Goal: Book appointment/travel/reservation

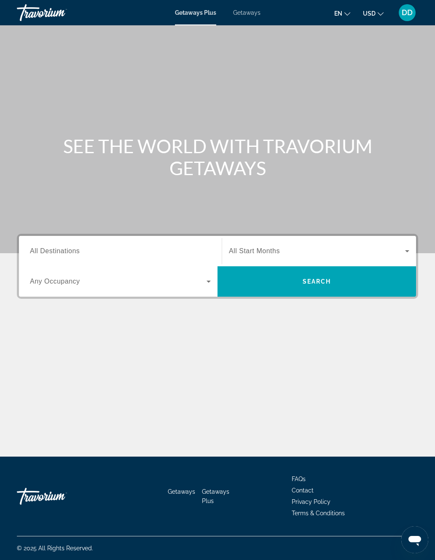
click at [332, 250] on span "Search widget" at bounding box center [317, 251] width 176 height 10
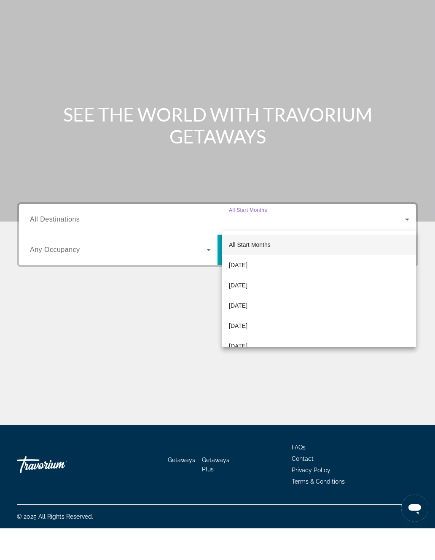
scroll to position [21, 0]
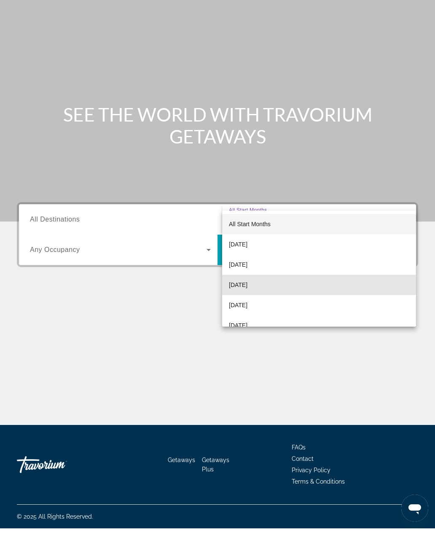
click at [275, 306] on mat-option "[DATE]" at bounding box center [319, 316] width 194 height 20
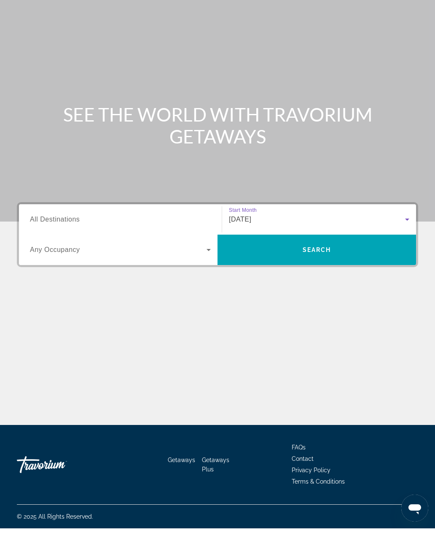
click at [179, 276] on span "Search widget" at bounding box center [118, 281] width 177 height 10
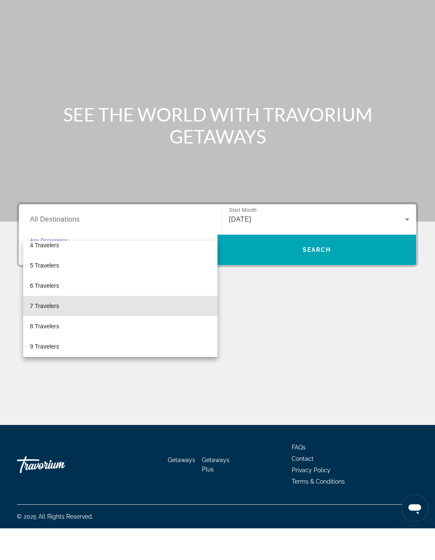
scroll to position [77, 0]
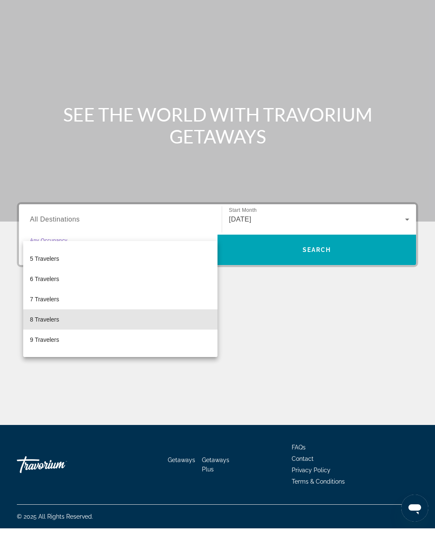
click at [89, 341] on mat-option "8 Travelers" at bounding box center [120, 351] width 194 height 20
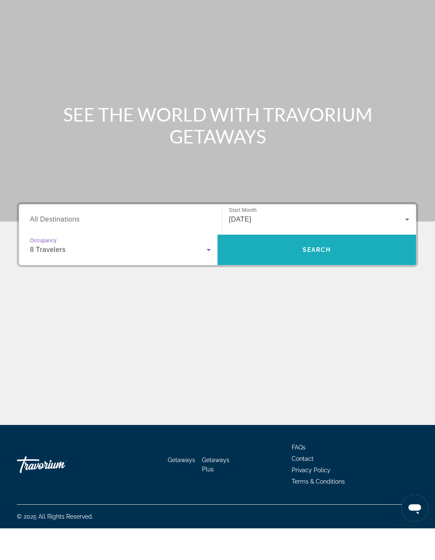
click at [309, 271] on span "Search" at bounding box center [317, 281] width 199 height 20
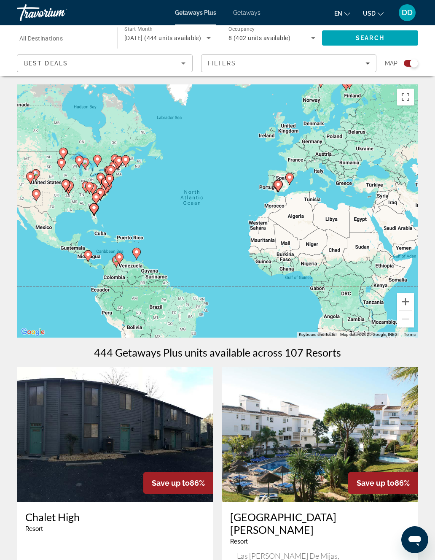
click at [89, 37] on input "Destination All Destinations" at bounding box center [62, 38] width 87 height 10
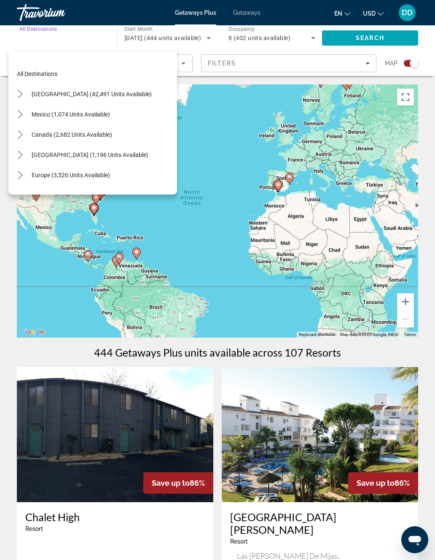
click at [74, 94] on span "[GEOGRAPHIC_DATA] (42,491 units available)" at bounding box center [92, 94] width 120 height 7
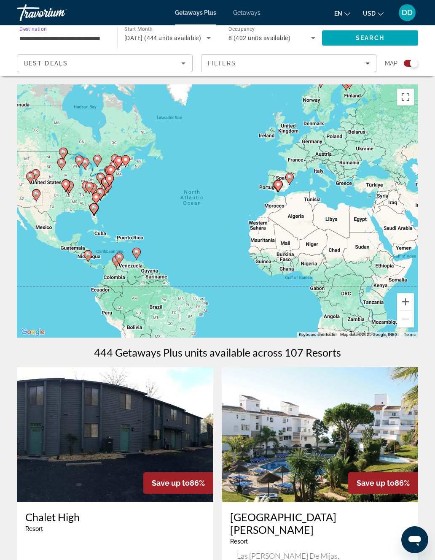
click at [99, 38] on input "**********" at bounding box center [62, 38] width 87 height 10
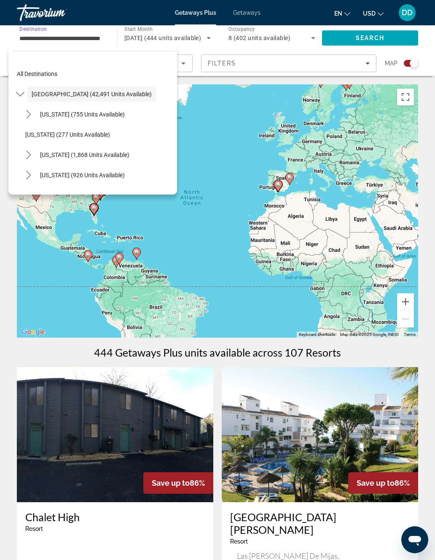
click at [24, 95] on icon "Toggle United States (42,491 units available) submenu" at bounding box center [20, 94] width 8 height 8
click at [23, 93] on icon "Toggle United States (42,491 units available) submenu" at bounding box center [20, 94] width 8 height 8
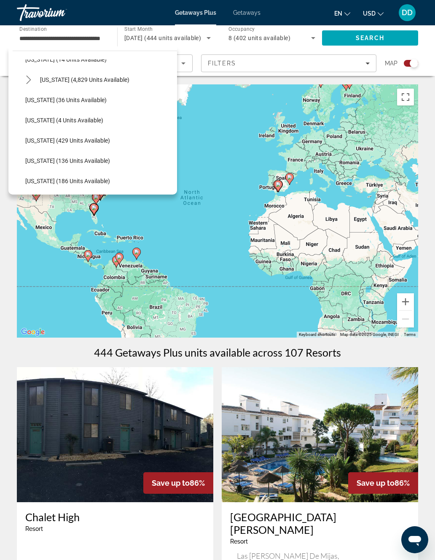
scroll to position [154, 0]
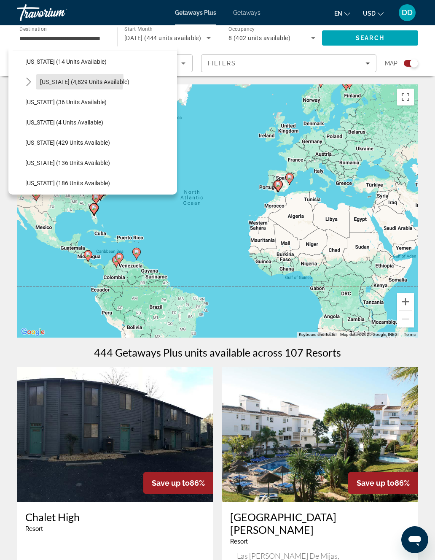
click at [65, 78] on span "[US_STATE] (4,829 units available)" at bounding box center [84, 81] width 89 height 7
type input "**********"
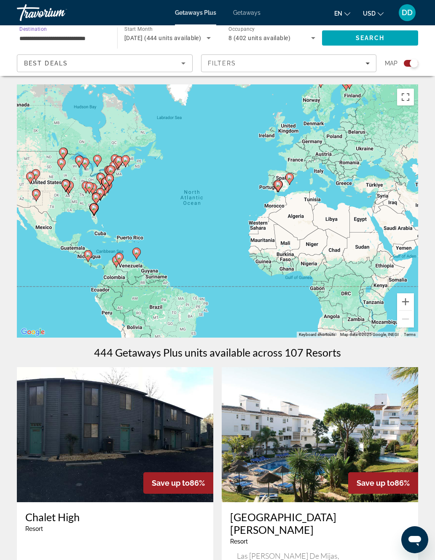
click at [371, 40] on span "Search" at bounding box center [370, 38] width 29 height 7
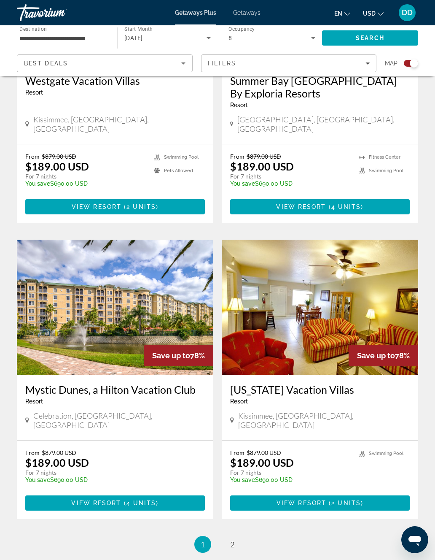
scroll to position [1714, 0]
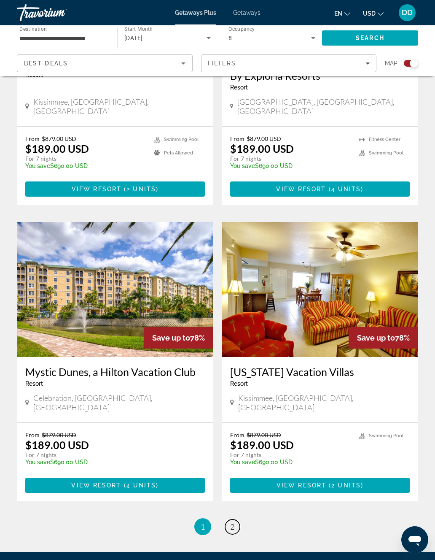
click at [233, 522] on span "2" at bounding box center [232, 526] width 4 height 9
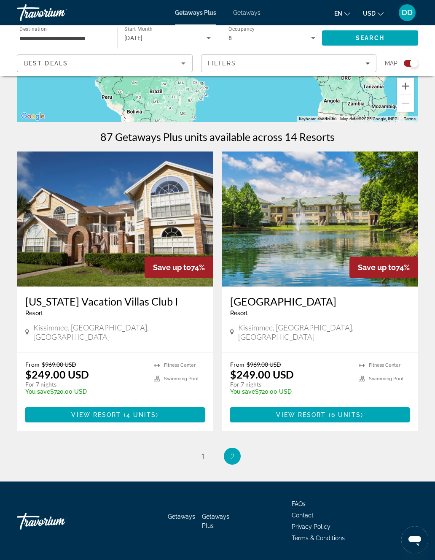
scroll to position [229, 0]
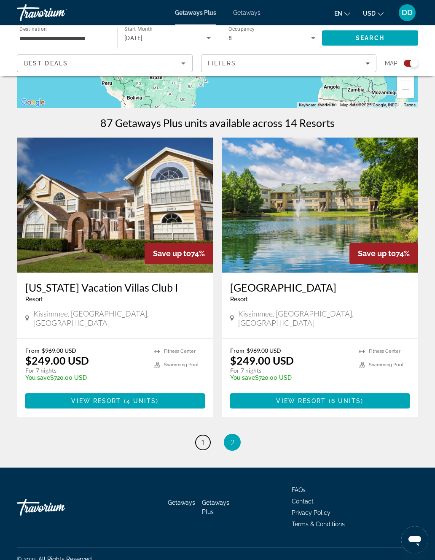
click at [206, 435] on link "page 1" at bounding box center [203, 442] width 15 height 15
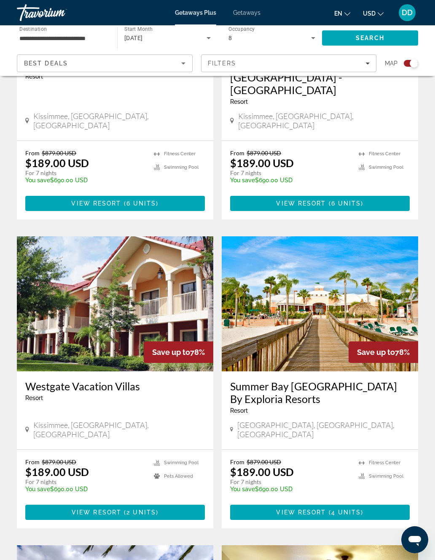
scroll to position [1390, 0]
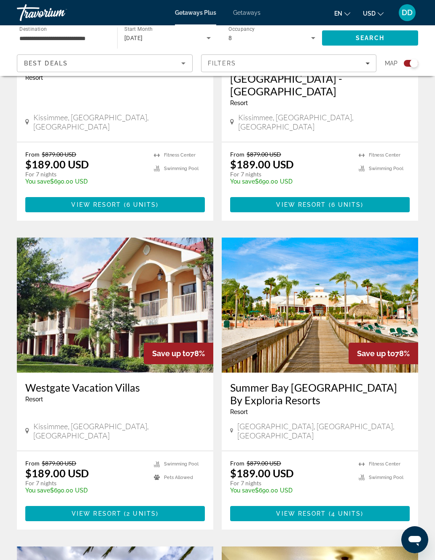
click at [381, 246] on img "Main content" at bounding box center [320, 304] width 197 height 135
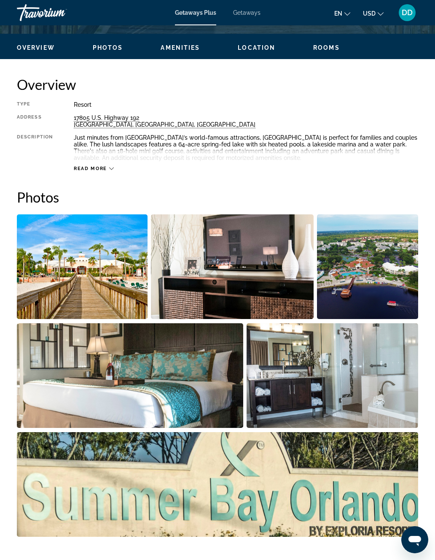
scroll to position [388, 0]
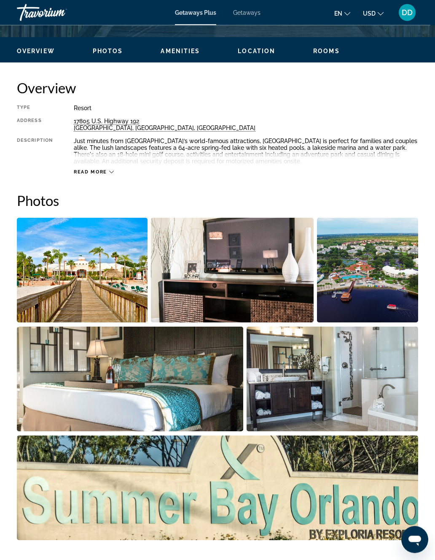
click at [392, 269] on img "Open full-screen image slider" at bounding box center [367, 270] width 101 height 105
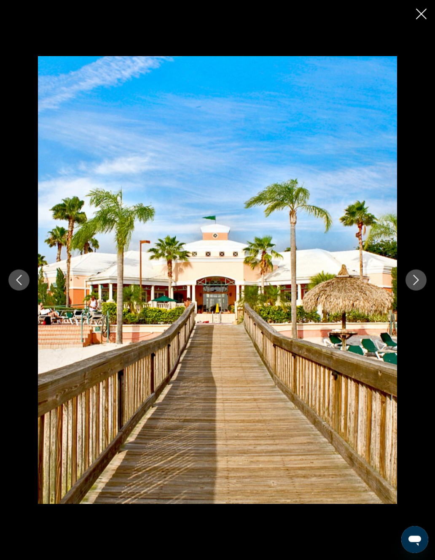
click at [416, 283] on icon "Next image" at bounding box center [416, 280] width 10 height 10
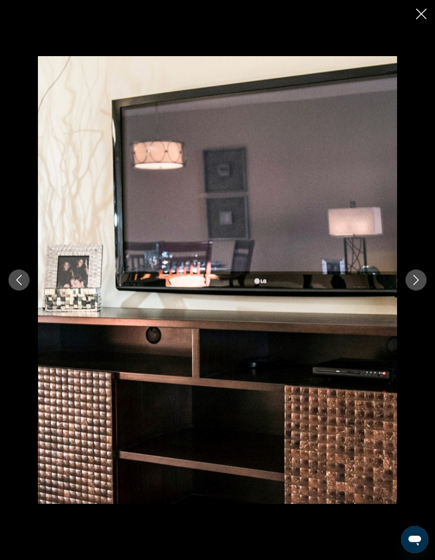
click at [409, 281] on button "Next image" at bounding box center [416, 279] width 21 height 21
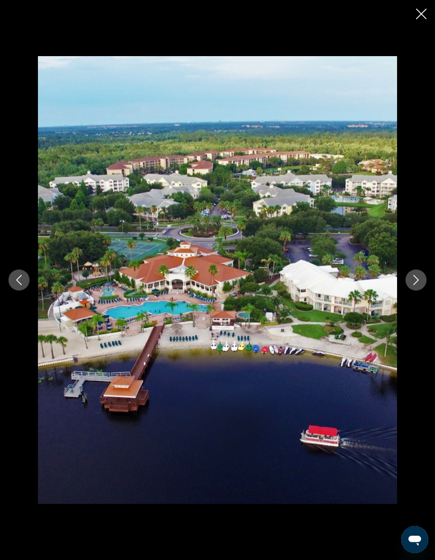
click at [406, 285] on div "prev next" at bounding box center [217, 280] width 435 height 448
click at [417, 283] on icon "Next image" at bounding box center [416, 280] width 10 height 10
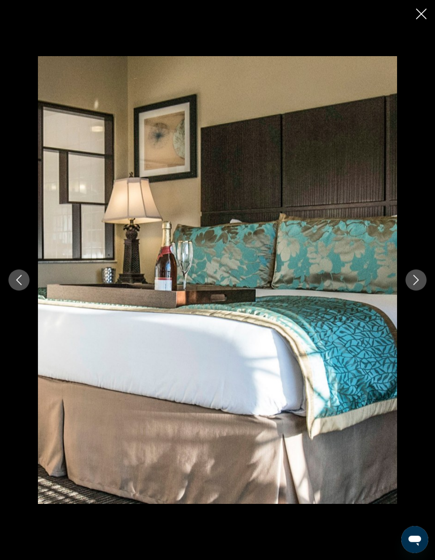
click at [415, 279] on icon "Next image" at bounding box center [416, 280] width 10 height 10
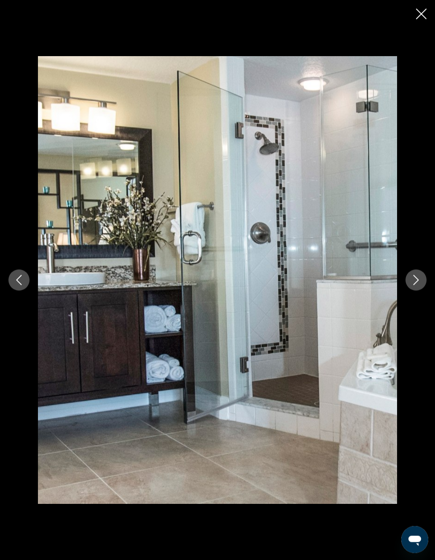
click at [418, 280] on icon "Next image" at bounding box center [416, 280] width 5 height 10
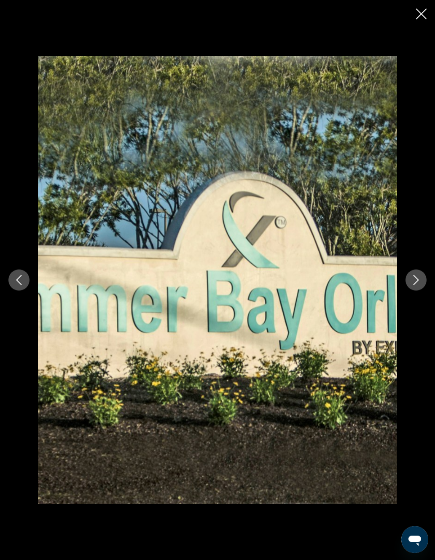
click at [420, 278] on icon "Next image" at bounding box center [416, 280] width 10 height 10
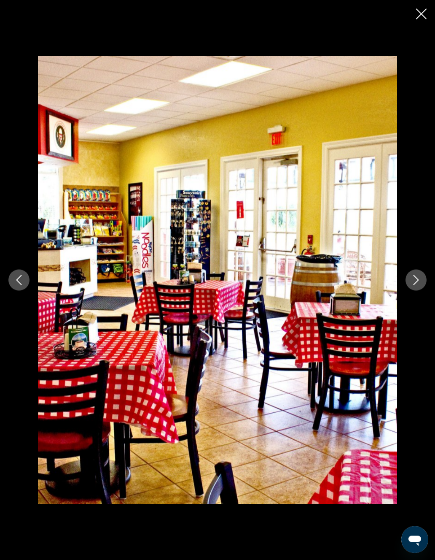
click at [418, 278] on icon "Next image" at bounding box center [416, 280] width 10 height 10
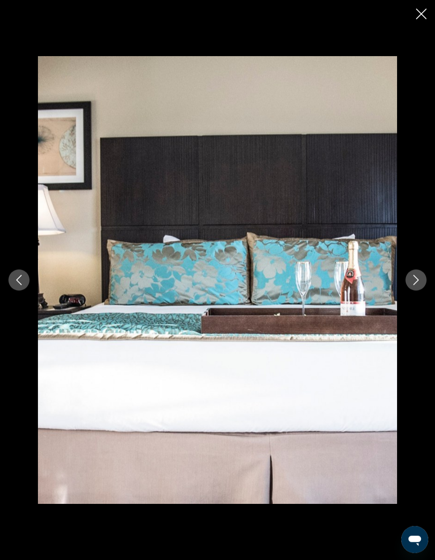
click at [417, 284] on icon "Next image" at bounding box center [416, 280] width 10 height 10
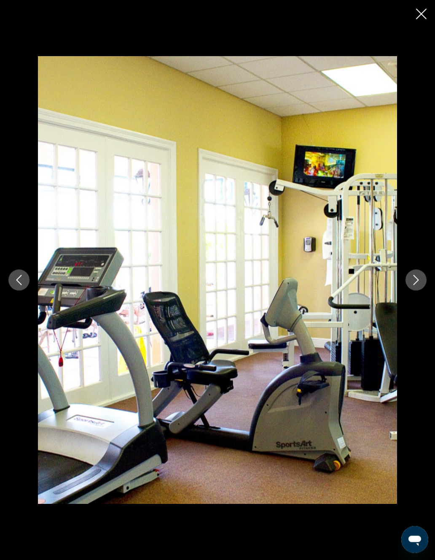
click at [418, 18] on icon "Close slideshow" at bounding box center [421, 14] width 11 height 11
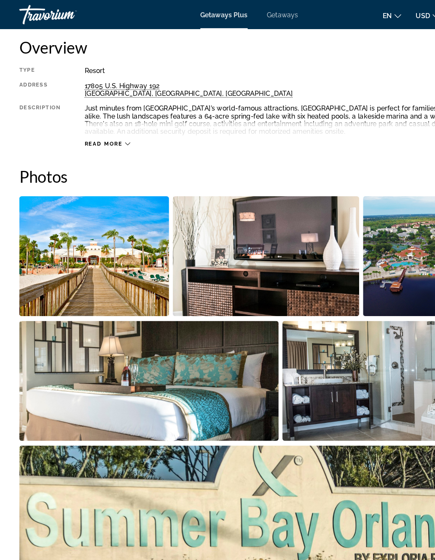
scroll to position [431, 0]
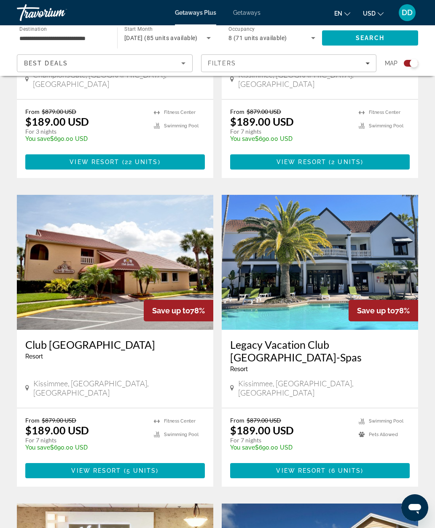
scroll to position [475, 0]
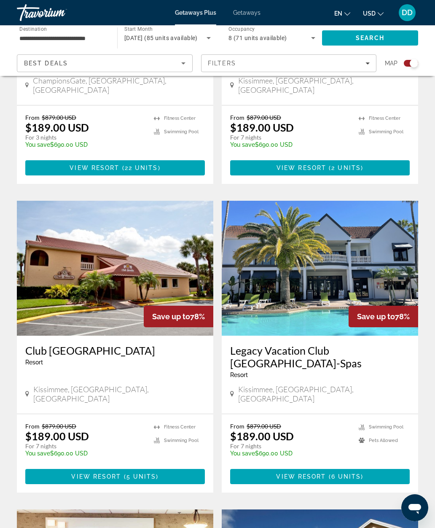
click at [382, 256] on img "Main content" at bounding box center [320, 268] width 197 height 135
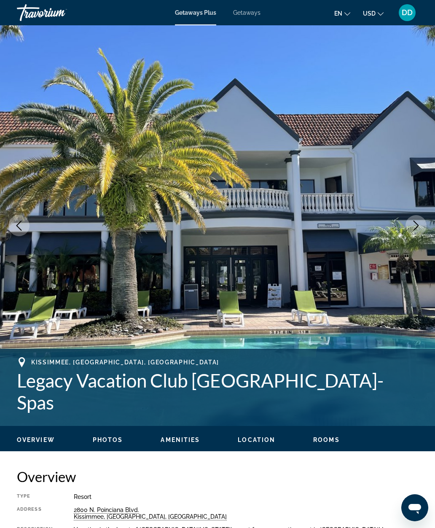
click at [413, 229] on icon "Next image" at bounding box center [416, 226] width 10 height 10
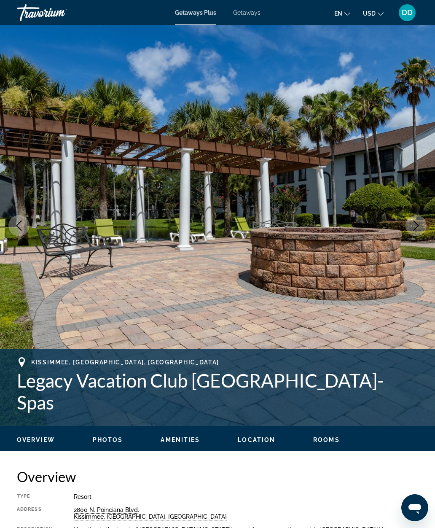
click at [414, 225] on icon "Next image" at bounding box center [416, 226] width 10 height 10
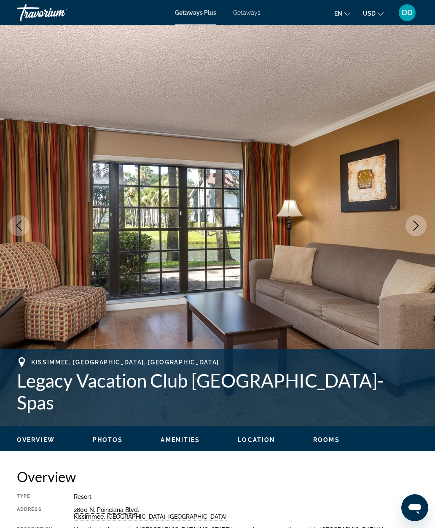
click at [412, 227] on icon "Next image" at bounding box center [416, 226] width 10 height 10
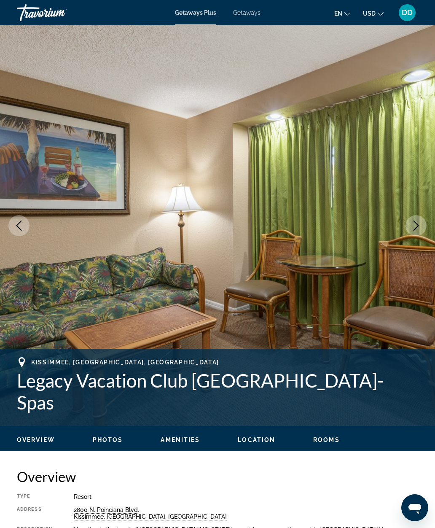
click at [416, 225] on icon "Next image" at bounding box center [416, 226] width 10 height 10
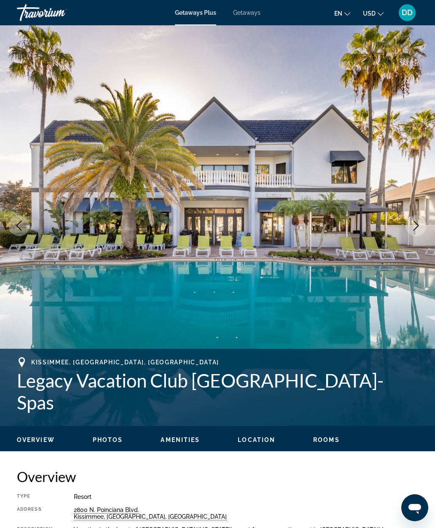
click at [415, 226] on icon "Next image" at bounding box center [416, 226] width 10 height 10
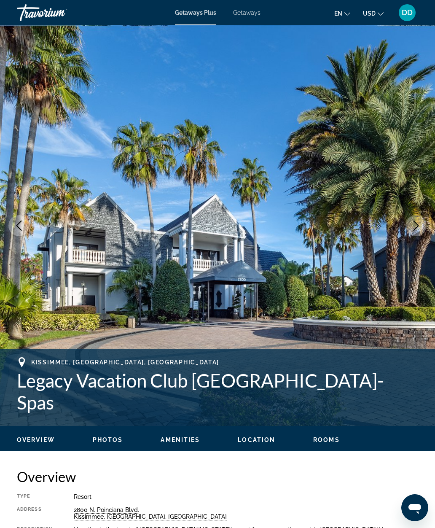
click at [413, 228] on icon "Next image" at bounding box center [416, 226] width 10 height 10
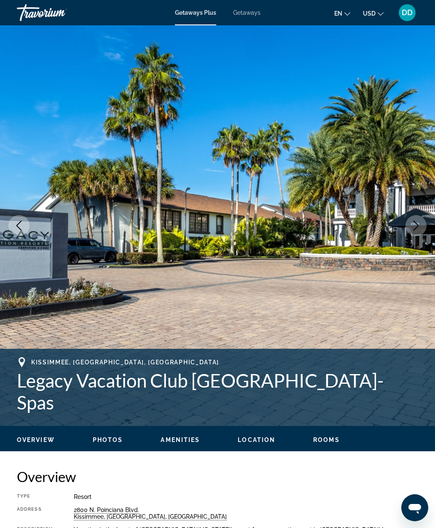
click at [415, 225] on icon "Next image" at bounding box center [416, 226] width 10 height 10
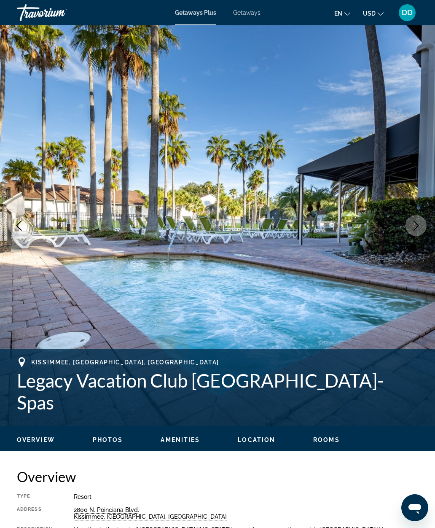
click at [415, 225] on icon "Next image" at bounding box center [416, 226] width 10 height 10
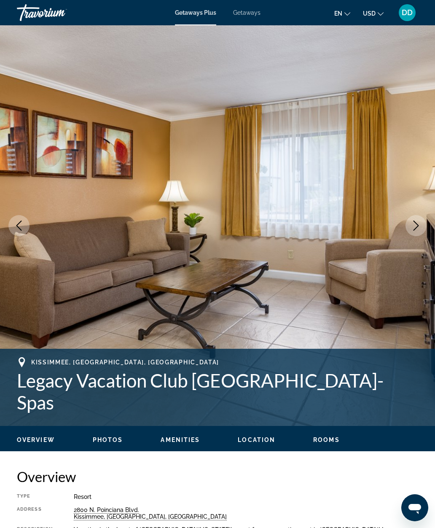
click at [417, 224] on icon "Next image" at bounding box center [416, 226] width 5 height 10
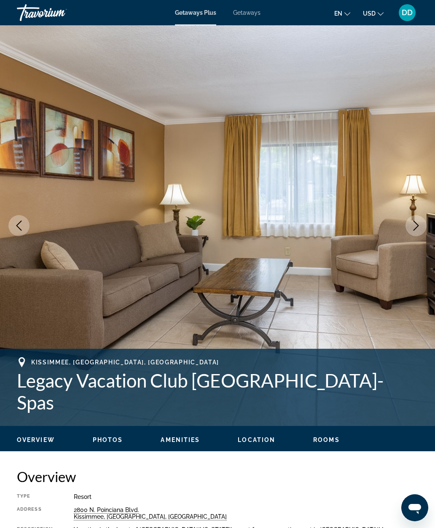
click at [419, 224] on icon "Next image" at bounding box center [416, 226] width 10 height 10
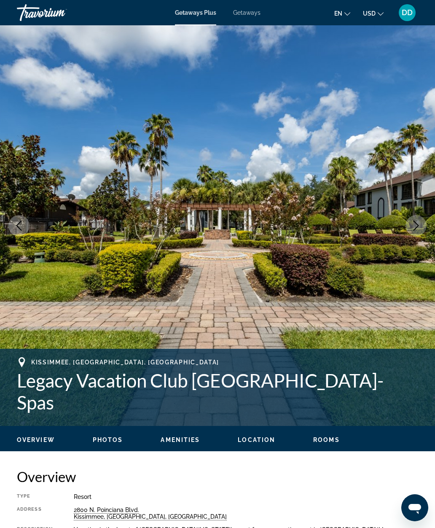
click at [420, 223] on icon "Next image" at bounding box center [416, 226] width 10 height 10
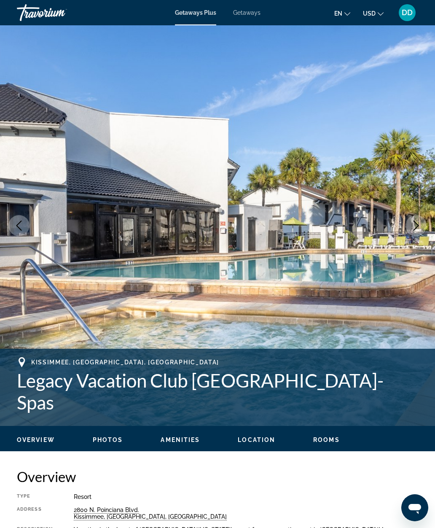
click at [420, 223] on icon "Next image" at bounding box center [416, 226] width 10 height 10
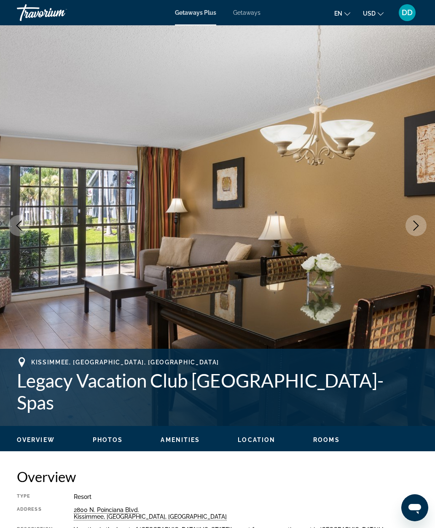
click at [420, 223] on icon "Next image" at bounding box center [416, 226] width 10 height 10
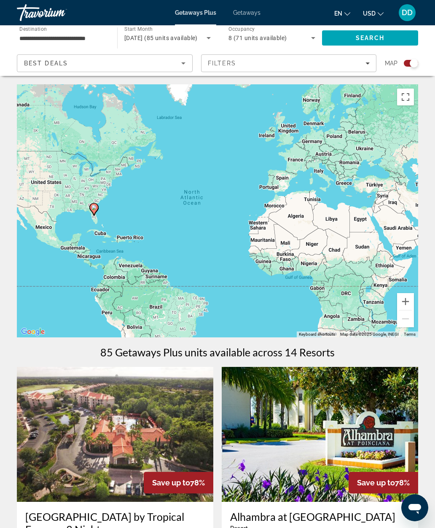
click at [285, 35] on span "8 (71 units available)" at bounding box center [258, 38] width 59 height 7
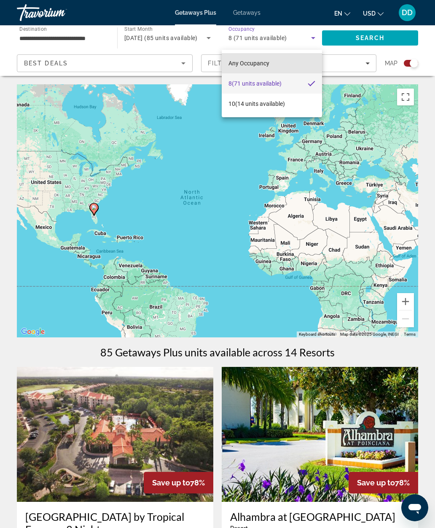
click at [289, 63] on mat-option "Any Occupancy" at bounding box center [272, 63] width 100 height 20
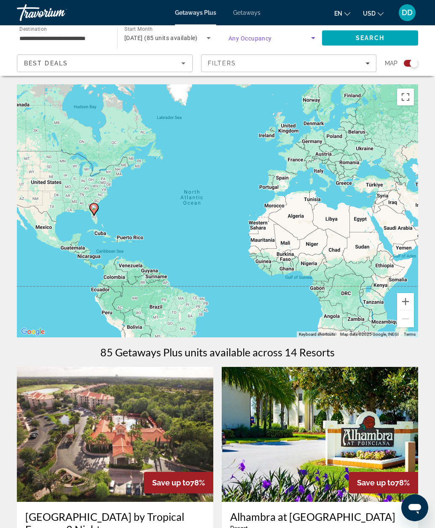
click at [305, 38] on span "Search widget" at bounding box center [270, 38] width 83 height 10
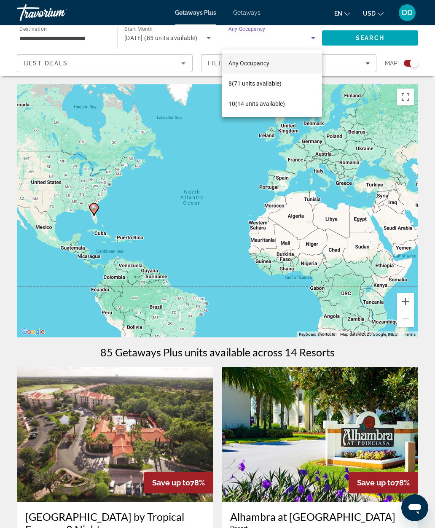
click at [363, 35] on div at bounding box center [217, 264] width 435 height 528
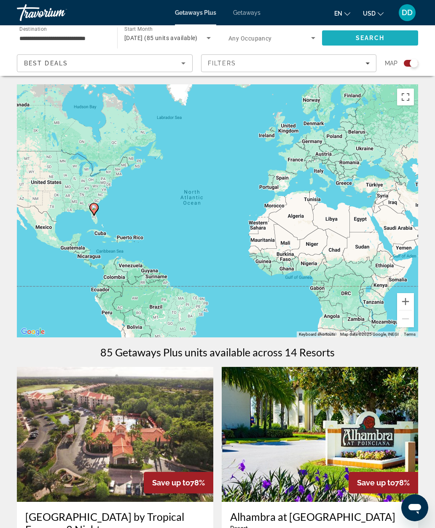
click at [368, 38] on span "Search" at bounding box center [370, 38] width 29 height 7
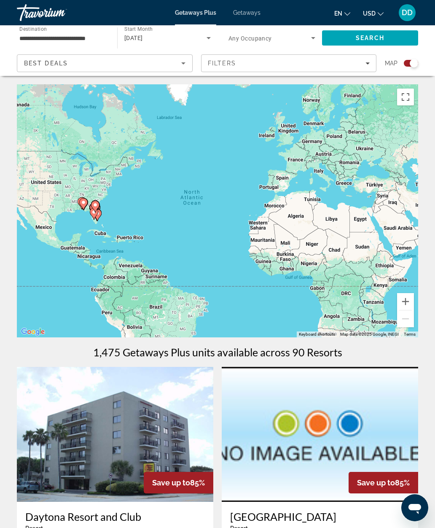
click at [292, 41] on span "Search widget" at bounding box center [270, 38] width 83 height 10
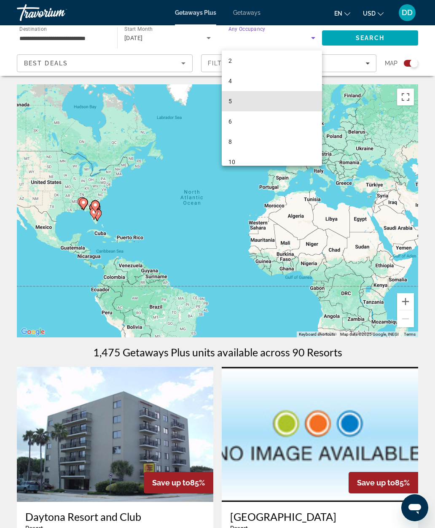
scroll to position [23, 0]
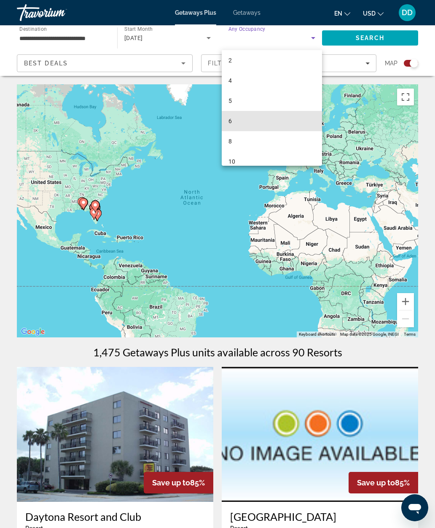
click at [261, 118] on mat-option "6" at bounding box center [272, 121] width 100 height 20
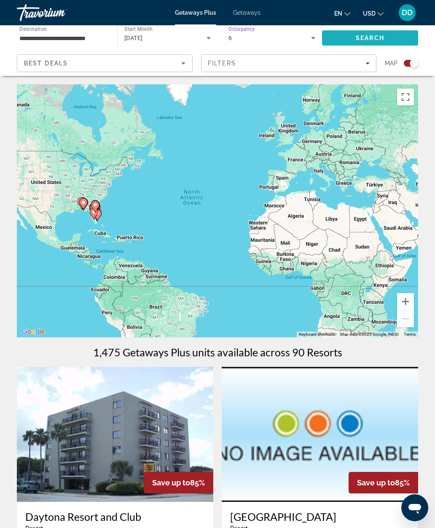
click at [390, 40] on span "Search" at bounding box center [370, 38] width 96 height 20
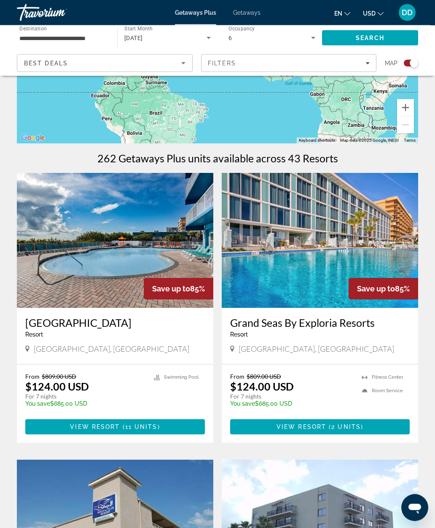
scroll to position [194, 0]
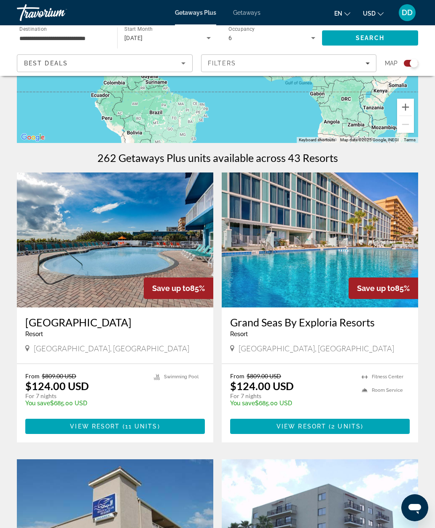
click at [154, 235] on img "Main content" at bounding box center [115, 239] width 197 height 135
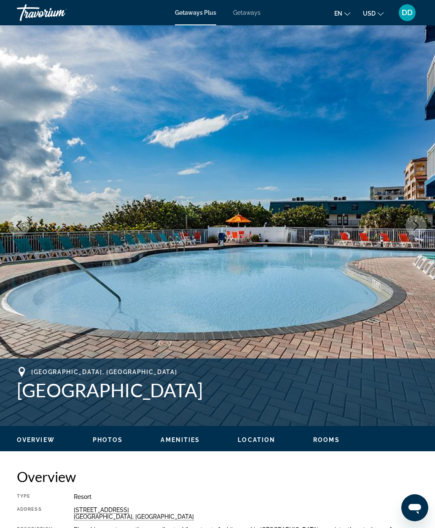
click at [414, 229] on icon "Next image" at bounding box center [416, 226] width 10 height 10
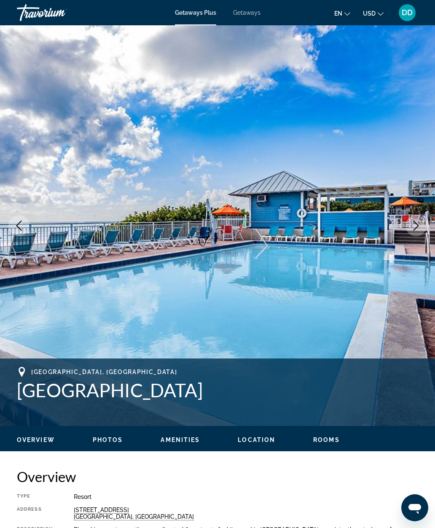
click at [419, 225] on icon "Next image" at bounding box center [416, 226] width 10 height 10
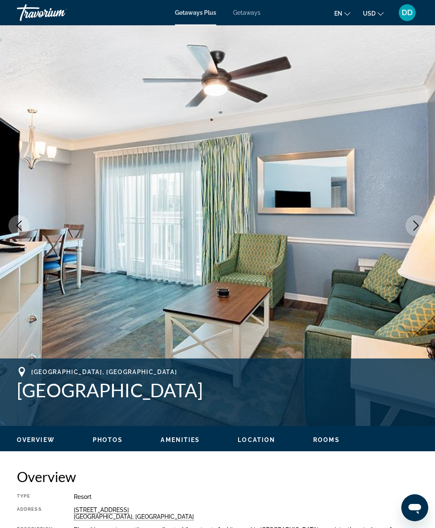
click at [421, 225] on icon "Next image" at bounding box center [416, 226] width 10 height 10
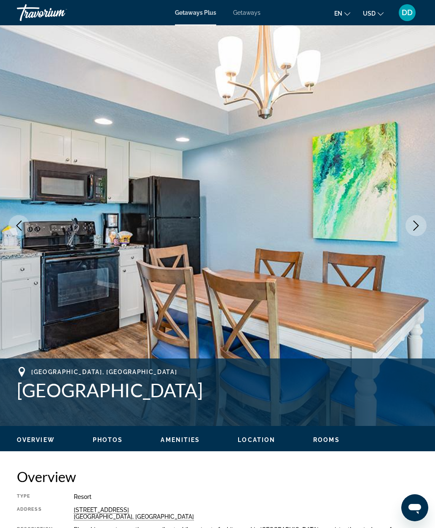
click at [423, 226] on button "Next image" at bounding box center [416, 225] width 21 height 21
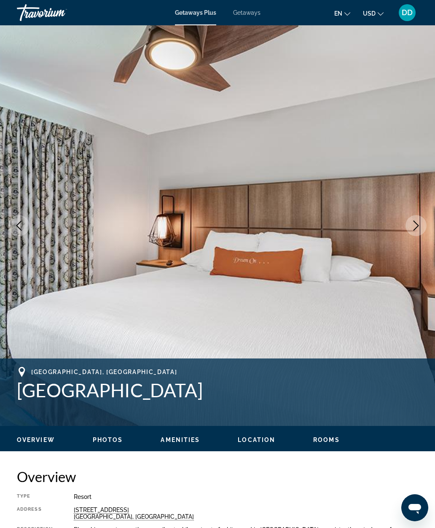
click at [424, 229] on button "Next image" at bounding box center [416, 225] width 21 height 21
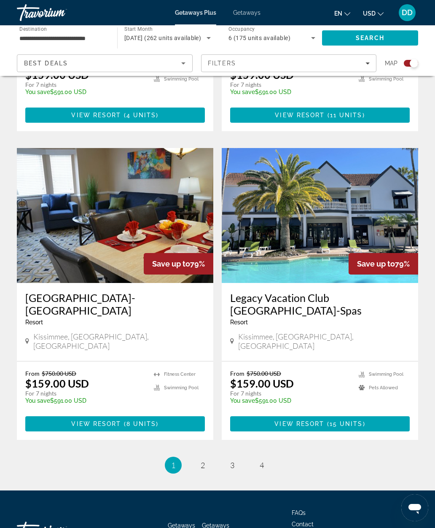
scroll to position [1701, 0]
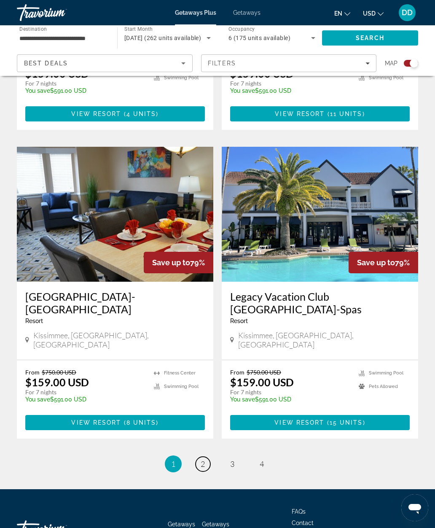
click at [202, 459] on span "2" at bounding box center [203, 463] width 4 height 9
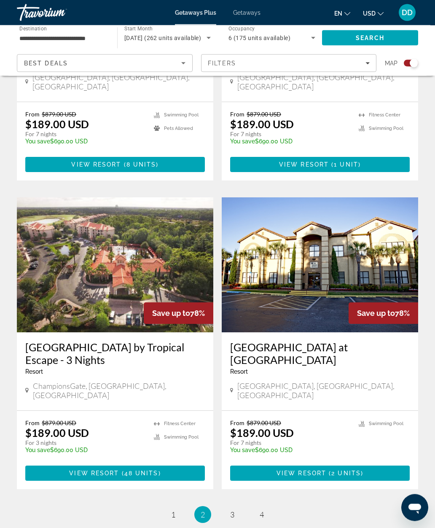
scroll to position [1701, 0]
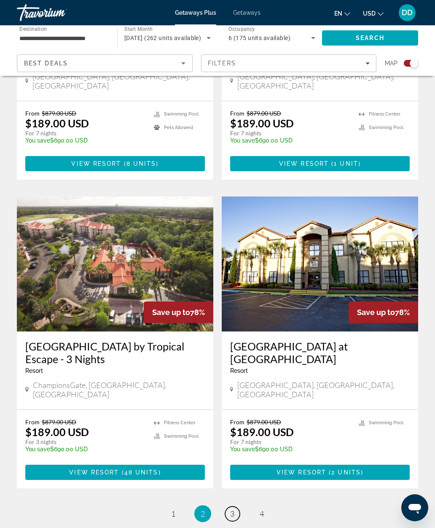
click at [229, 506] on link "page 3" at bounding box center [232, 513] width 15 height 15
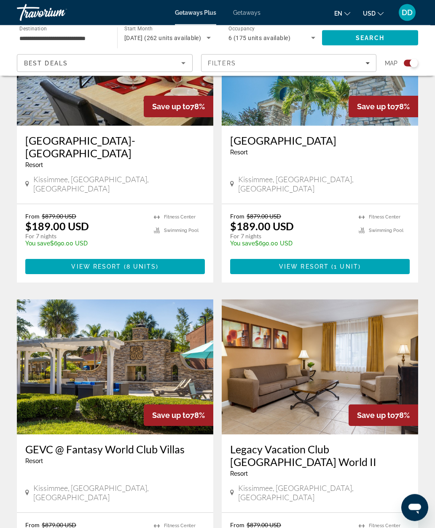
scroll to position [377, 0]
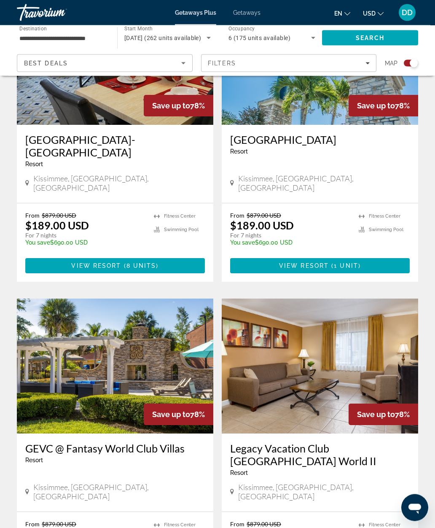
click at [88, 350] on img "Main content" at bounding box center [115, 366] width 197 height 135
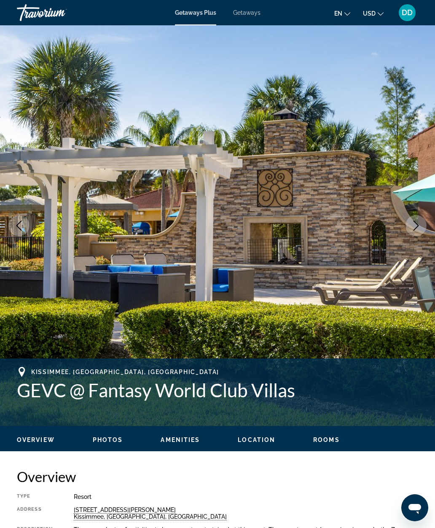
click at [412, 227] on icon "Next image" at bounding box center [416, 226] width 10 height 10
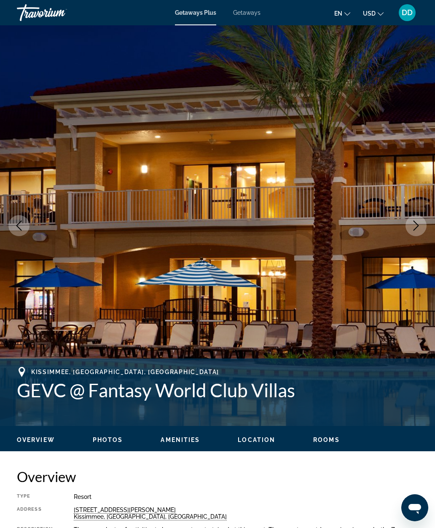
click at [417, 229] on icon "Next image" at bounding box center [416, 226] width 10 height 10
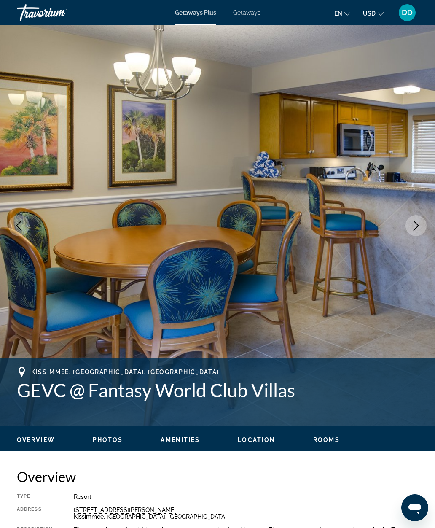
click at [417, 227] on icon "Next image" at bounding box center [416, 226] width 5 height 10
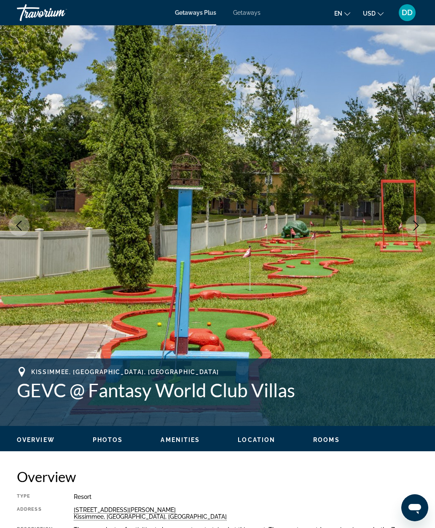
click at [417, 228] on icon "Next image" at bounding box center [416, 226] width 10 height 10
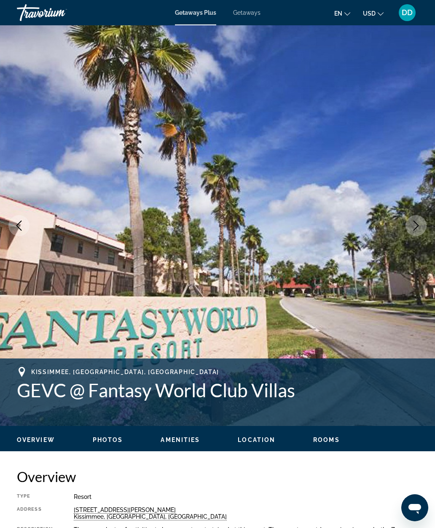
click at [416, 228] on icon "Next image" at bounding box center [416, 226] width 5 height 10
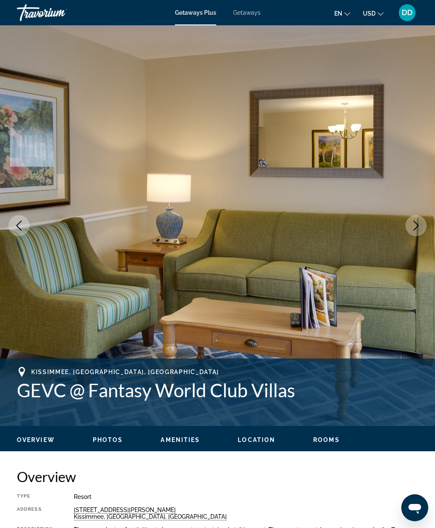
click at [417, 227] on icon "Next image" at bounding box center [416, 226] width 5 height 10
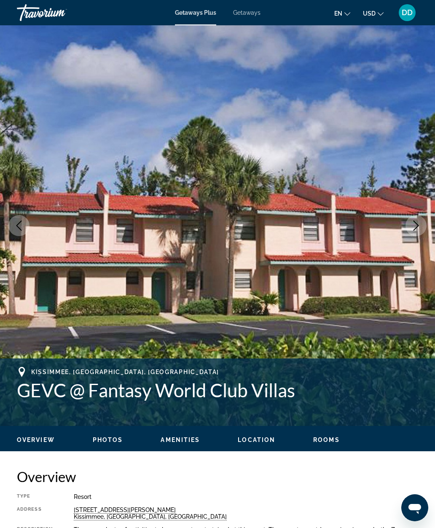
click at [417, 229] on icon "Next image" at bounding box center [416, 226] width 10 height 10
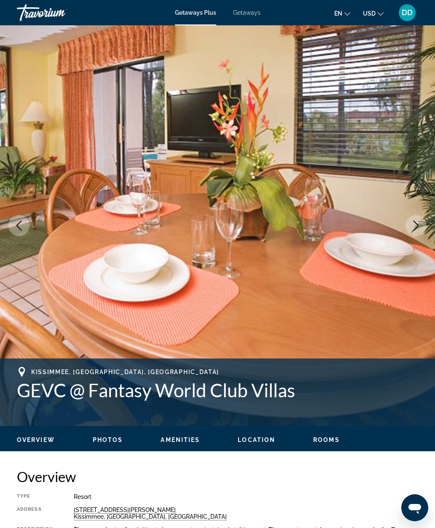
click at [416, 232] on button "Next image" at bounding box center [416, 225] width 21 height 21
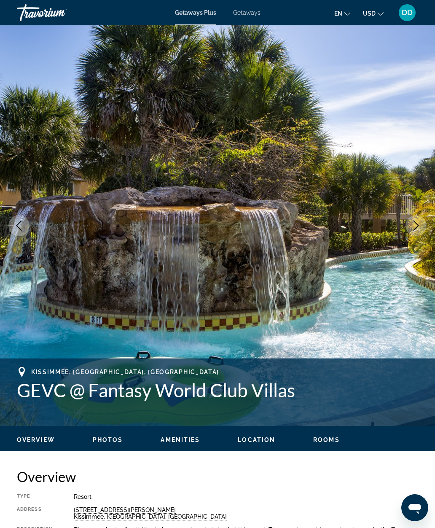
click at [418, 234] on button "Next image" at bounding box center [416, 225] width 21 height 21
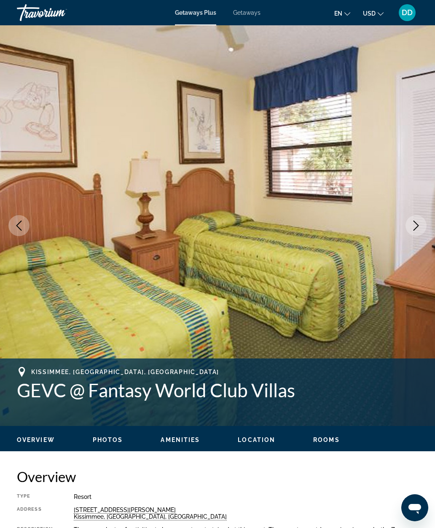
click at [418, 232] on button "Next image" at bounding box center [416, 225] width 21 height 21
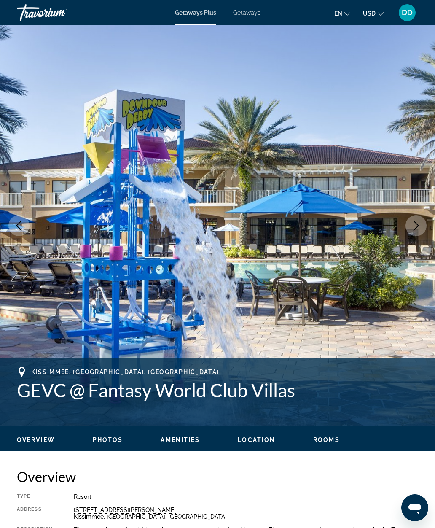
click at [418, 237] on img "Main content" at bounding box center [217, 225] width 435 height 401
click at [413, 226] on icon "Next image" at bounding box center [416, 226] width 10 height 10
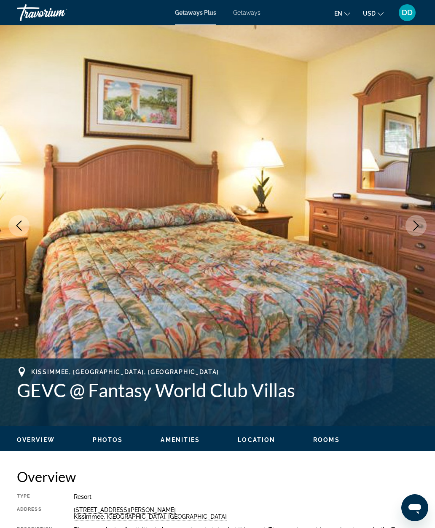
click at [415, 229] on icon "Next image" at bounding box center [416, 226] width 10 height 10
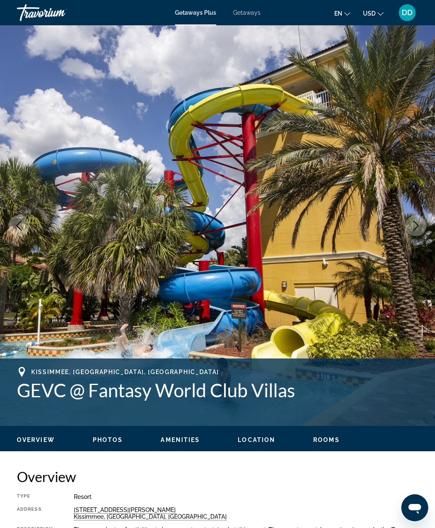
click at [415, 227] on icon "Next image" at bounding box center [416, 226] width 10 height 10
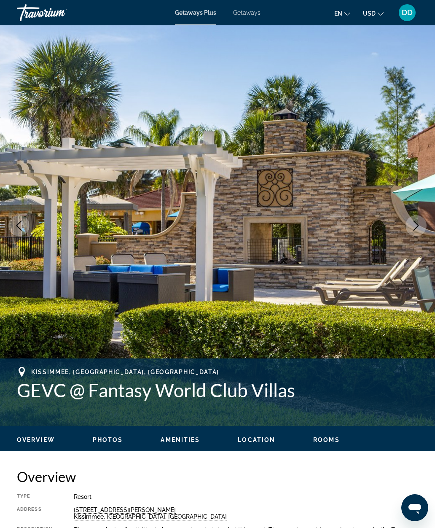
click at [417, 227] on icon "Next image" at bounding box center [416, 226] width 5 height 10
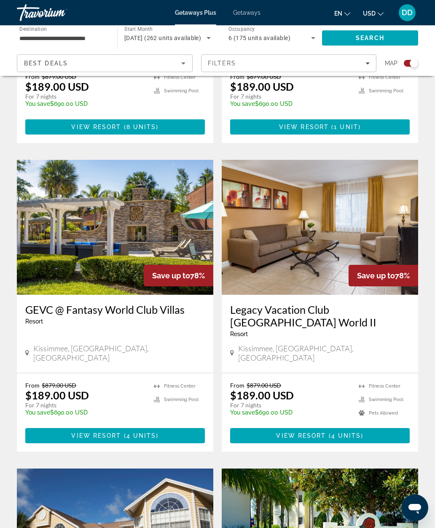
scroll to position [517, 0]
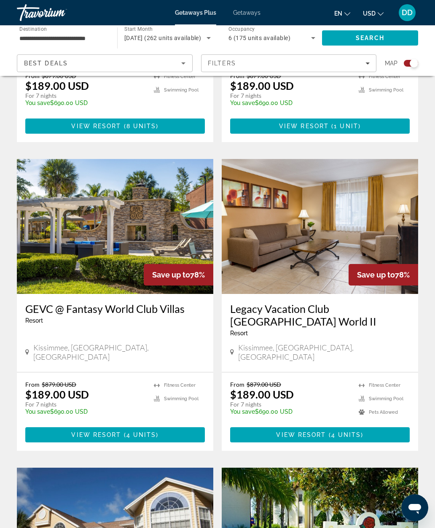
click at [383, 240] on img "Main content" at bounding box center [320, 226] width 197 height 135
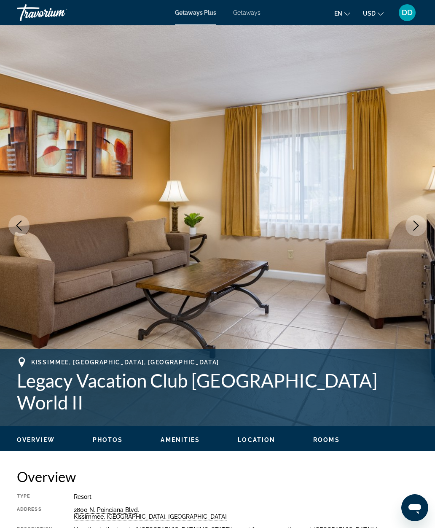
click at [416, 226] on icon "Next image" at bounding box center [416, 226] width 10 height 10
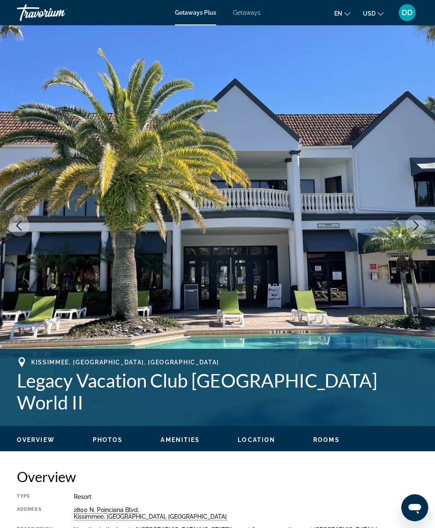
click at [412, 224] on icon "Next image" at bounding box center [416, 226] width 10 height 10
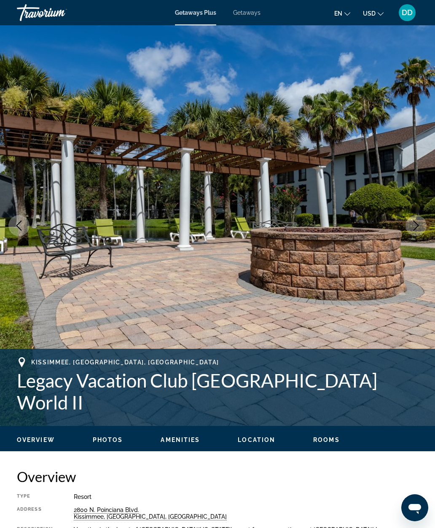
click at [413, 222] on icon "Next image" at bounding box center [416, 226] width 10 height 10
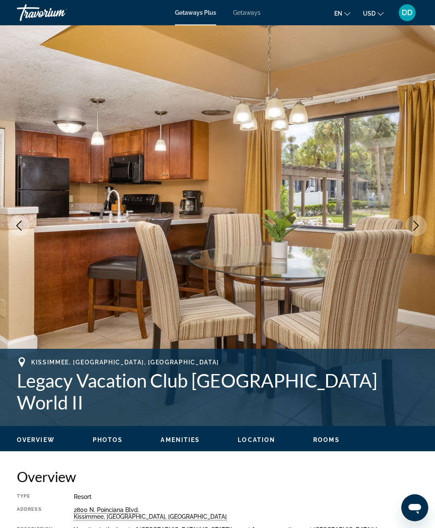
click at [412, 224] on icon "Next image" at bounding box center [416, 226] width 10 height 10
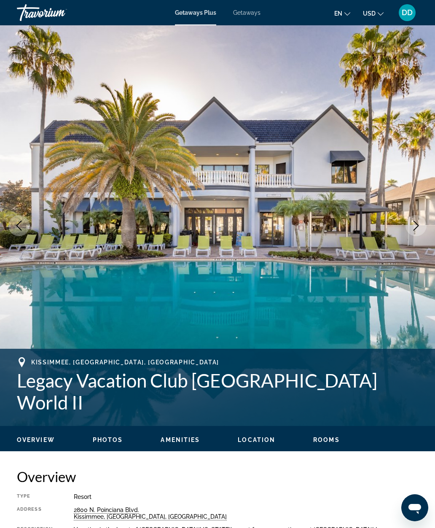
click at [413, 222] on icon "Next image" at bounding box center [416, 226] width 10 height 10
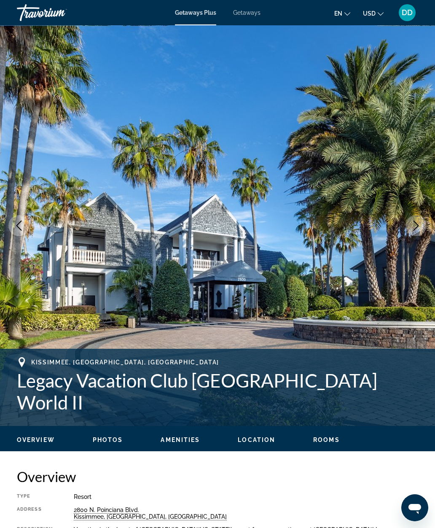
click at [413, 219] on button "Next image" at bounding box center [416, 225] width 21 height 21
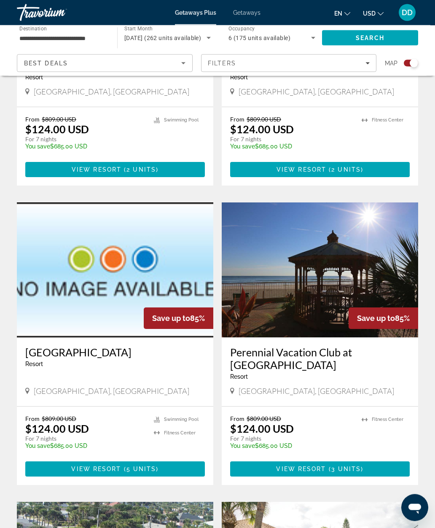
scroll to position [738, 0]
click at [371, 278] on img "Main content" at bounding box center [320, 269] width 197 height 135
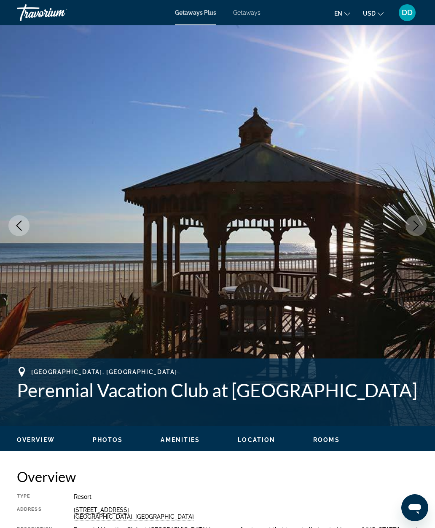
click at [411, 231] on button "Next image" at bounding box center [416, 225] width 21 height 21
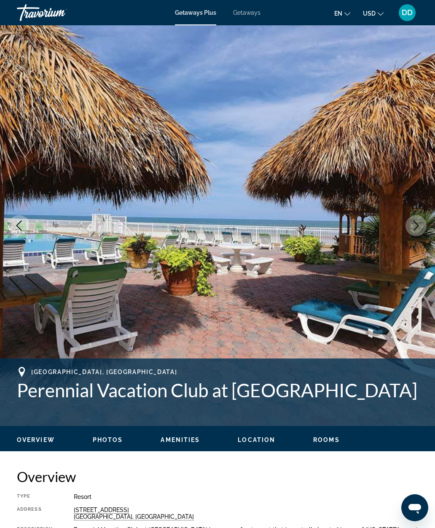
click at [412, 229] on icon "Next image" at bounding box center [416, 226] width 10 height 10
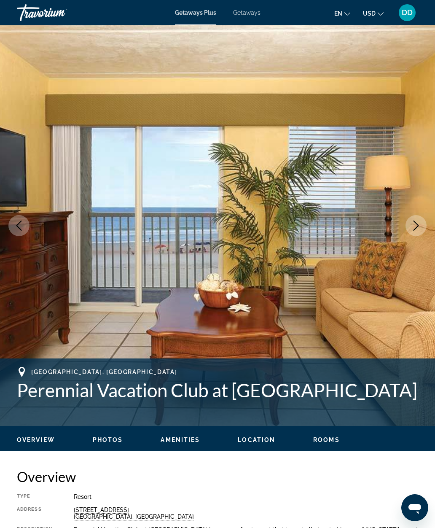
click at [413, 229] on icon "Next image" at bounding box center [416, 226] width 10 height 10
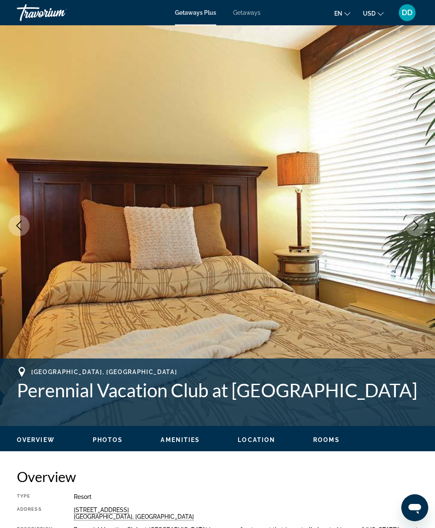
click at [414, 227] on icon "Next image" at bounding box center [416, 226] width 10 height 10
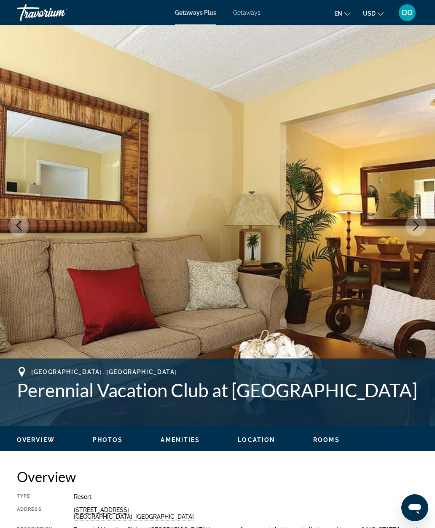
click at [416, 231] on button "Next image" at bounding box center [416, 225] width 21 height 21
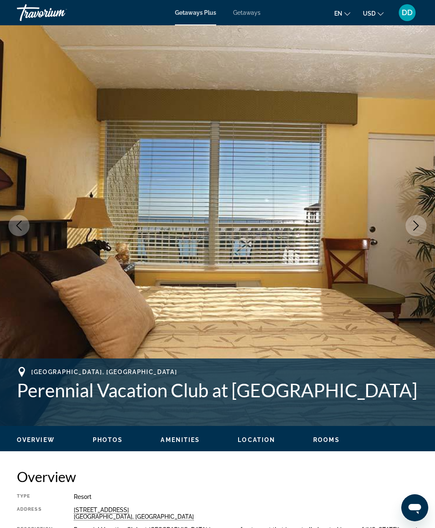
click at [418, 231] on button "Next image" at bounding box center [416, 225] width 21 height 21
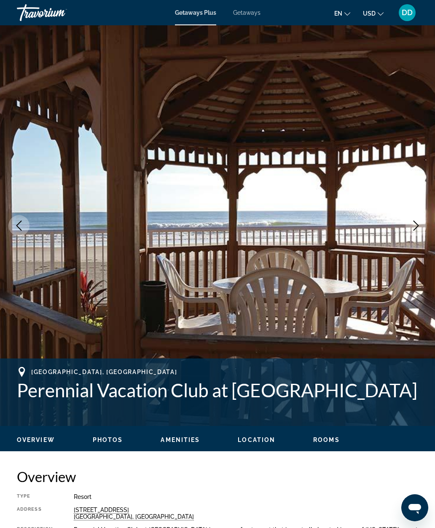
click at [415, 233] on button "Next image" at bounding box center [416, 225] width 21 height 21
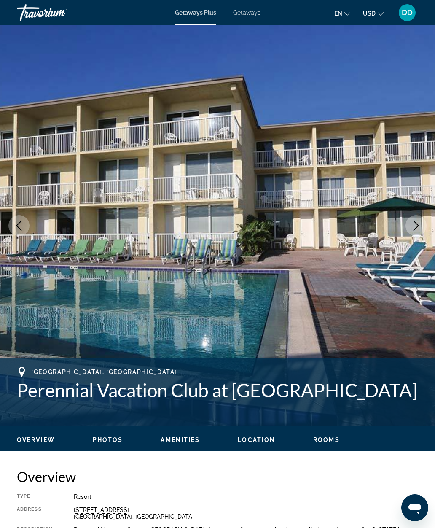
click at [415, 231] on button "Next image" at bounding box center [416, 225] width 21 height 21
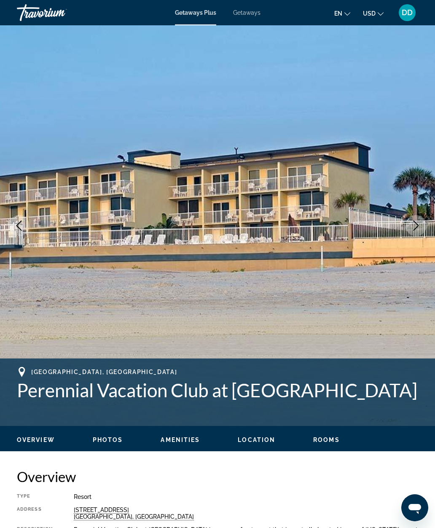
click at [416, 231] on button "Next image" at bounding box center [416, 225] width 21 height 21
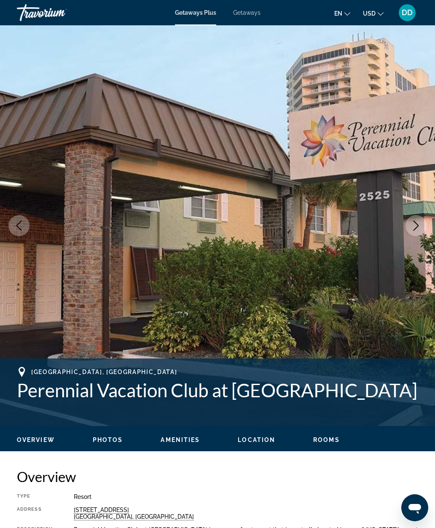
click at [415, 232] on button "Next image" at bounding box center [416, 225] width 21 height 21
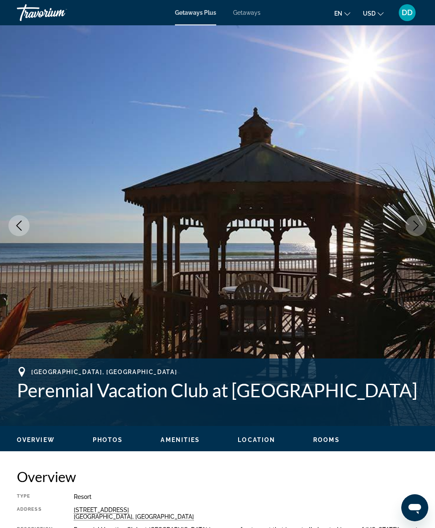
click at [412, 232] on button "Next image" at bounding box center [416, 225] width 21 height 21
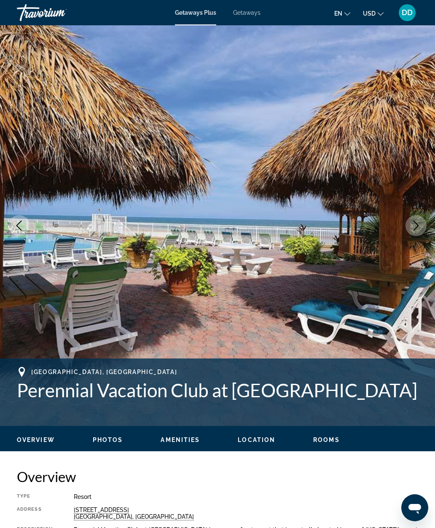
click at [415, 226] on icon "Next image" at bounding box center [416, 226] width 10 height 10
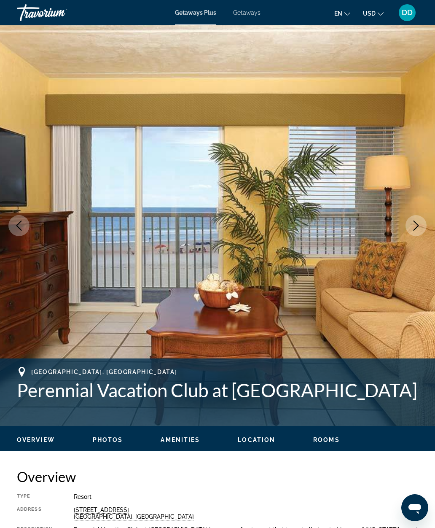
click at [415, 228] on icon "Next image" at bounding box center [416, 226] width 10 height 10
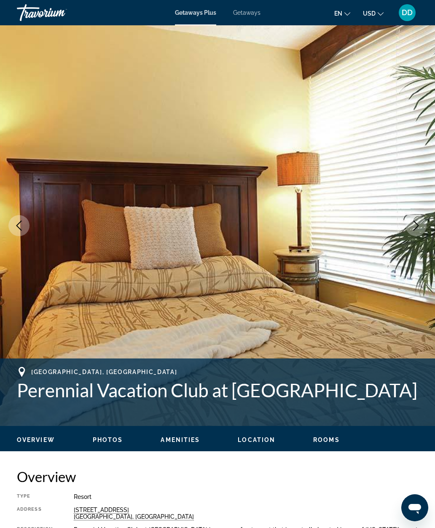
scroll to position [0, 0]
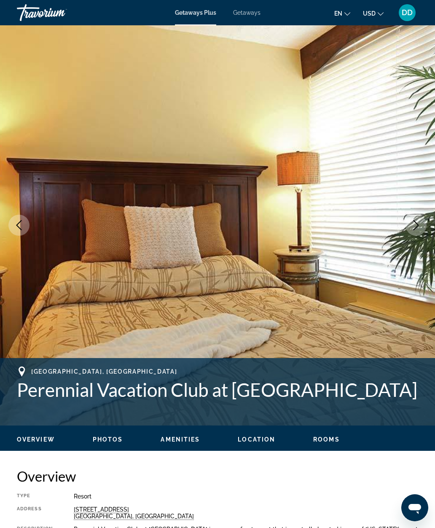
click at [422, 227] on button "Next image" at bounding box center [416, 225] width 21 height 21
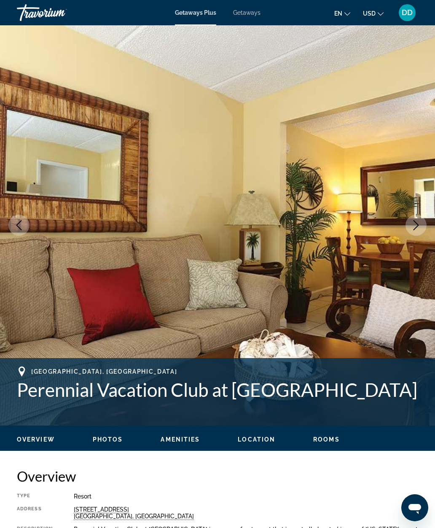
click at [412, 226] on icon "Next image" at bounding box center [416, 225] width 10 height 10
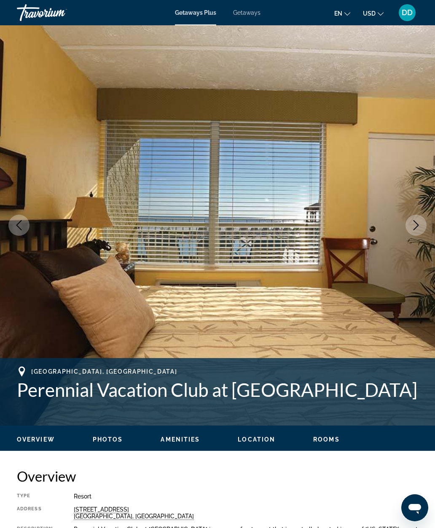
click at [412, 224] on icon "Next image" at bounding box center [416, 225] width 10 height 10
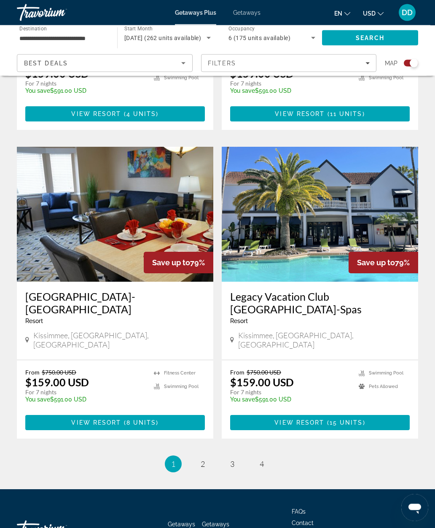
scroll to position [1701, 0]
click at [235, 457] on link "page 3" at bounding box center [232, 464] width 15 height 15
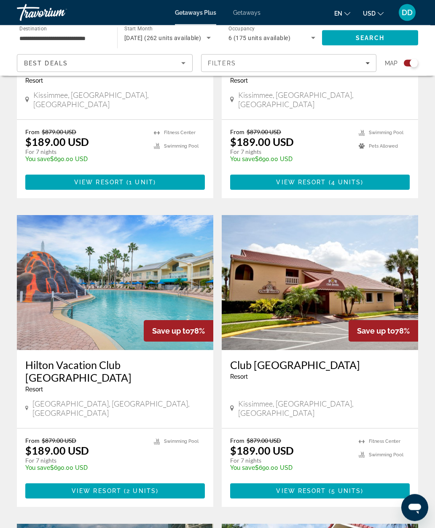
scroll to position [1374, 0]
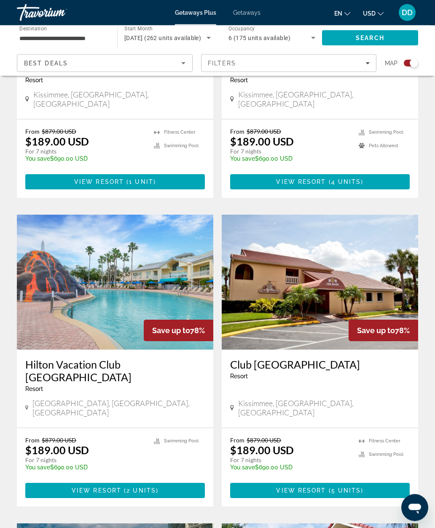
click at [164, 266] on img "Main content" at bounding box center [115, 282] width 197 height 135
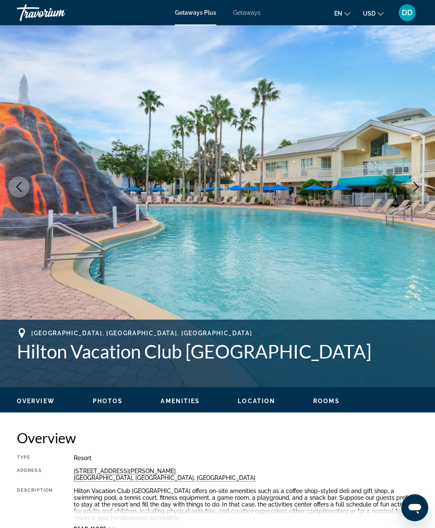
scroll to position [38, 0]
click at [414, 186] on icon "Next image" at bounding box center [416, 187] width 10 height 10
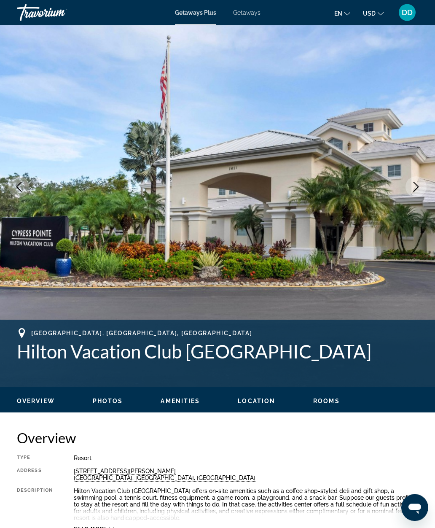
click at [415, 186] on icon "Next image" at bounding box center [416, 187] width 10 height 10
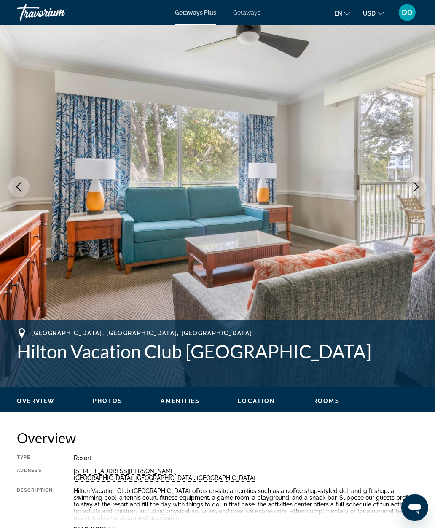
click at [414, 188] on icon "Next image" at bounding box center [416, 187] width 10 height 10
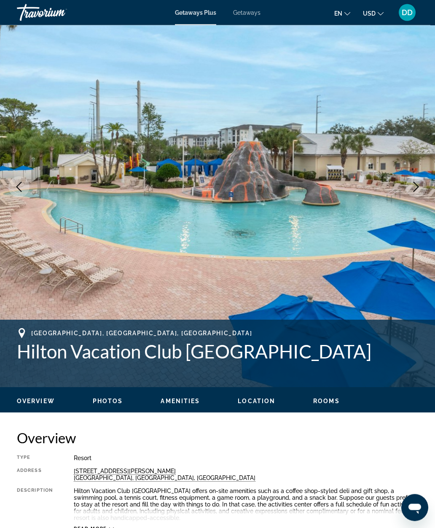
click at [425, 187] on button "Next image" at bounding box center [416, 187] width 21 height 21
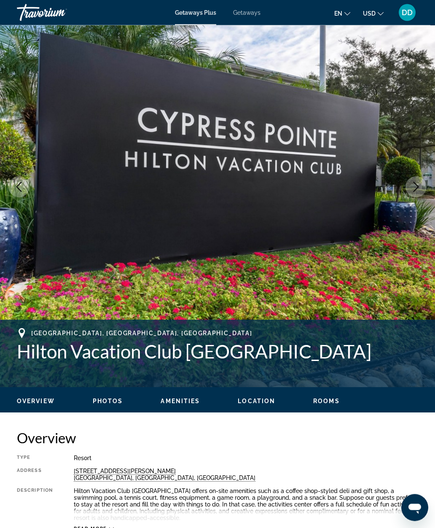
click at [423, 189] on button "Next image" at bounding box center [416, 187] width 21 height 21
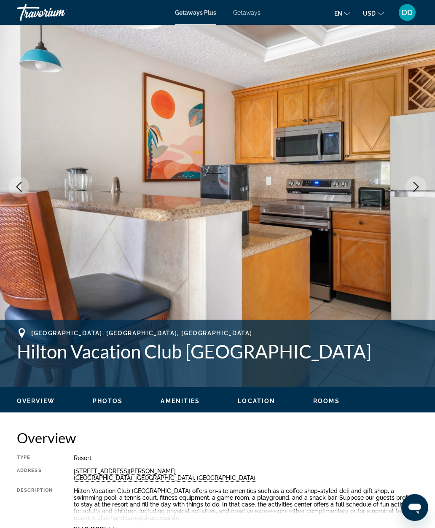
click at [417, 188] on icon "Next image" at bounding box center [416, 187] width 5 height 10
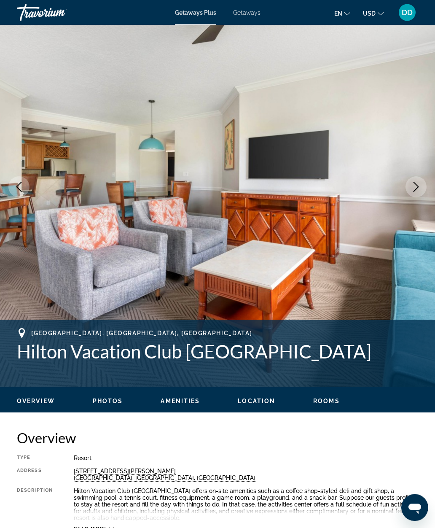
click at [420, 185] on icon "Next image" at bounding box center [416, 187] width 10 height 10
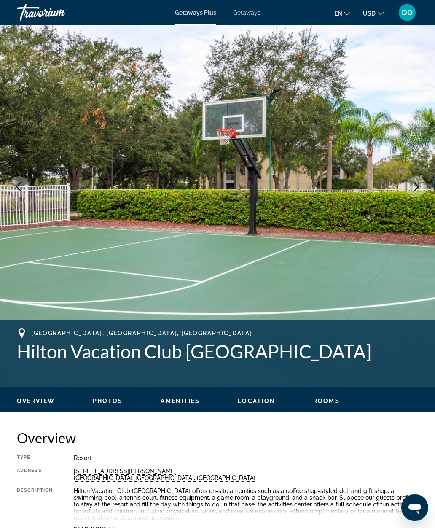
click at [423, 189] on button "Next image" at bounding box center [416, 187] width 21 height 21
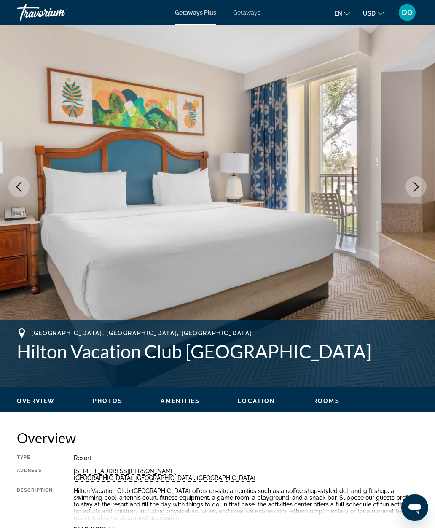
click at [420, 186] on icon "Next image" at bounding box center [416, 187] width 10 height 10
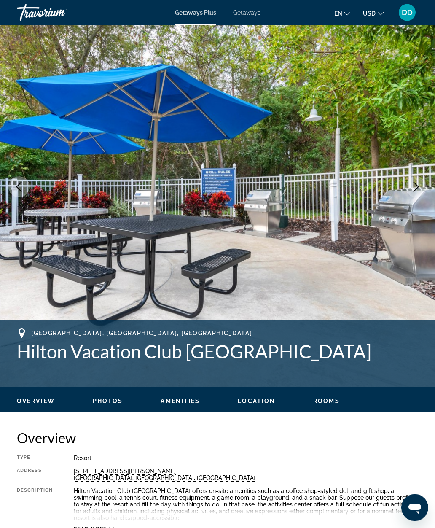
click at [420, 183] on icon "Next image" at bounding box center [416, 187] width 10 height 10
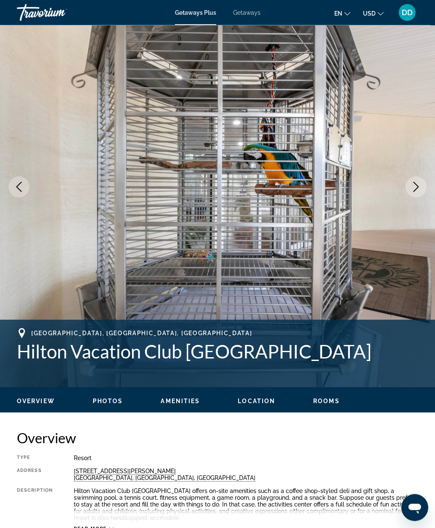
click at [419, 183] on icon "Next image" at bounding box center [416, 187] width 10 height 10
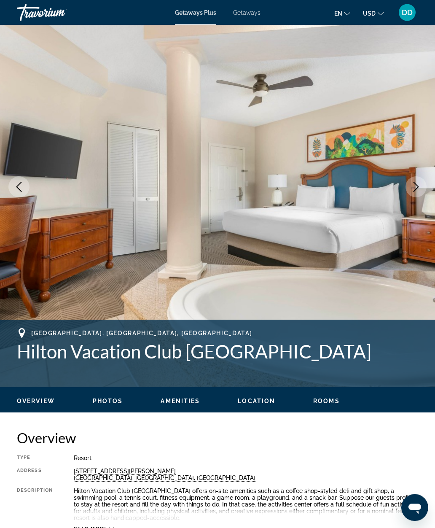
click at [418, 182] on icon "Next image" at bounding box center [416, 187] width 10 height 10
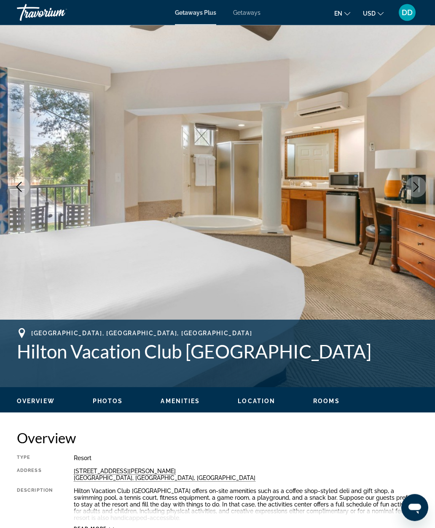
click at [416, 178] on button "Next image" at bounding box center [416, 187] width 21 height 21
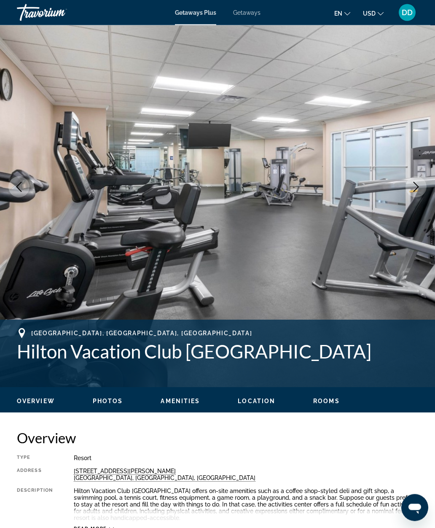
click at [414, 176] on img "Main content" at bounding box center [217, 187] width 435 height 401
click at [417, 183] on icon "Next image" at bounding box center [416, 187] width 10 height 10
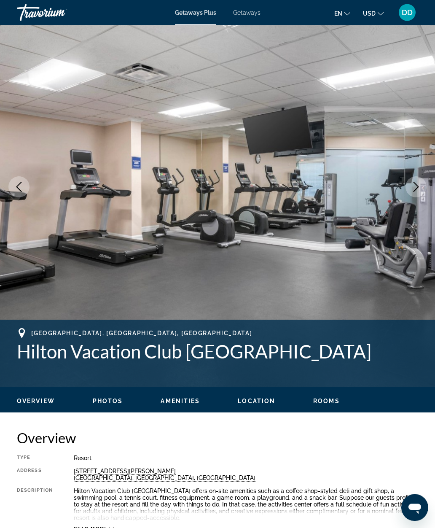
click at [415, 184] on icon "Next image" at bounding box center [416, 187] width 10 height 10
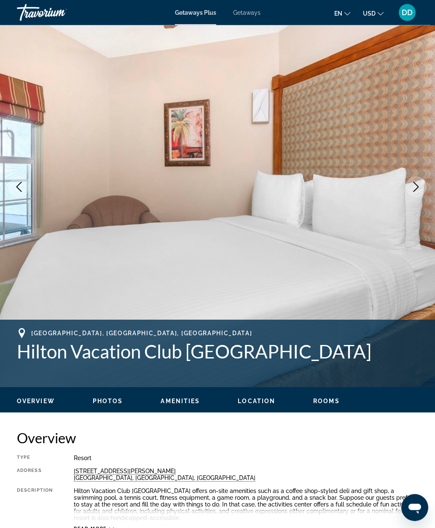
click at [412, 183] on icon "Next image" at bounding box center [416, 187] width 10 height 10
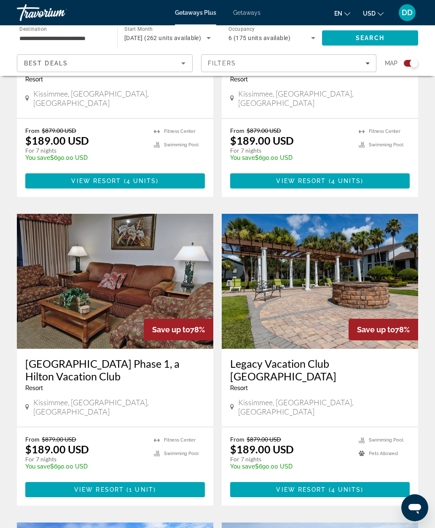
scroll to position [1074, 0]
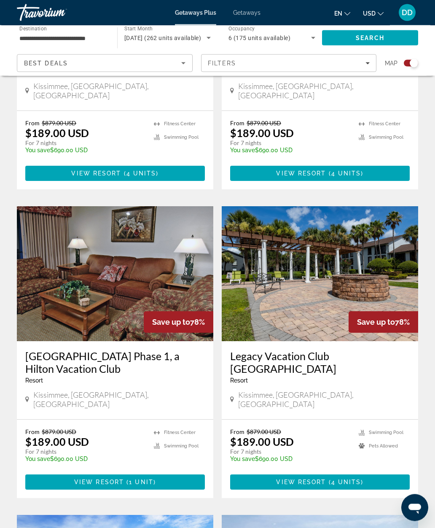
click at [170, 254] on img "Main content" at bounding box center [115, 274] width 197 height 135
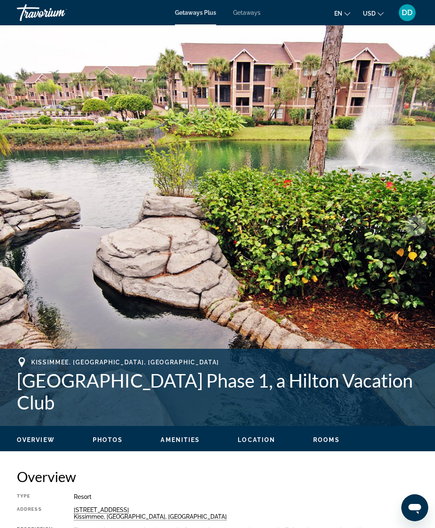
click at [420, 218] on button "Next image" at bounding box center [416, 225] width 21 height 21
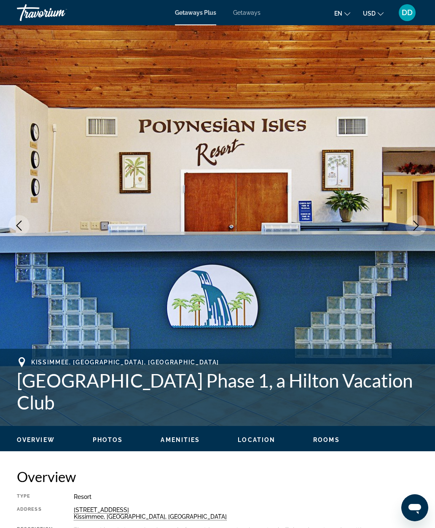
click at [422, 216] on button "Next image" at bounding box center [416, 225] width 21 height 21
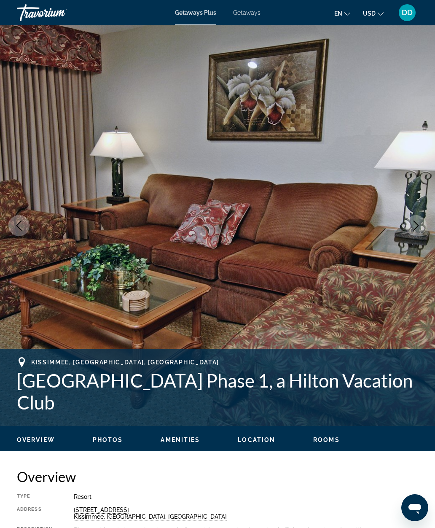
click at [423, 214] on img "Main content" at bounding box center [217, 225] width 435 height 401
click at [413, 224] on icon "Next image" at bounding box center [416, 226] width 10 height 10
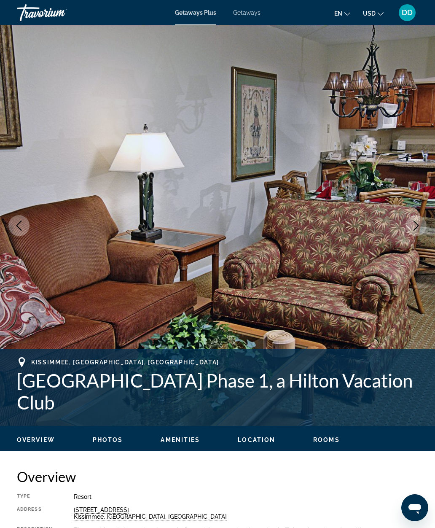
click at [415, 224] on icon "Next image" at bounding box center [416, 226] width 10 height 10
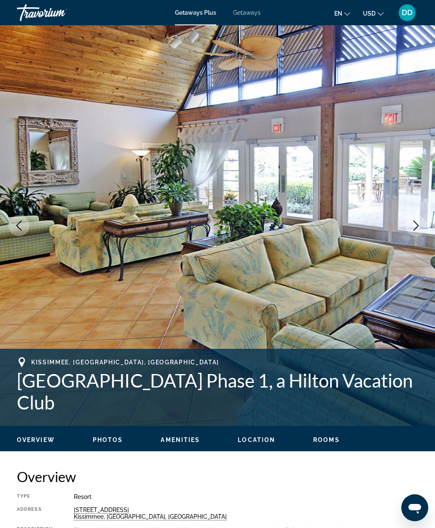
click at [414, 227] on icon "Next image" at bounding box center [416, 226] width 10 height 10
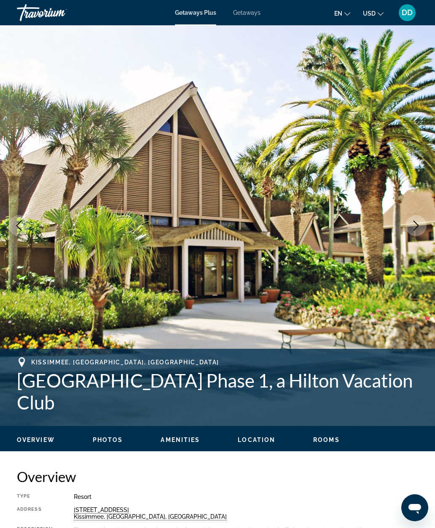
click at [413, 228] on icon "Next image" at bounding box center [416, 226] width 10 height 10
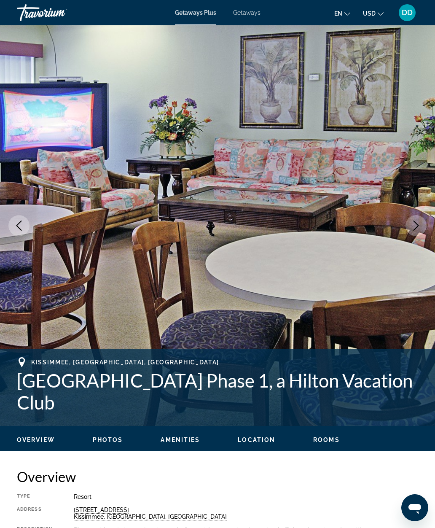
click at [412, 227] on icon "Next image" at bounding box center [416, 226] width 10 height 10
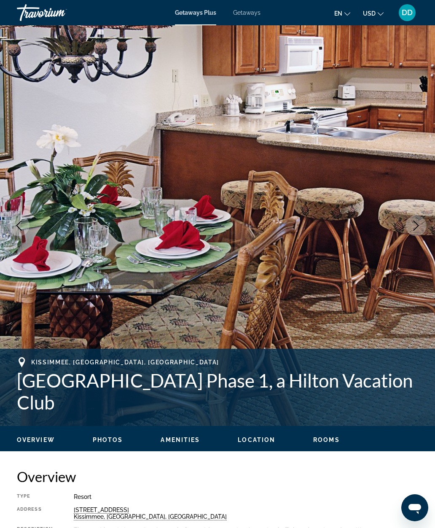
click at [410, 228] on button "Next image" at bounding box center [416, 225] width 21 height 21
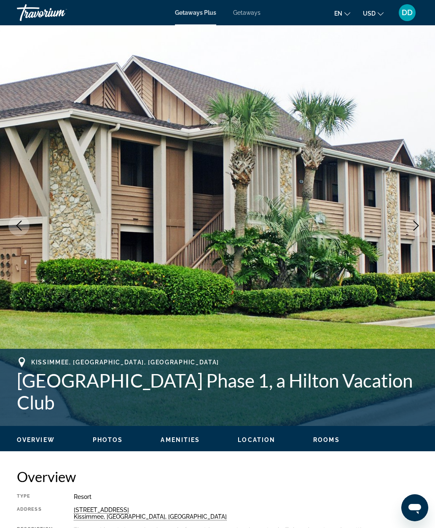
click at [411, 228] on button "Next image" at bounding box center [416, 225] width 21 height 21
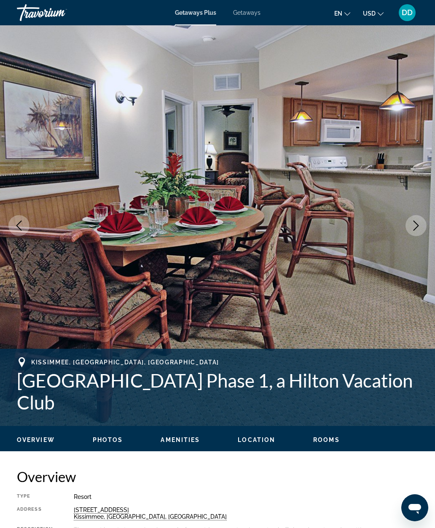
click at [410, 228] on button "Next image" at bounding box center [416, 225] width 21 height 21
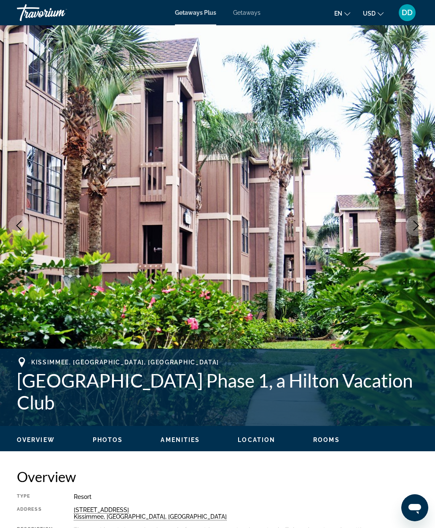
click at [417, 222] on icon "Next image" at bounding box center [416, 226] width 10 height 10
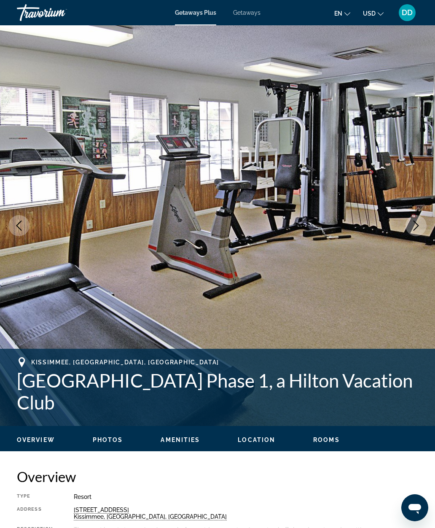
click at [417, 220] on button "Next image" at bounding box center [416, 225] width 21 height 21
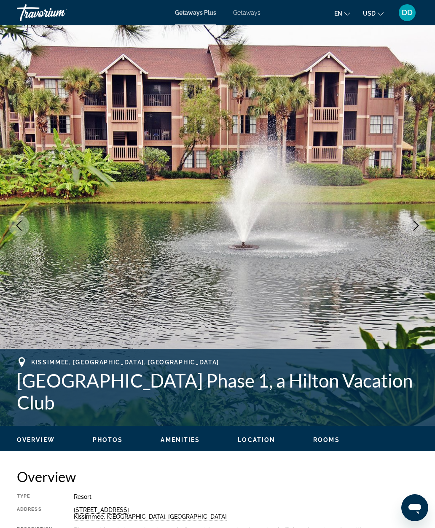
click at [420, 221] on icon "Next image" at bounding box center [416, 226] width 10 height 10
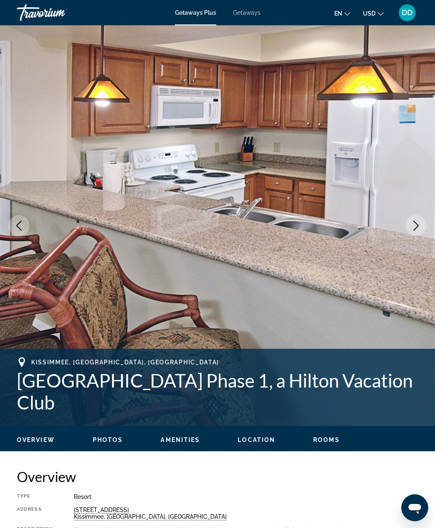
click at [424, 221] on button "Next image" at bounding box center [416, 225] width 21 height 21
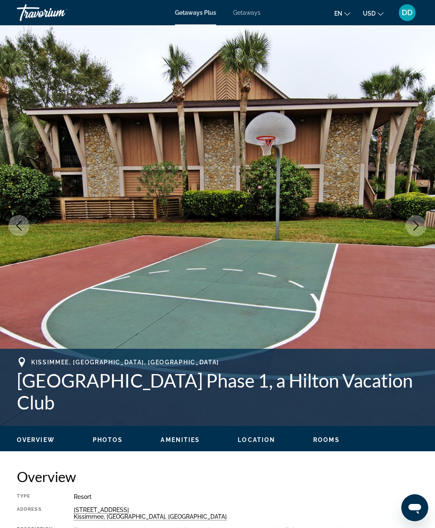
click at [426, 217] on img "Main content" at bounding box center [217, 225] width 435 height 401
click at [420, 225] on icon "Next image" at bounding box center [416, 226] width 10 height 10
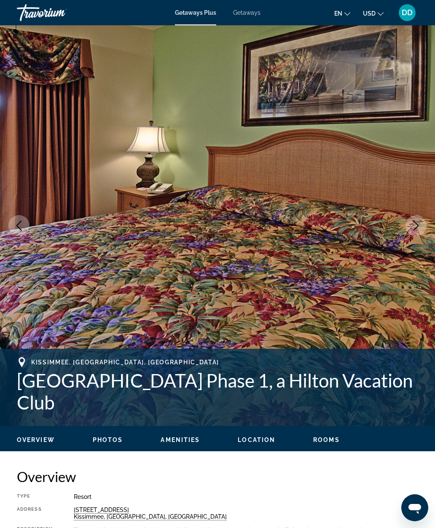
click at [423, 224] on button "Next image" at bounding box center [416, 225] width 21 height 21
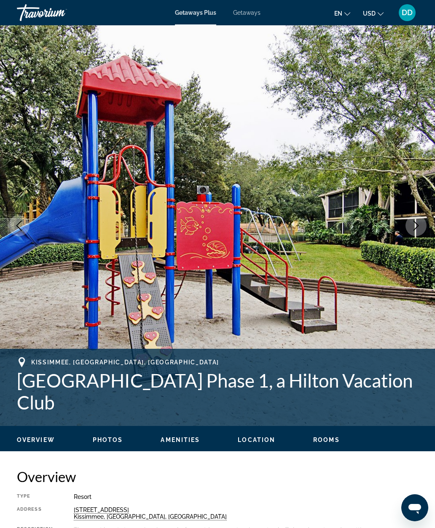
click at [424, 221] on button "Next image" at bounding box center [416, 225] width 21 height 21
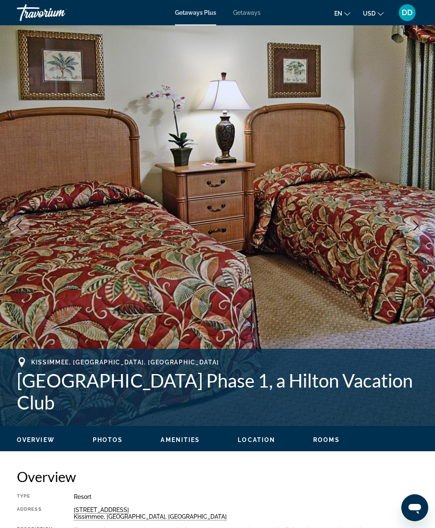
click at [421, 224] on button "Next image" at bounding box center [416, 225] width 21 height 21
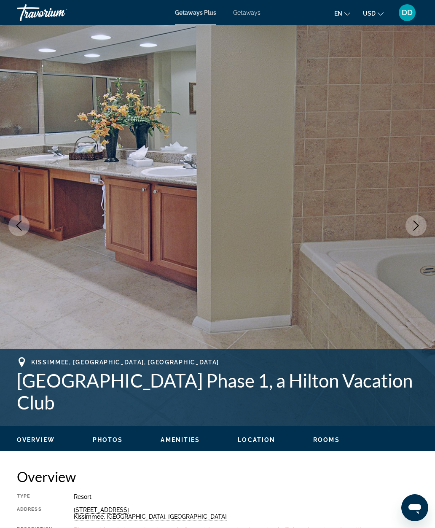
click at [419, 223] on icon "Next image" at bounding box center [416, 226] width 10 height 10
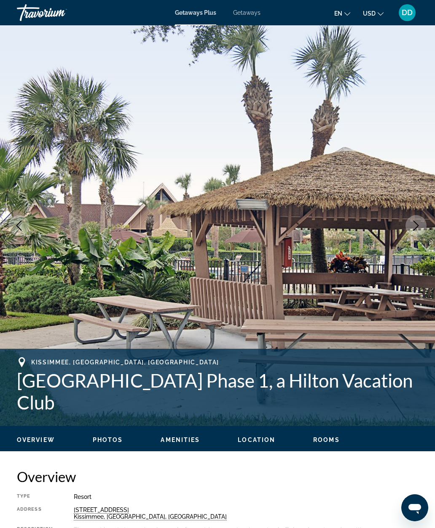
click at [418, 222] on icon "Next image" at bounding box center [416, 226] width 10 height 10
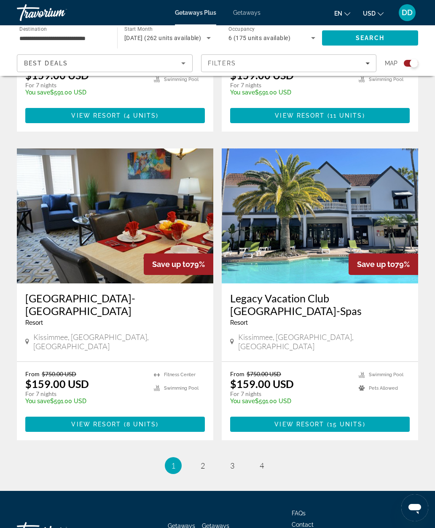
scroll to position [1701, 0]
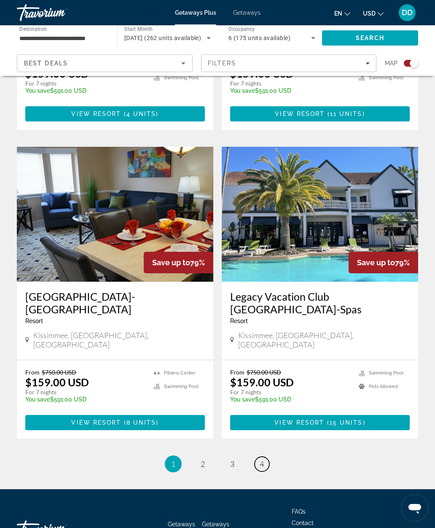
click at [264, 459] on span "4" at bounding box center [262, 463] width 4 height 9
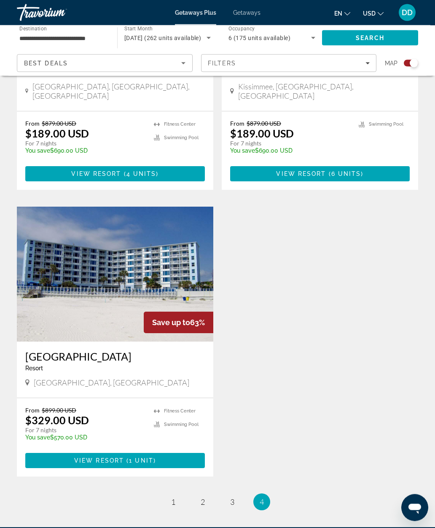
scroll to position [1115, 0]
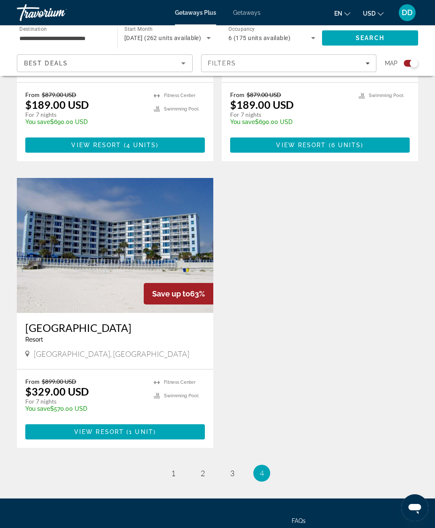
click at [87, 202] on img "Main content" at bounding box center [115, 245] width 197 height 135
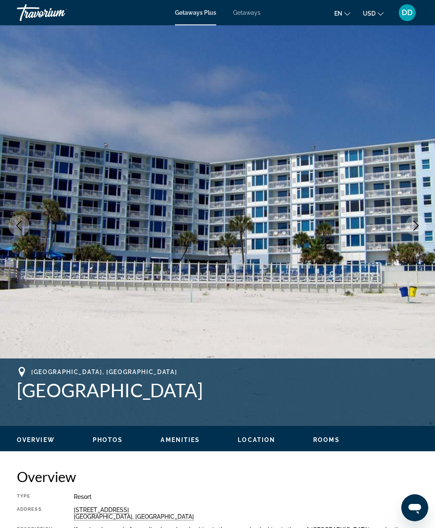
click at [415, 230] on icon "Next image" at bounding box center [416, 226] width 10 height 10
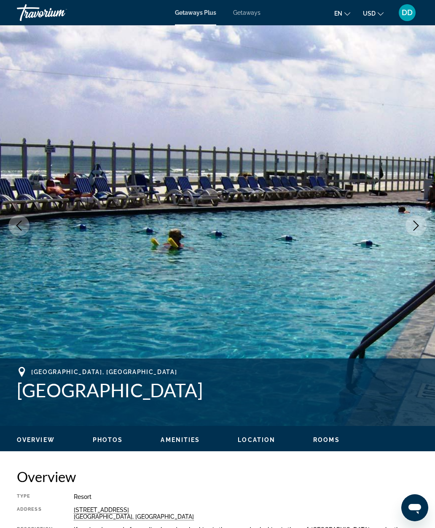
click at [411, 229] on icon "Next image" at bounding box center [416, 226] width 10 height 10
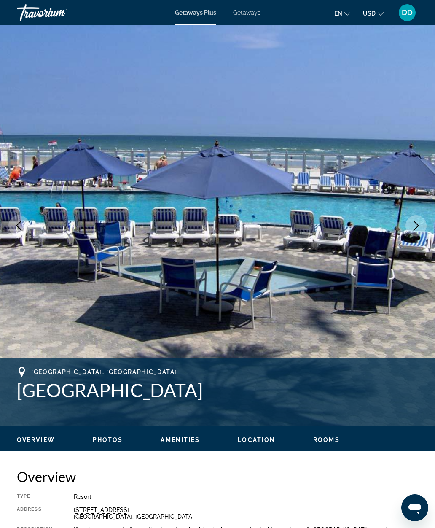
click at [412, 228] on icon "Next image" at bounding box center [416, 226] width 10 height 10
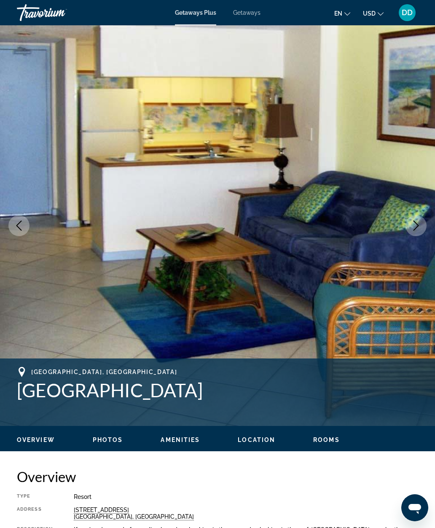
click at [413, 228] on icon "Next image" at bounding box center [416, 226] width 10 height 10
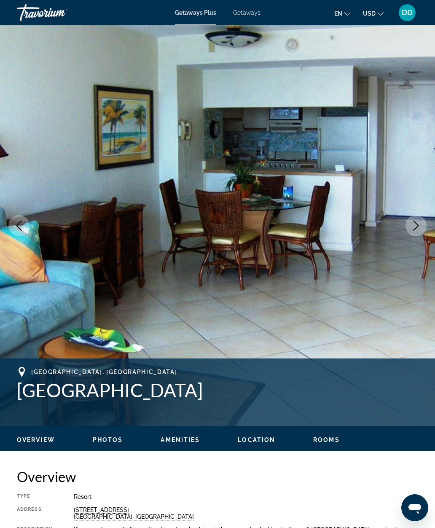
click at [415, 225] on icon "Next image" at bounding box center [416, 226] width 10 height 10
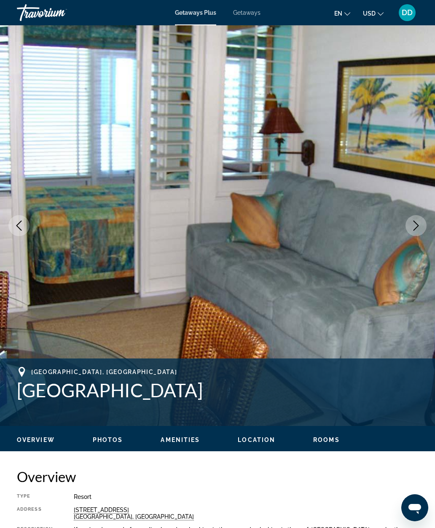
click at [415, 221] on icon "Next image" at bounding box center [416, 226] width 5 height 10
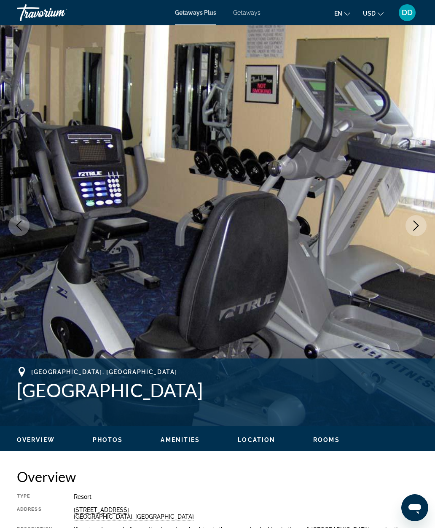
click at [414, 221] on icon "Next image" at bounding box center [416, 226] width 5 height 10
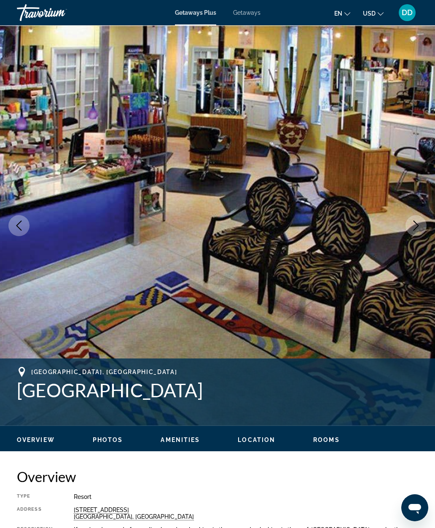
click at [412, 221] on icon "Next image" at bounding box center [416, 226] width 10 height 10
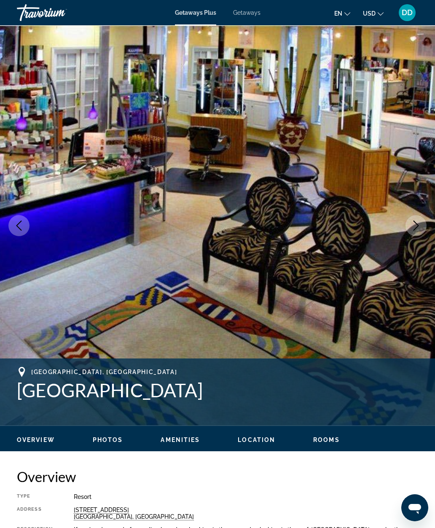
click at [411, 221] on icon "Next image" at bounding box center [416, 226] width 10 height 10
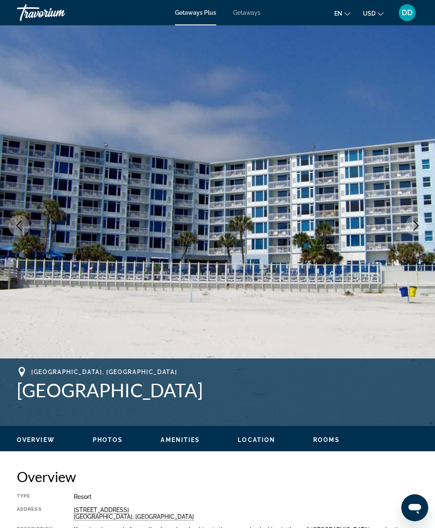
click at [411, 221] on button "Next image" at bounding box center [416, 225] width 21 height 21
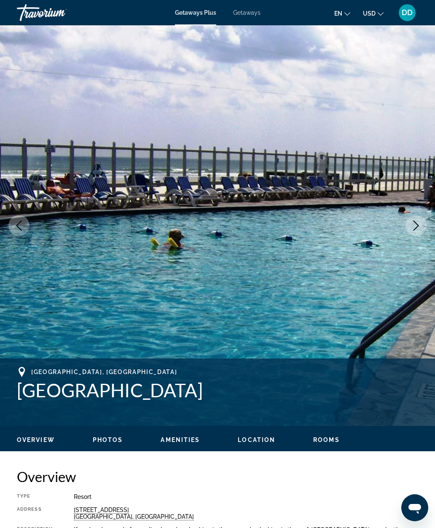
click at [409, 221] on button "Next image" at bounding box center [416, 225] width 21 height 21
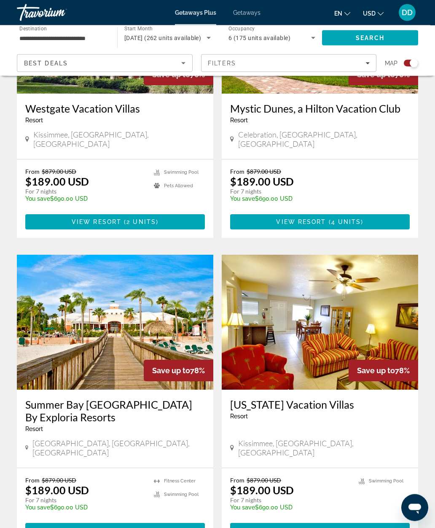
scroll to position [733, 0]
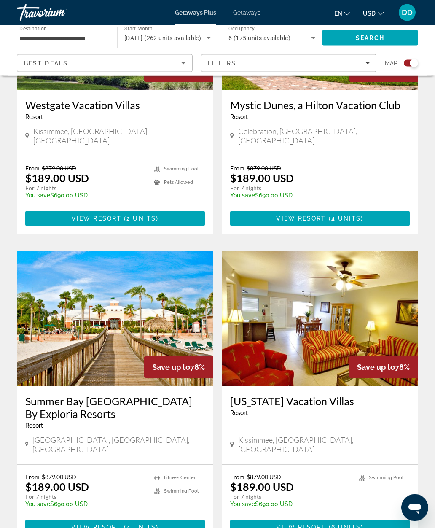
click at [154, 292] on img "Main content" at bounding box center [115, 319] width 197 height 135
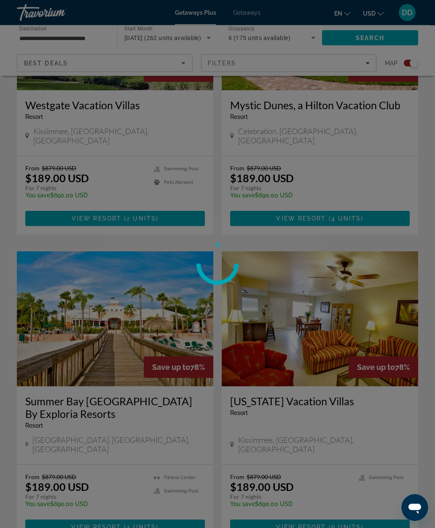
scroll to position [733, 0]
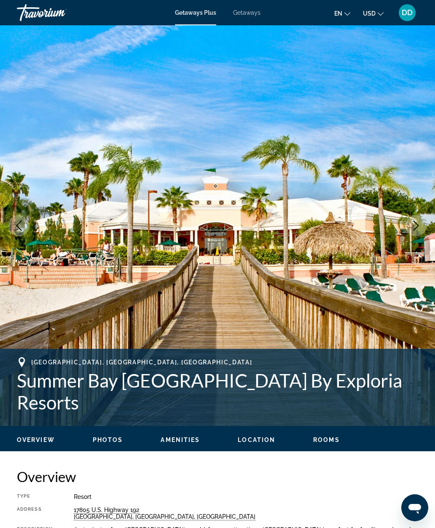
click at [414, 229] on icon "Next image" at bounding box center [416, 226] width 10 height 10
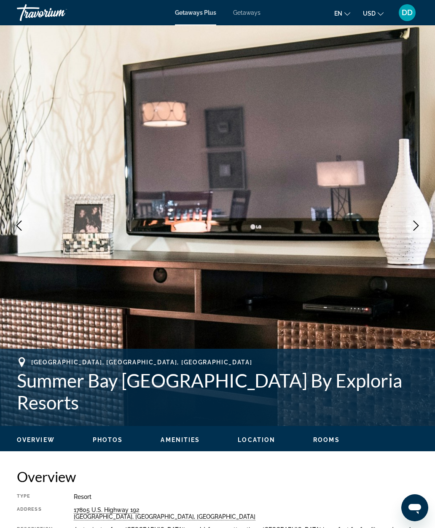
click at [413, 223] on icon "Next image" at bounding box center [416, 226] width 10 height 10
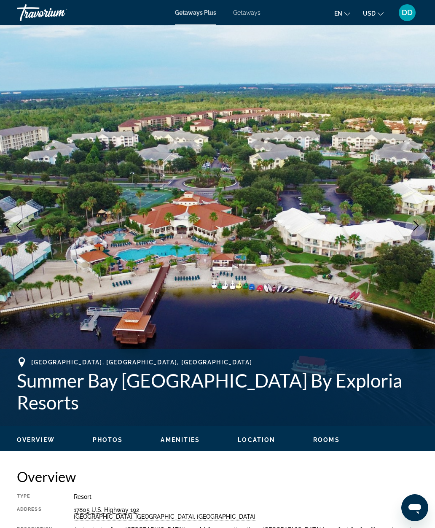
click at [413, 217] on button "Next image" at bounding box center [416, 225] width 21 height 21
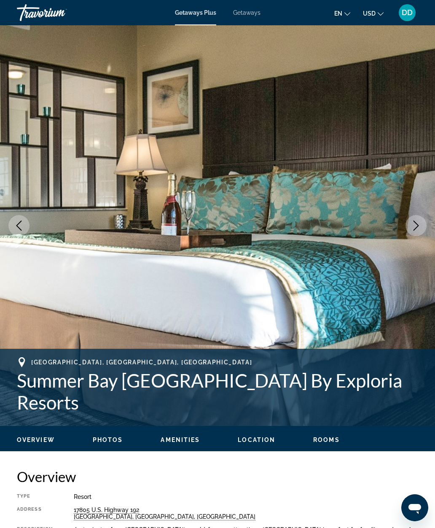
click at [413, 218] on button "Next image" at bounding box center [416, 225] width 21 height 21
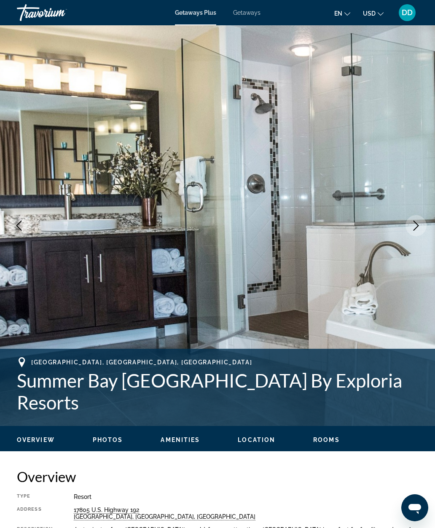
click at [416, 224] on icon "Next image" at bounding box center [416, 226] width 10 height 10
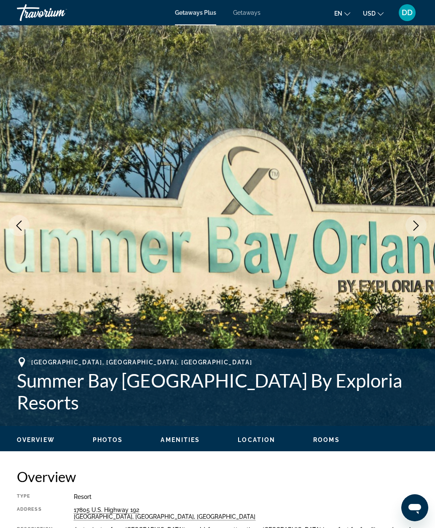
click at [419, 222] on icon "Next image" at bounding box center [416, 226] width 10 height 10
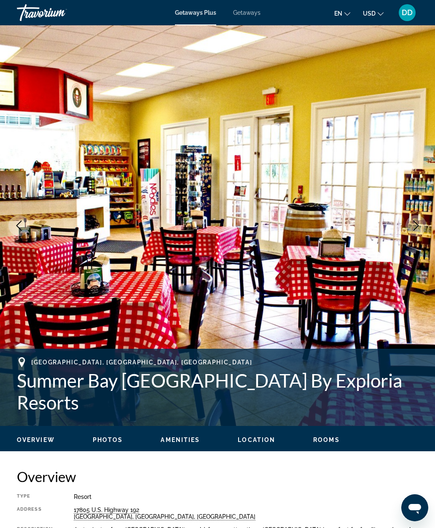
click at [420, 221] on icon "Next image" at bounding box center [416, 226] width 10 height 10
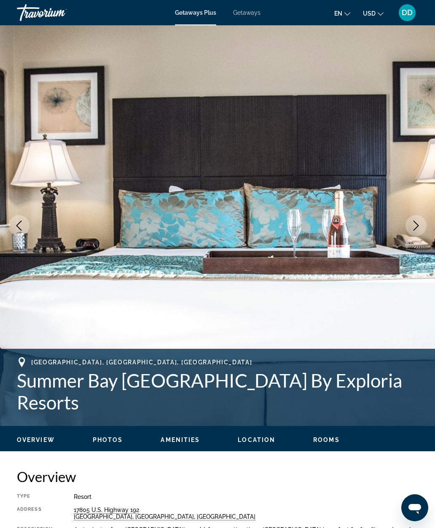
click at [420, 218] on button "Next image" at bounding box center [416, 225] width 21 height 21
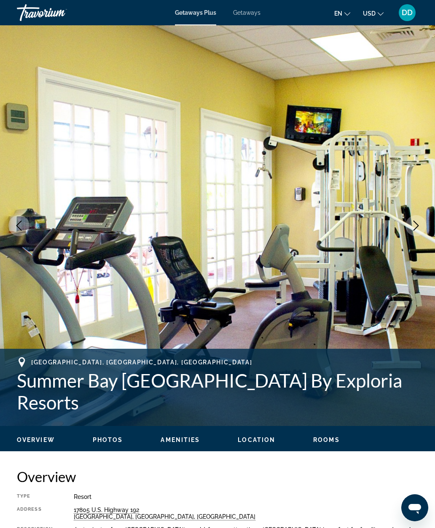
click at [418, 220] on button "Next image" at bounding box center [416, 225] width 21 height 21
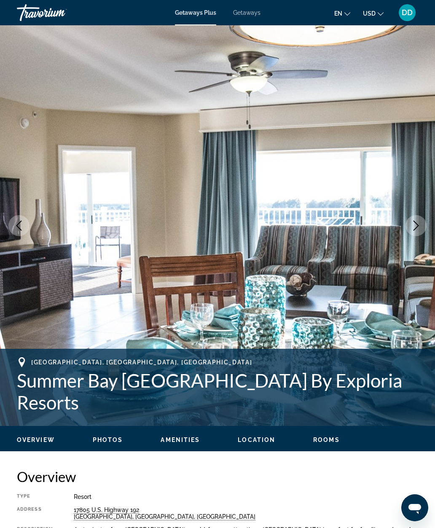
click at [421, 218] on button "Next image" at bounding box center [416, 225] width 21 height 21
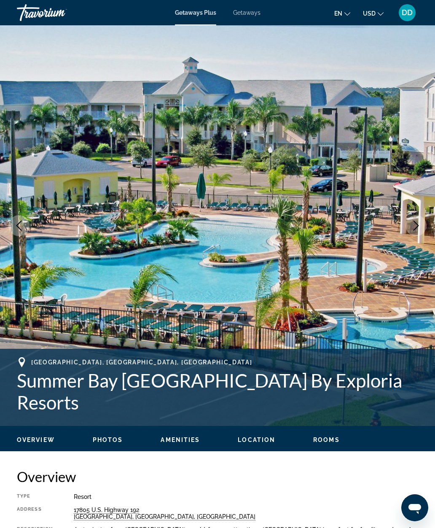
click at [419, 219] on button "Next image" at bounding box center [416, 225] width 21 height 21
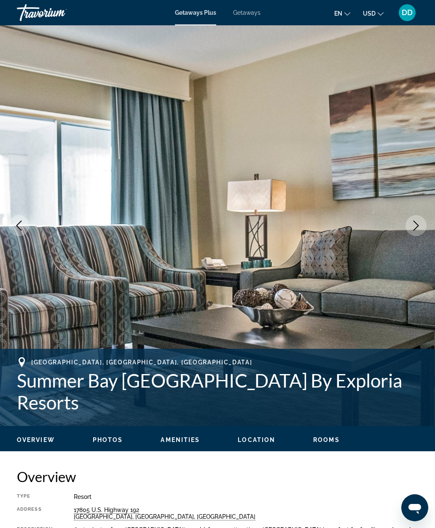
click at [422, 219] on button "Next image" at bounding box center [416, 225] width 21 height 21
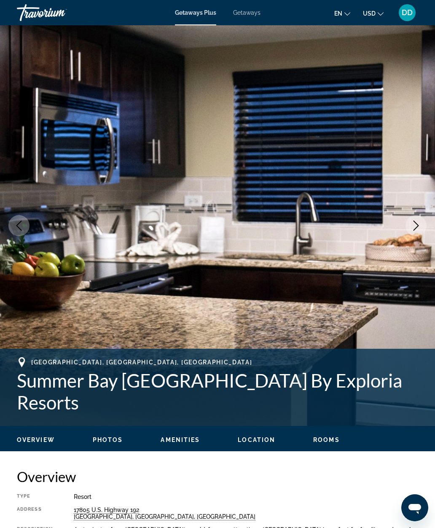
click at [423, 226] on button "Next image" at bounding box center [416, 225] width 21 height 21
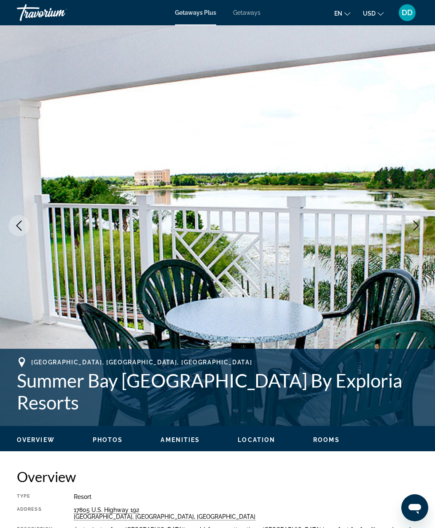
click at [422, 226] on button "Next image" at bounding box center [416, 225] width 21 height 21
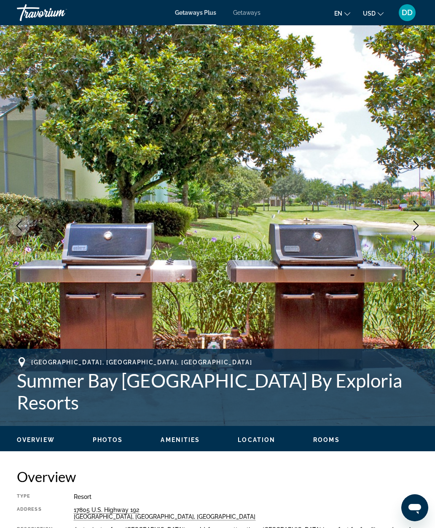
click at [421, 229] on button "Next image" at bounding box center [416, 225] width 21 height 21
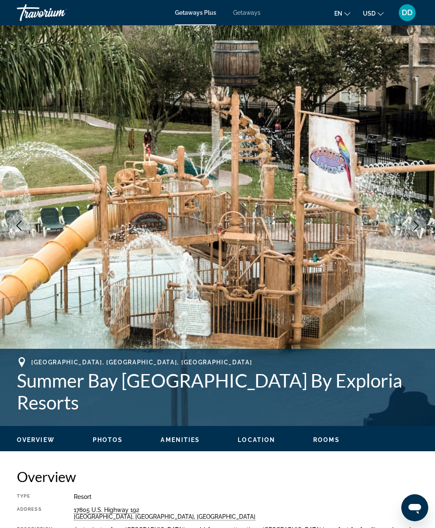
click at [415, 228] on icon "Next image" at bounding box center [416, 226] width 10 height 10
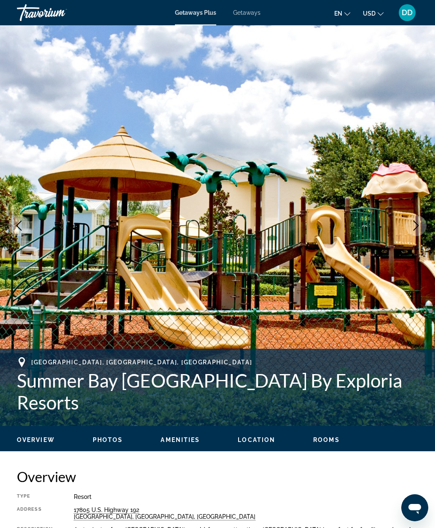
click at [415, 226] on icon "Next image" at bounding box center [416, 226] width 10 height 10
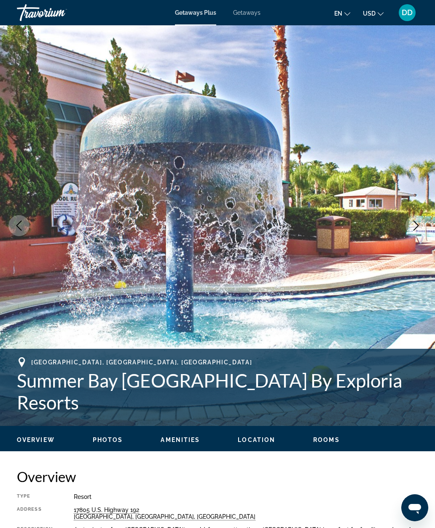
click at [415, 224] on icon "Next image" at bounding box center [416, 226] width 10 height 10
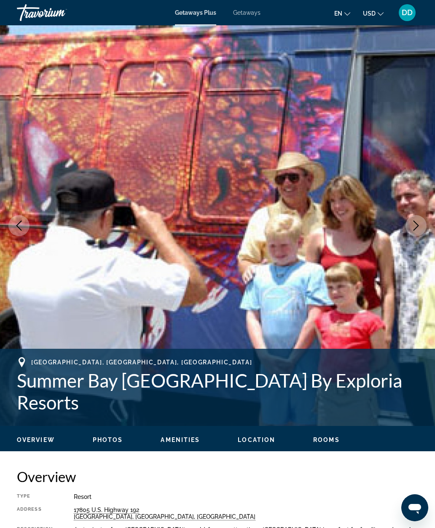
click at [413, 222] on icon "Next image" at bounding box center [416, 226] width 10 height 10
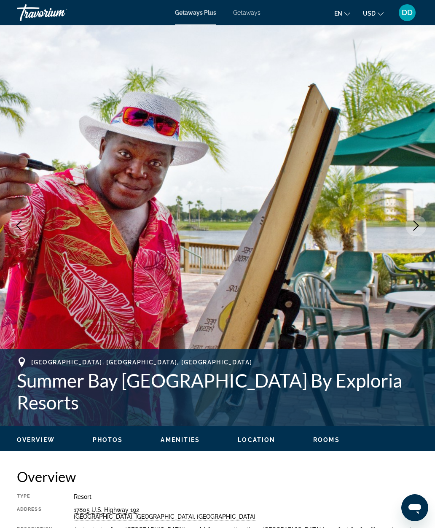
click at [415, 222] on icon "Next image" at bounding box center [416, 226] width 10 height 10
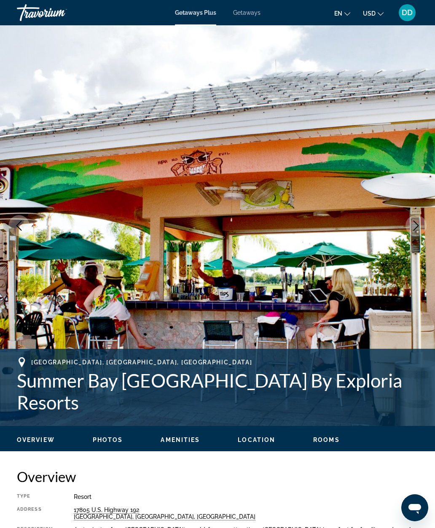
click at [415, 219] on button "Next image" at bounding box center [416, 225] width 21 height 21
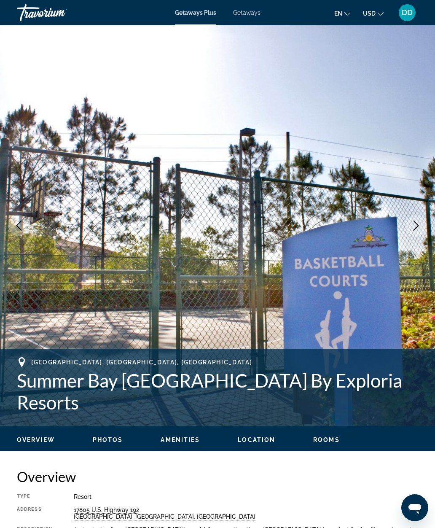
click at [414, 221] on icon "Next image" at bounding box center [416, 226] width 10 height 10
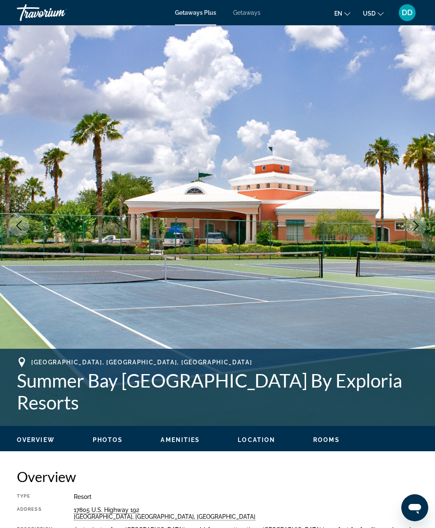
click at [414, 222] on icon "Next image" at bounding box center [416, 226] width 10 height 10
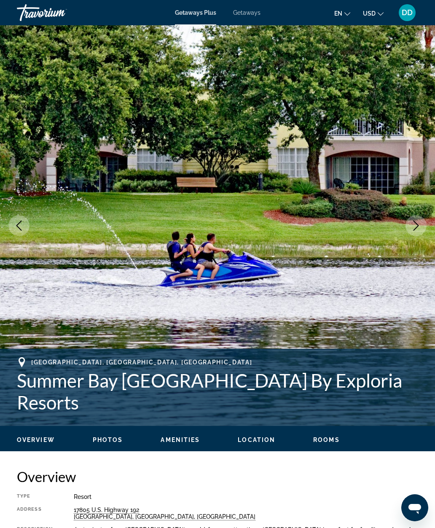
click at [415, 220] on button "Next image" at bounding box center [416, 225] width 21 height 21
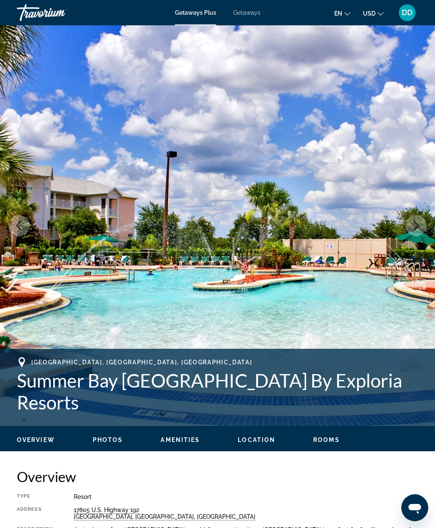
click at [413, 221] on icon "Next image" at bounding box center [416, 226] width 10 height 10
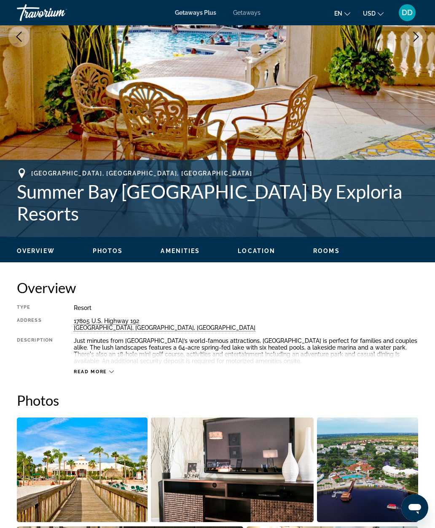
scroll to position [34, 0]
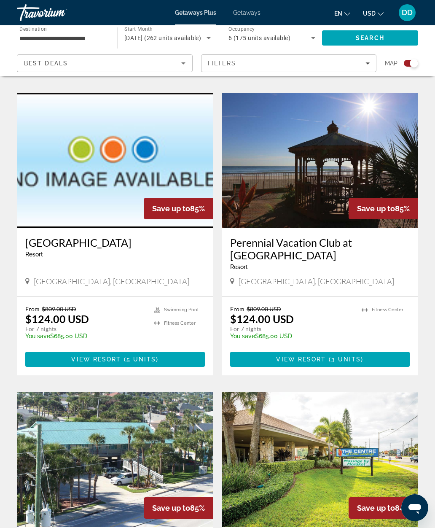
scroll to position [846, 0]
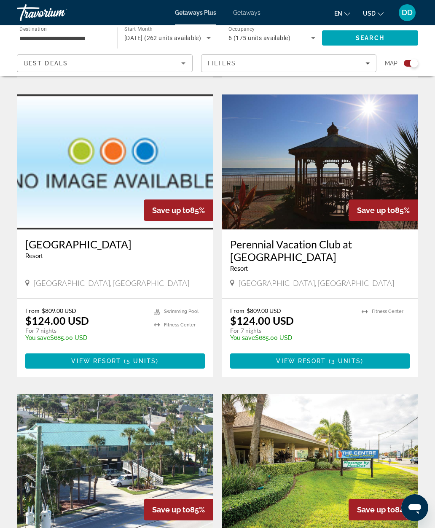
click at [297, 176] on img "Main content" at bounding box center [320, 161] width 197 height 135
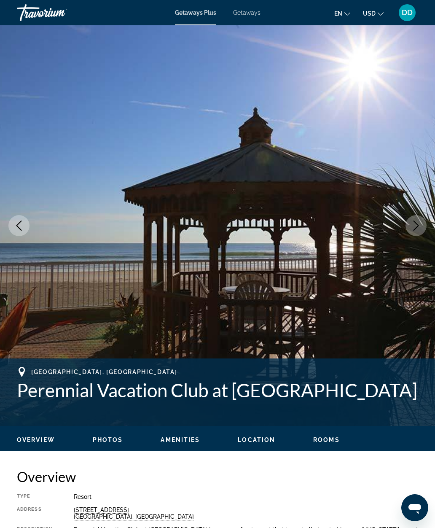
click at [414, 234] on button "Next image" at bounding box center [416, 225] width 21 height 21
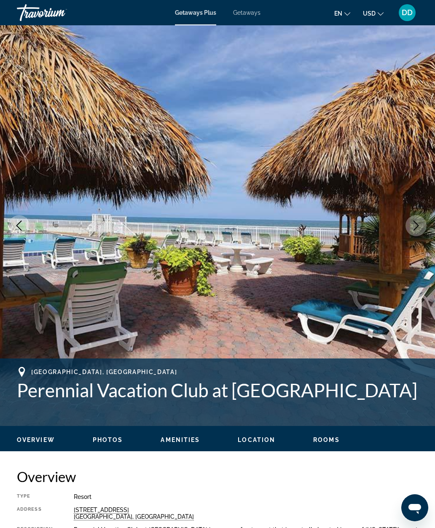
click at [408, 231] on button "Next image" at bounding box center [416, 225] width 21 height 21
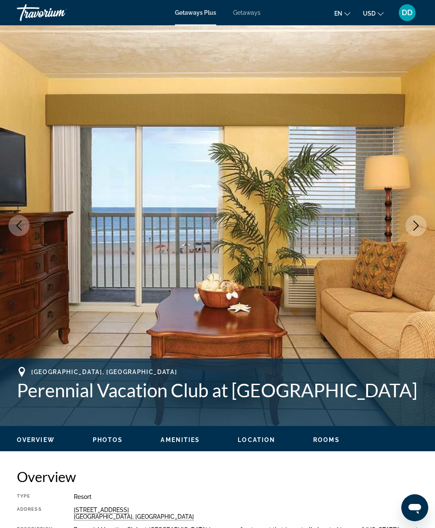
click at [407, 231] on img "Main content" at bounding box center [217, 225] width 435 height 401
click at [407, 228] on button "Next image" at bounding box center [416, 225] width 21 height 21
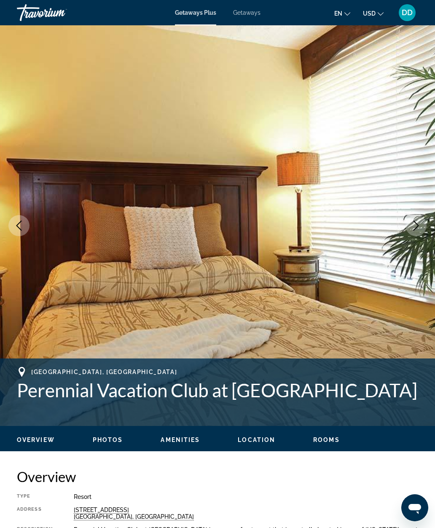
click at [414, 230] on icon "Next image" at bounding box center [416, 226] width 10 height 10
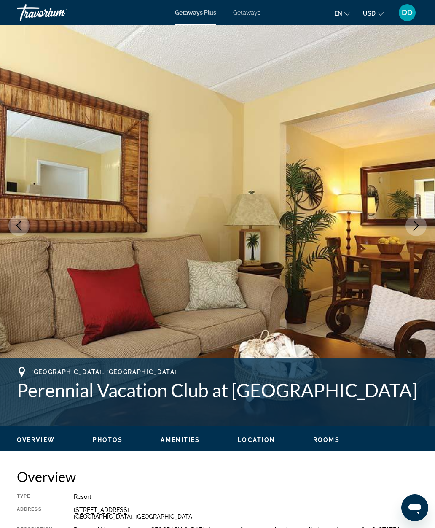
click at [415, 228] on icon "Next image" at bounding box center [416, 226] width 10 height 10
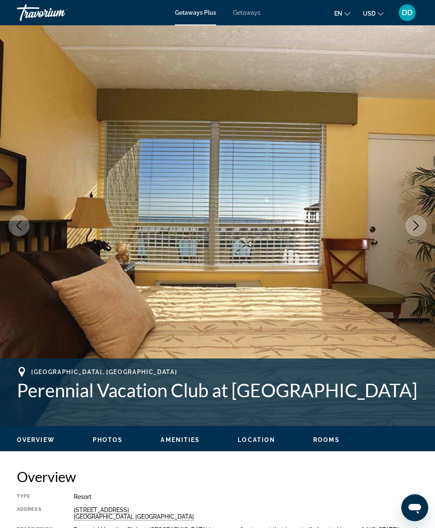
click at [415, 226] on icon "Next image" at bounding box center [416, 226] width 10 height 10
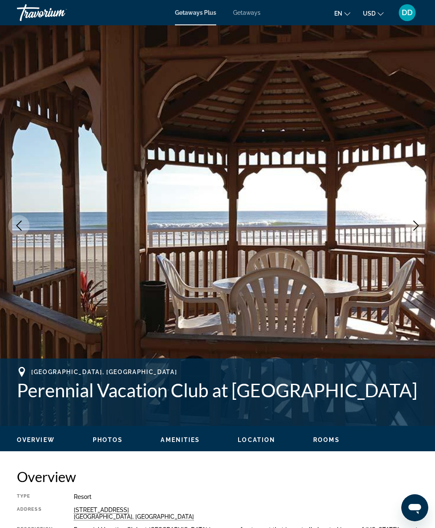
click at [415, 226] on icon "Next image" at bounding box center [416, 226] width 10 height 10
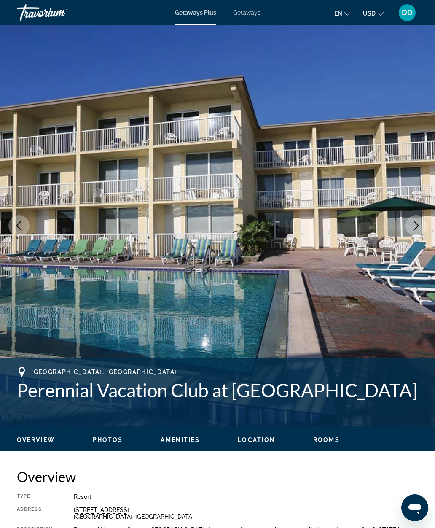
click at [415, 227] on icon "Next image" at bounding box center [416, 226] width 10 height 10
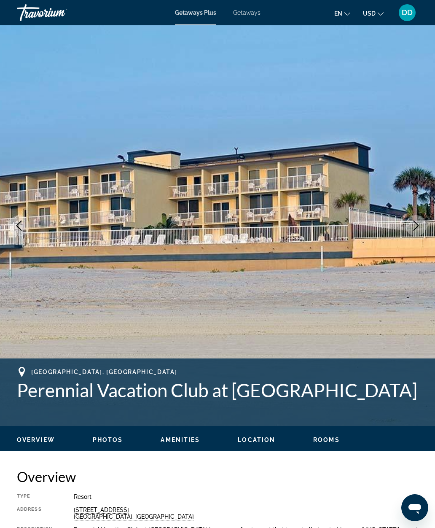
click at [415, 226] on icon "Next image" at bounding box center [416, 226] width 10 height 10
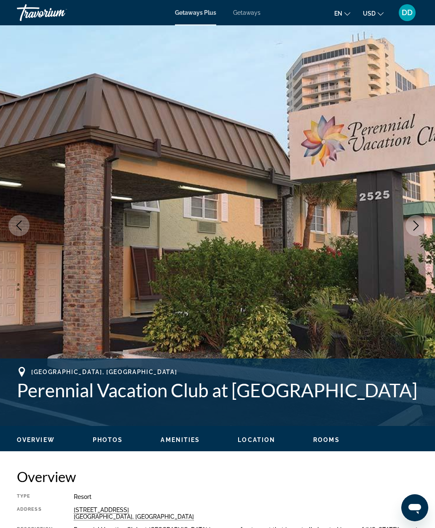
click at [414, 226] on icon "Next image" at bounding box center [416, 226] width 10 height 10
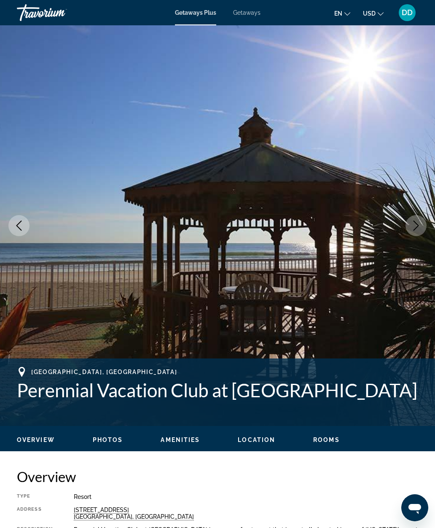
click at [415, 226] on icon "Next image" at bounding box center [416, 226] width 10 height 10
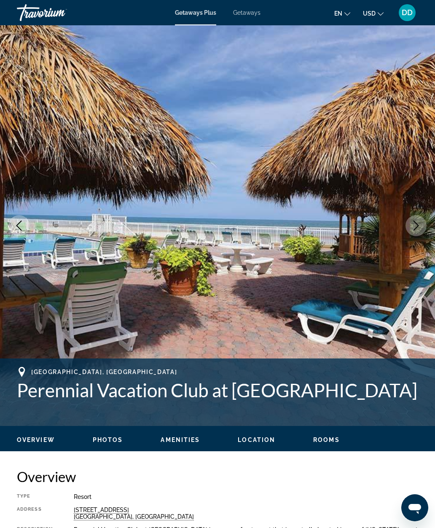
click at [415, 226] on icon "Next image" at bounding box center [416, 226] width 10 height 10
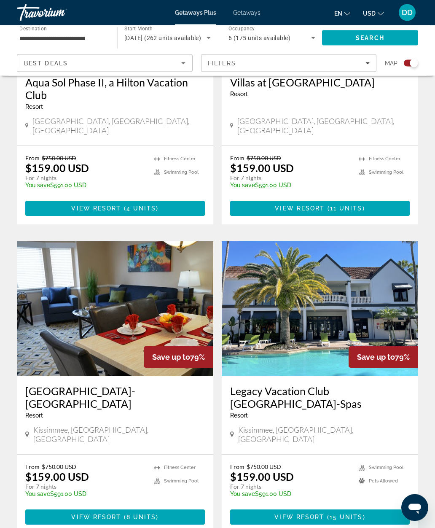
scroll to position [1607, 0]
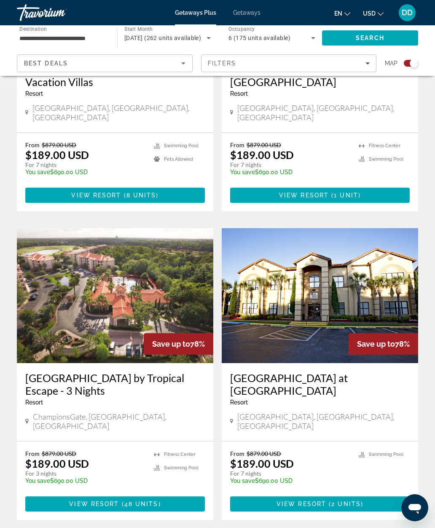
scroll to position [1669, 0]
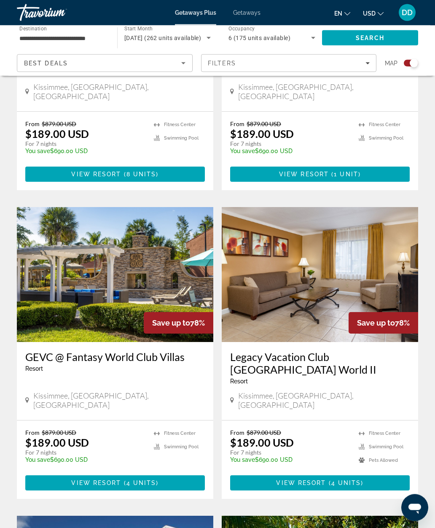
scroll to position [468, 0]
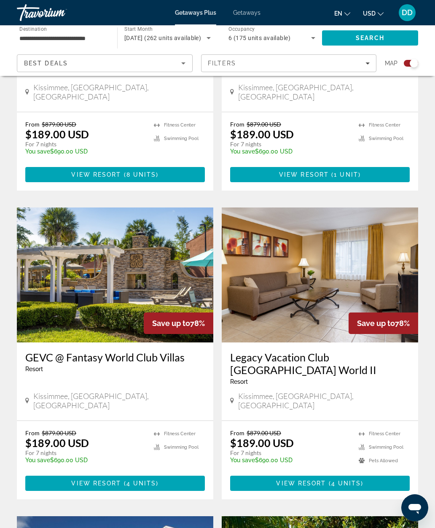
click at [143, 270] on img "Main content" at bounding box center [115, 274] width 197 height 135
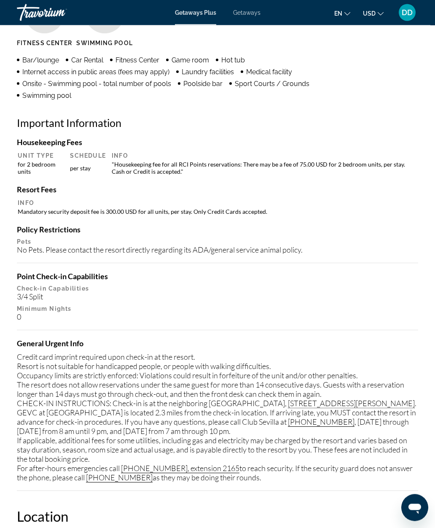
scroll to position [988, 0]
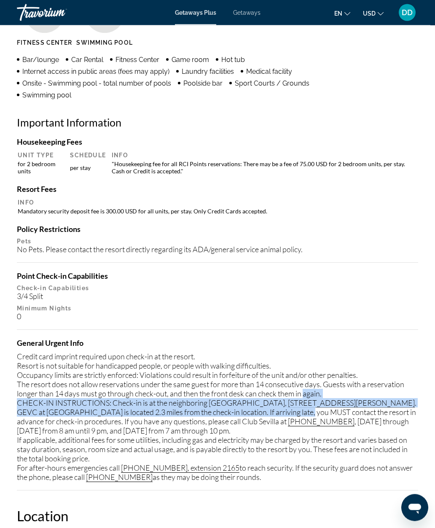
click at [388, 305] on p "Minimum Nights" at bounding box center [217, 308] width 401 height 7
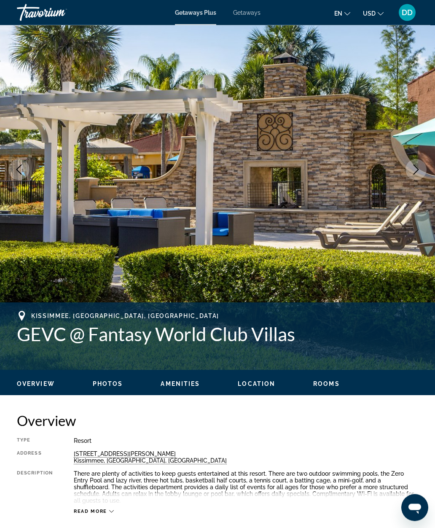
scroll to position [0, 0]
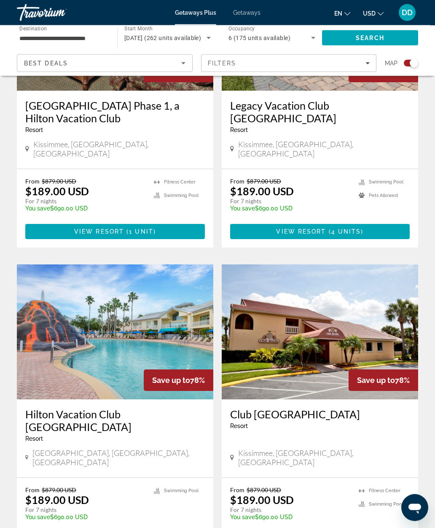
scroll to position [1325, 0]
click at [175, 290] on img "Main content" at bounding box center [115, 331] width 197 height 135
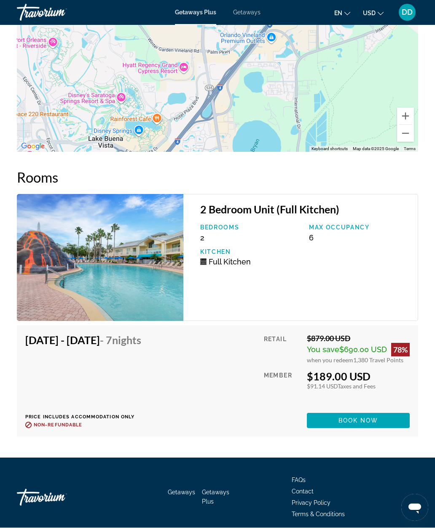
scroll to position [1642, 0]
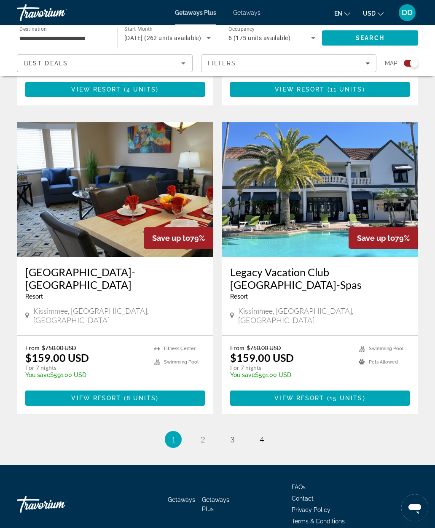
scroll to position [1735, 0]
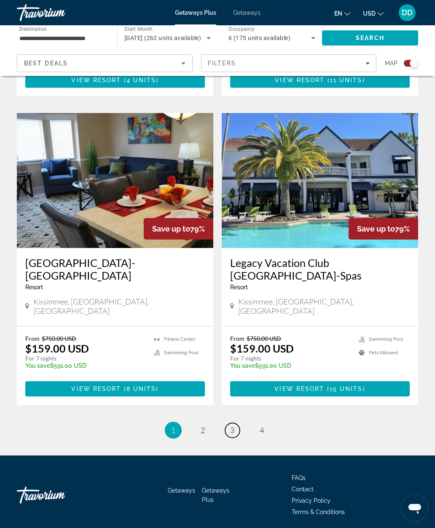
click at [234, 426] on span "3" at bounding box center [232, 430] width 4 height 9
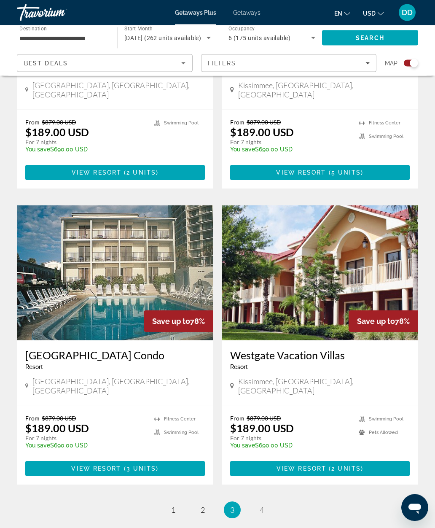
scroll to position [1701, 0]
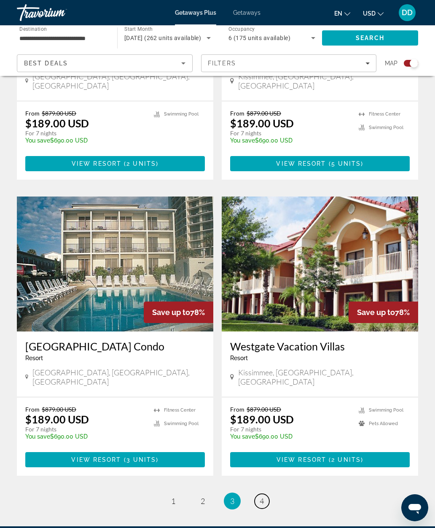
click at [259, 494] on link "page 4" at bounding box center [262, 501] width 15 height 15
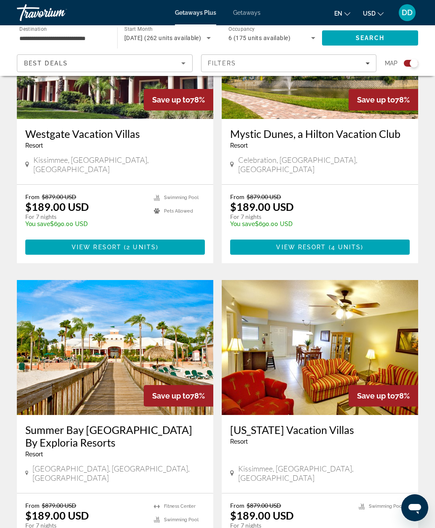
scroll to position [706, 0]
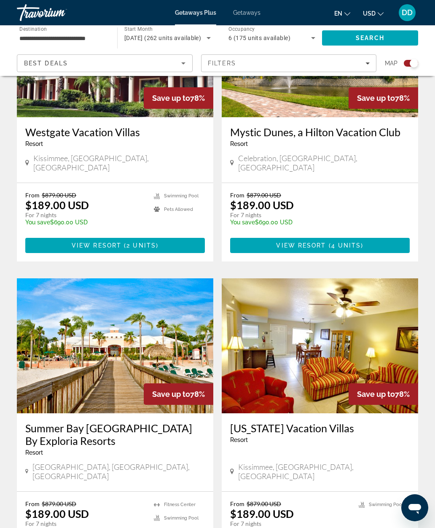
click at [392, 390] on span "Save up to" at bounding box center [376, 394] width 38 height 9
click at [59, 349] on img "Main content" at bounding box center [115, 345] width 197 height 135
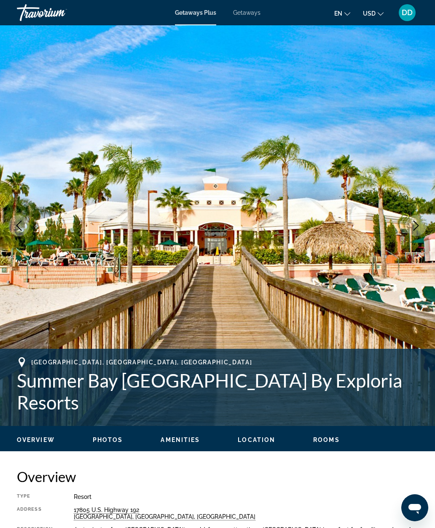
click at [409, 232] on button "Next image" at bounding box center [416, 225] width 21 height 21
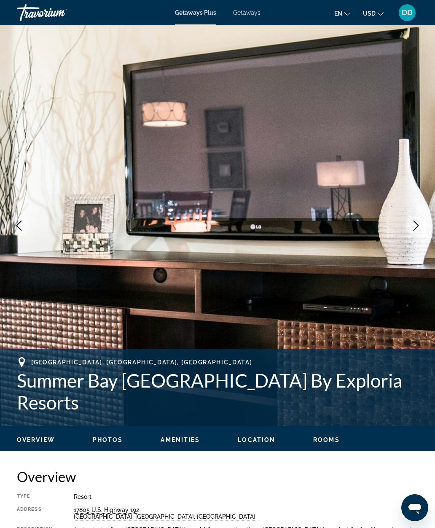
click at [411, 231] on button "Next image" at bounding box center [416, 225] width 21 height 21
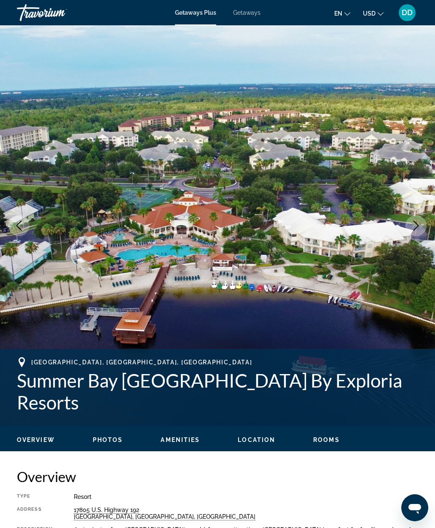
click at [412, 232] on button "Next image" at bounding box center [416, 225] width 21 height 21
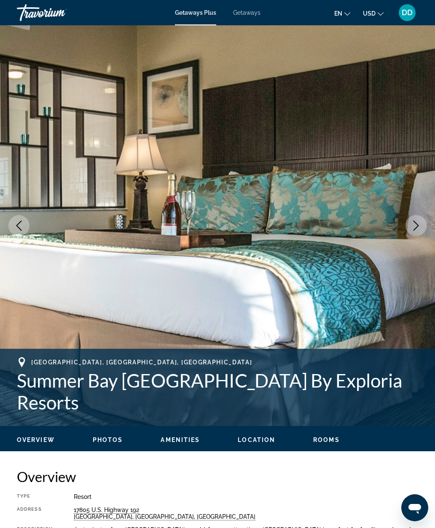
click at [414, 237] on img "Main content" at bounding box center [217, 225] width 435 height 401
click at [415, 232] on button "Next image" at bounding box center [416, 225] width 21 height 21
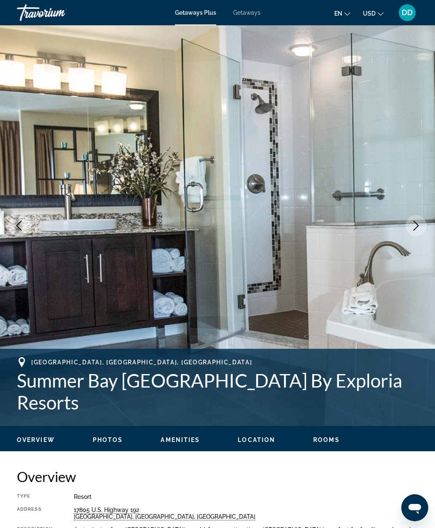
click at [415, 227] on icon "Next image" at bounding box center [416, 226] width 10 height 10
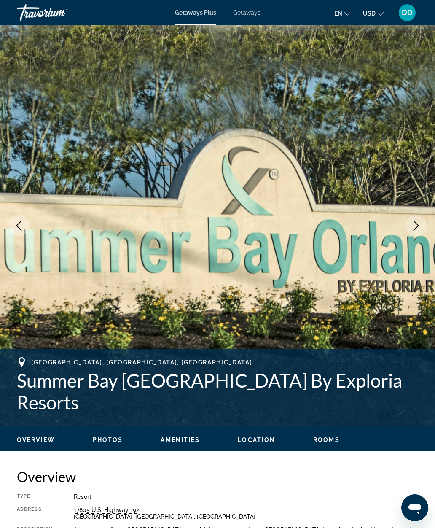
click at [414, 229] on icon "Next image" at bounding box center [416, 226] width 10 height 10
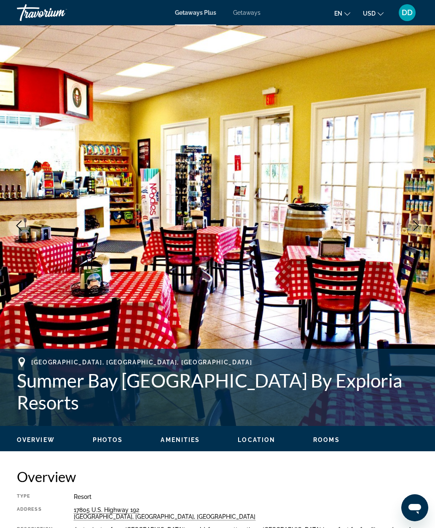
click at [418, 226] on icon "Next image" at bounding box center [416, 226] width 10 height 10
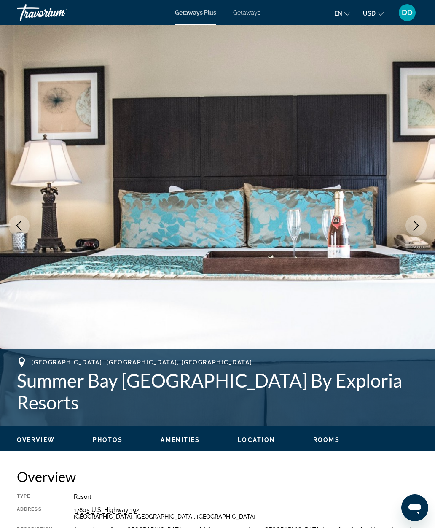
click at [420, 226] on icon "Next image" at bounding box center [416, 226] width 10 height 10
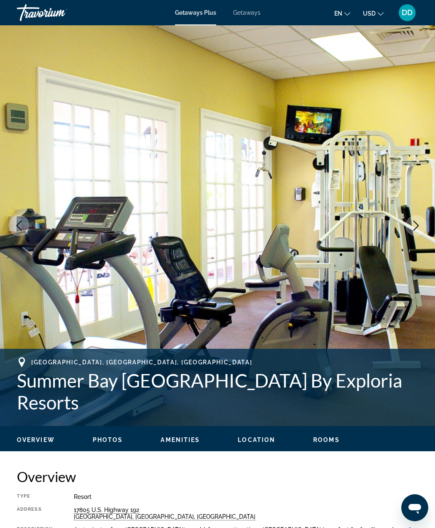
click at [420, 225] on icon "Next image" at bounding box center [416, 226] width 10 height 10
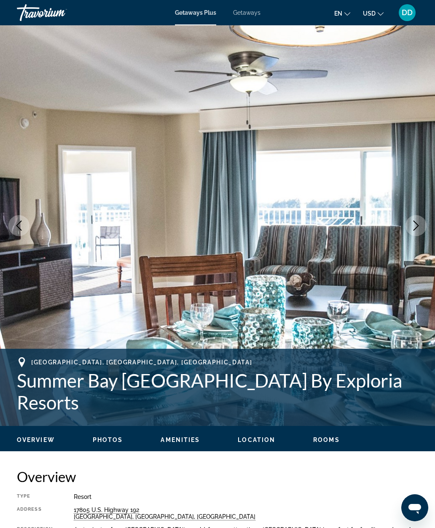
click at [419, 223] on icon "Next image" at bounding box center [416, 226] width 10 height 10
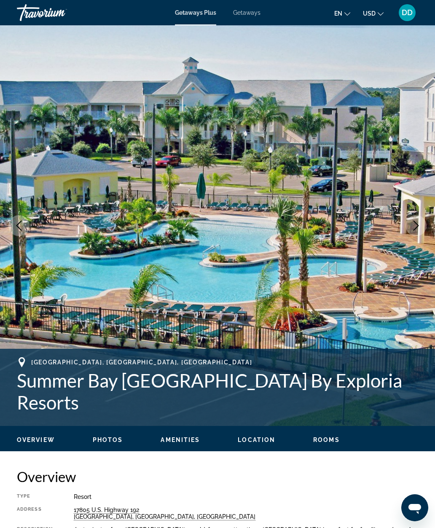
click at [419, 223] on icon "Next image" at bounding box center [416, 226] width 10 height 10
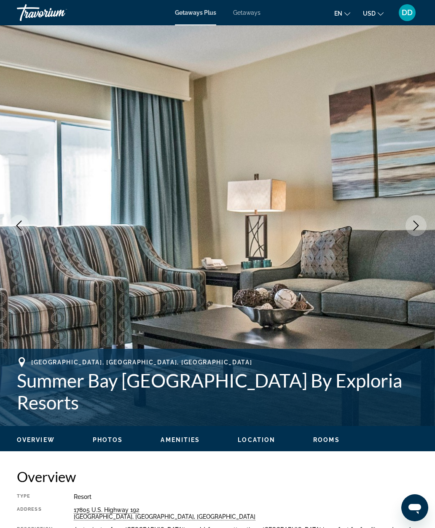
click at [423, 220] on button "Next image" at bounding box center [416, 225] width 21 height 21
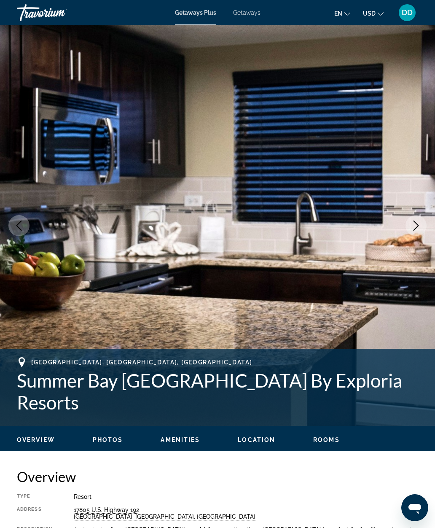
click at [414, 223] on icon "Next image" at bounding box center [416, 226] width 10 height 10
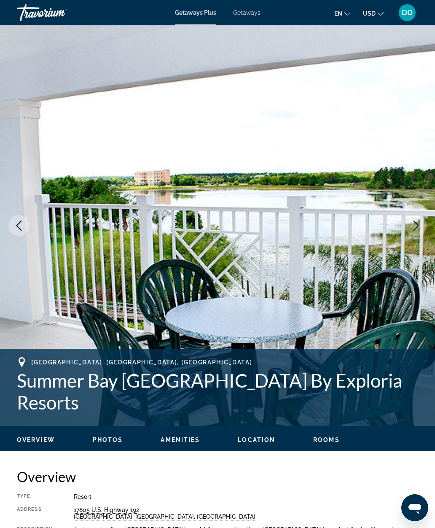
click at [418, 222] on icon "Next image" at bounding box center [416, 226] width 10 height 10
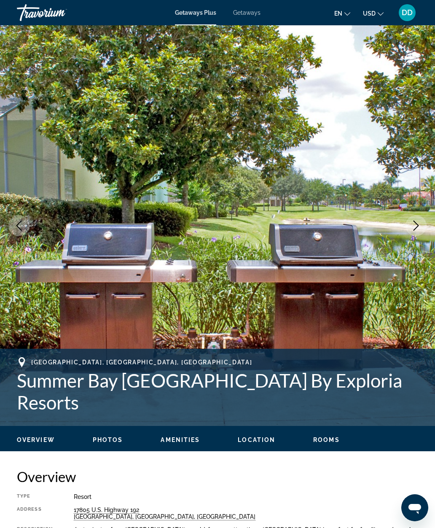
click at [415, 222] on icon "Next image" at bounding box center [416, 226] width 5 height 10
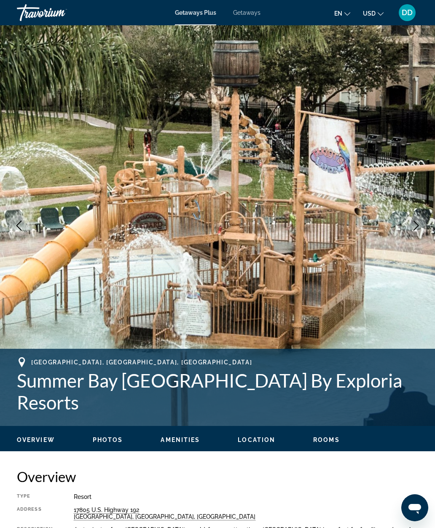
click at [417, 222] on icon "Next image" at bounding box center [416, 226] width 10 height 10
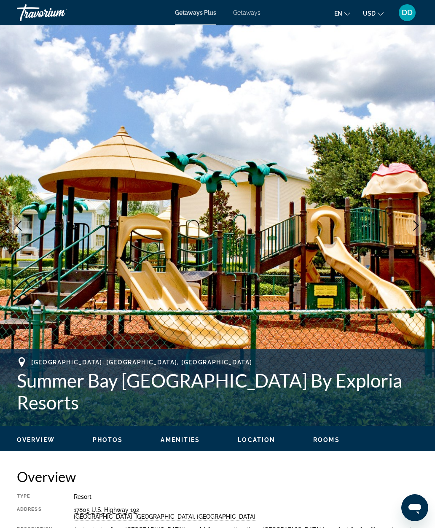
click at [13, 229] on button "Previous image" at bounding box center [18, 225] width 21 height 21
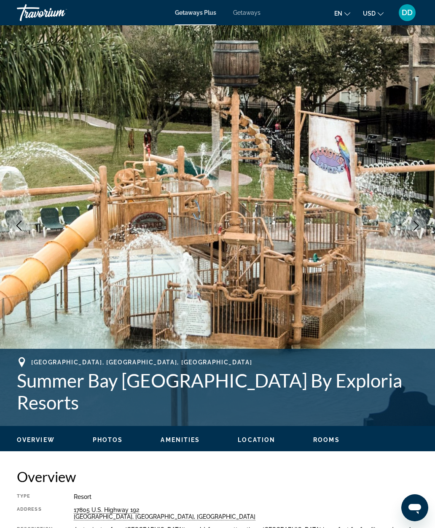
click at [415, 225] on icon "Next image" at bounding box center [416, 226] width 10 height 10
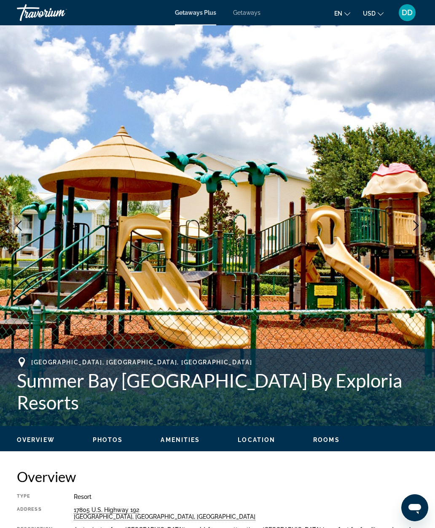
click at [410, 227] on button "Next image" at bounding box center [416, 225] width 21 height 21
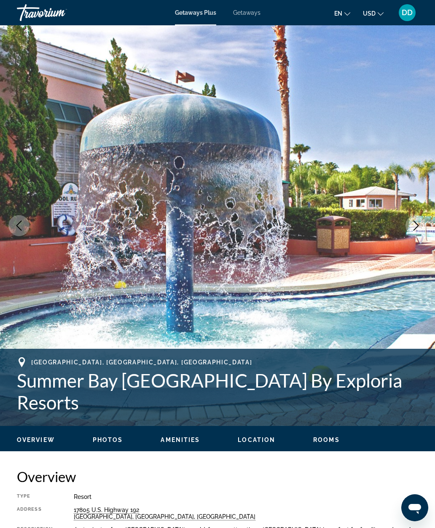
click at [411, 226] on icon "Next image" at bounding box center [416, 226] width 10 height 10
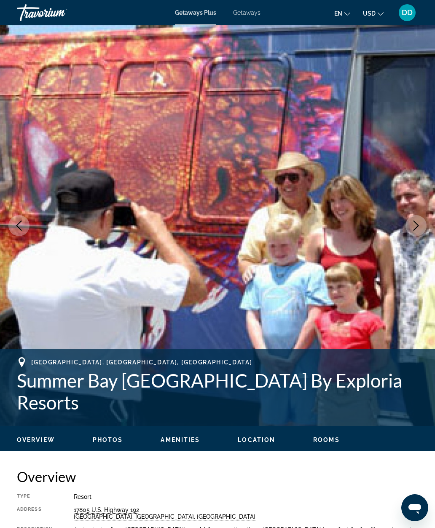
click at [412, 224] on icon "Next image" at bounding box center [416, 226] width 10 height 10
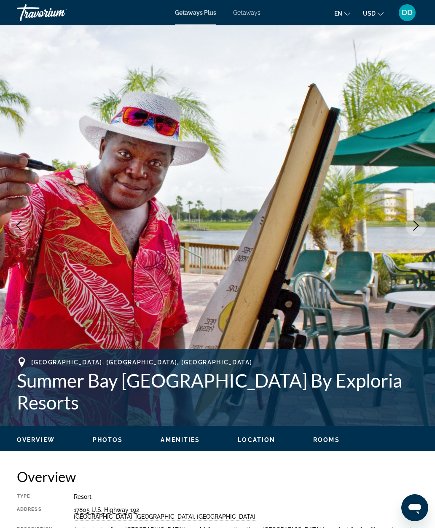
click at [413, 223] on icon "Next image" at bounding box center [416, 226] width 10 height 10
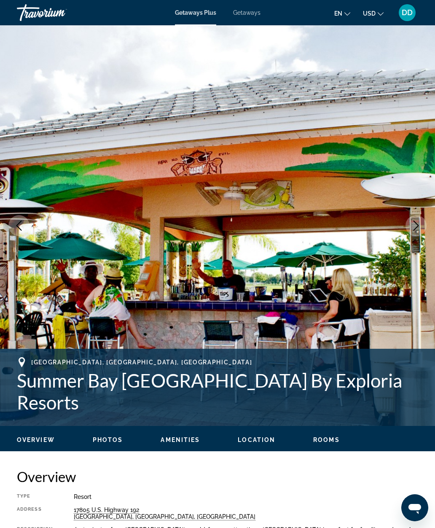
click at [413, 228] on icon "Next image" at bounding box center [416, 226] width 10 height 10
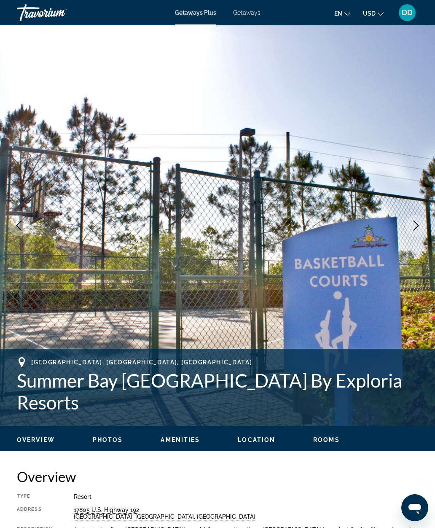
click at [410, 230] on button "Next image" at bounding box center [416, 225] width 21 height 21
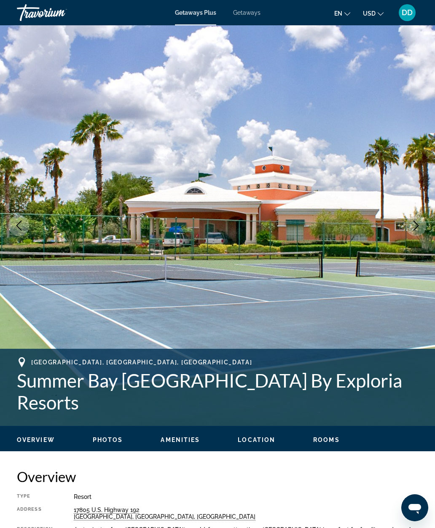
click at [419, 225] on icon "Next image" at bounding box center [416, 226] width 10 height 10
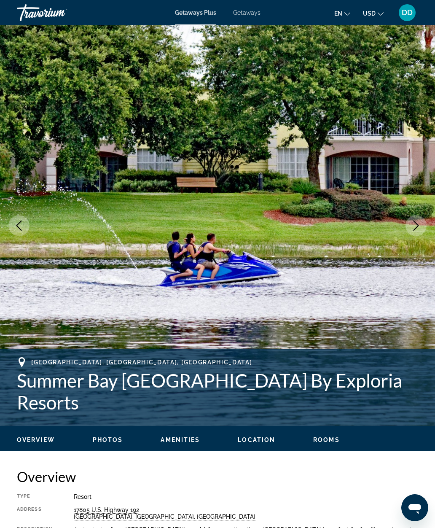
click at [407, 232] on button "Next image" at bounding box center [416, 225] width 21 height 21
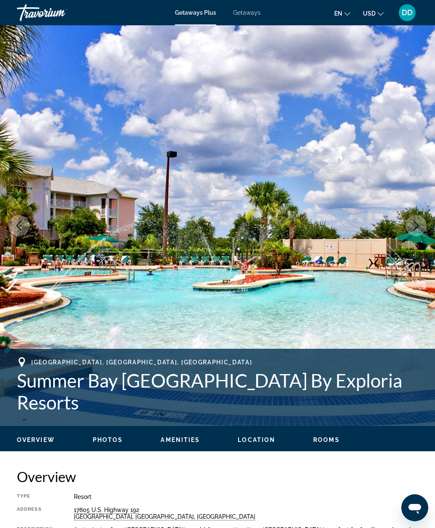
click at [425, 222] on button "Next image" at bounding box center [416, 225] width 21 height 21
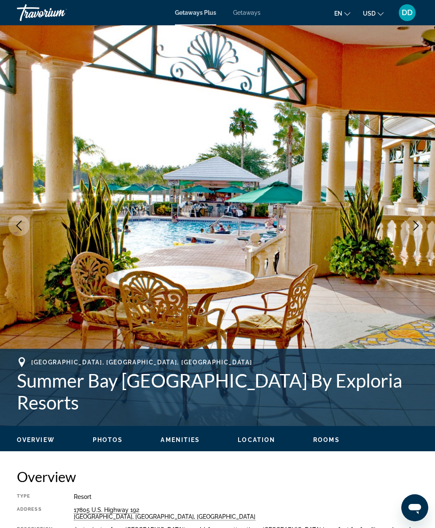
click at [419, 225] on icon "Next image" at bounding box center [416, 226] width 10 height 10
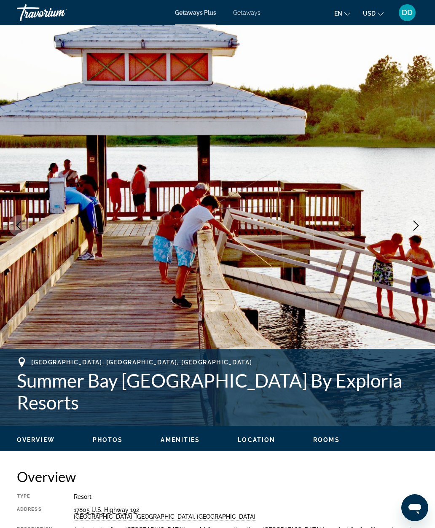
click at [416, 230] on icon "Next image" at bounding box center [416, 226] width 10 height 10
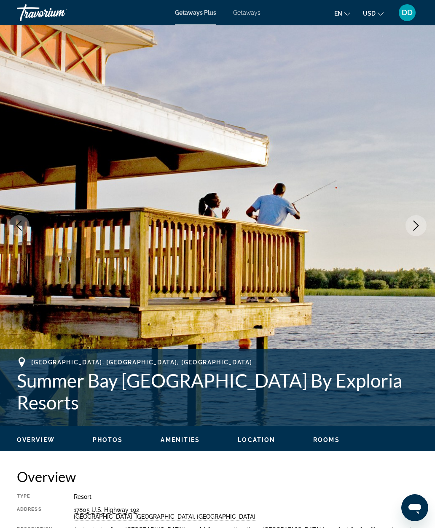
click at [412, 228] on icon "Next image" at bounding box center [416, 226] width 10 height 10
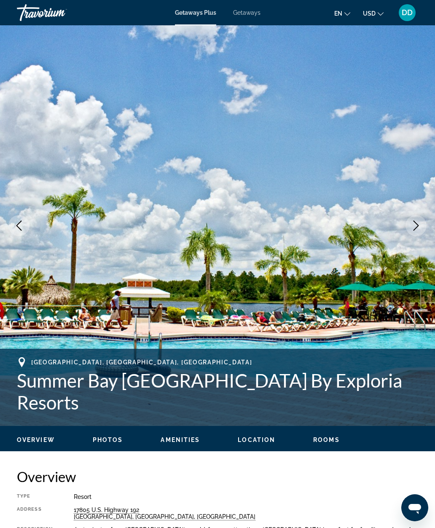
click at [408, 231] on button "Next image" at bounding box center [416, 225] width 21 height 21
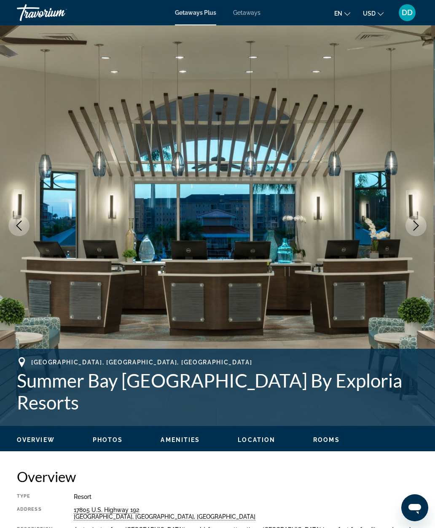
click at [399, 233] on img "Main content" at bounding box center [217, 225] width 435 height 401
click at [412, 227] on icon "Next image" at bounding box center [416, 226] width 10 height 10
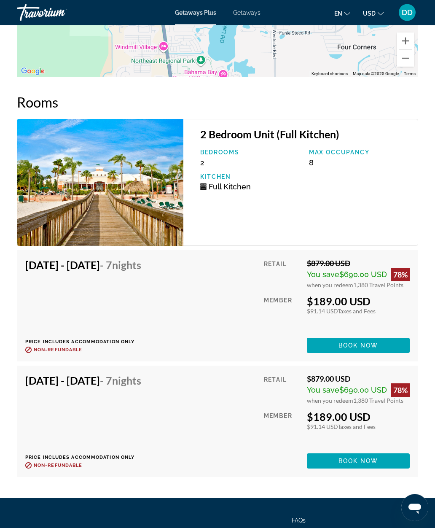
scroll to position [1971, 0]
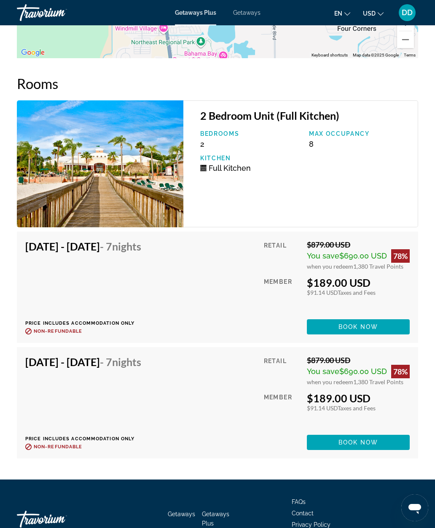
click at [368, 439] on span "Book now" at bounding box center [359, 442] width 40 height 7
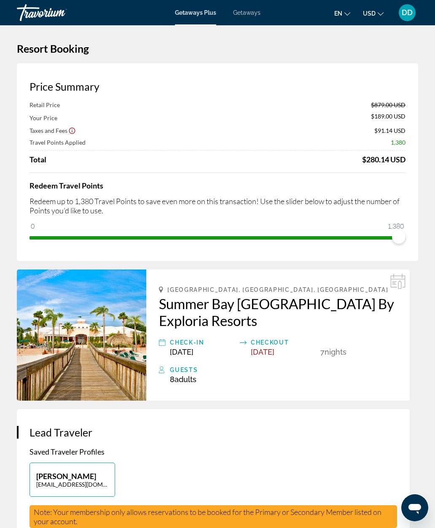
click at [210, 392] on div "[GEOGRAPHIC_DATA], [GEOGRAPHIC_DATA], [GEOGRAPHIC_DATA] [GEOGRAPHIC_DATA] [GEOG…" at bounding box center [278, 334] width 264 height 131
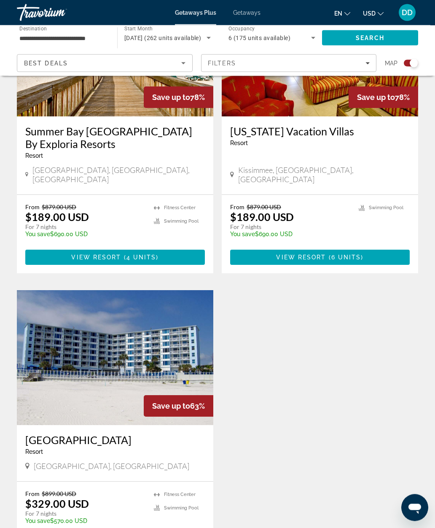
scroll to position [1005, 0]
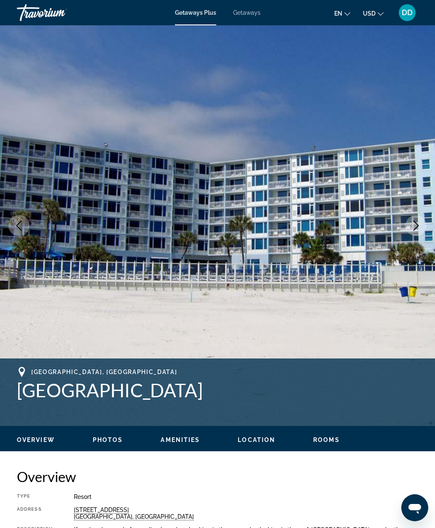
click at [415, 226] on icon "Next image" at bounding box center [416, 226] width 10 height 10
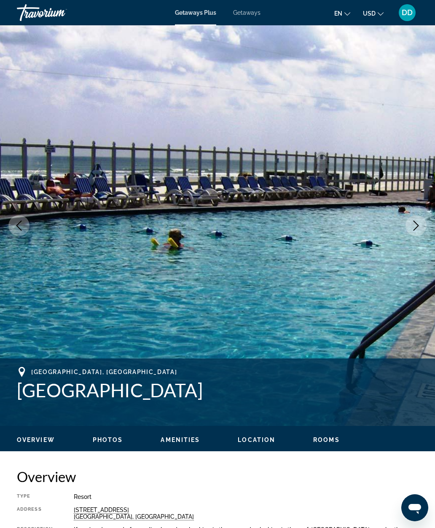
click at [408, 234] on img "Main content" at bounding box center [217, 225] width 435 height 401
click at [418, 224] on icon "Next image" at bounding box center [416, 226] width 10 height 10
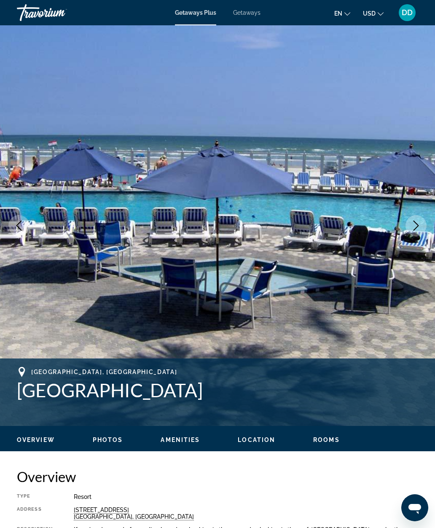
click at [410, 229] on button "Next image" at bounding box center [416, 225] width 21 height 21
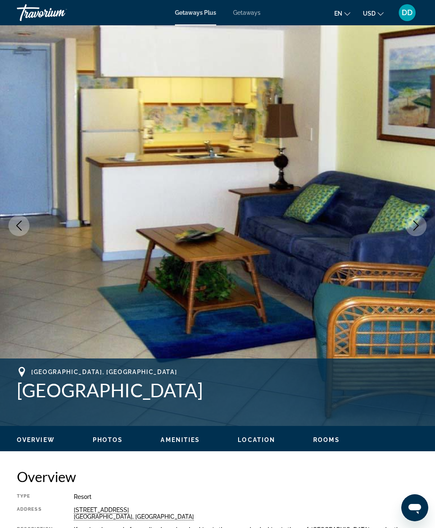
click at [410, 226] on button "Next image" at bounding box center [416, 225] width 21 height 21
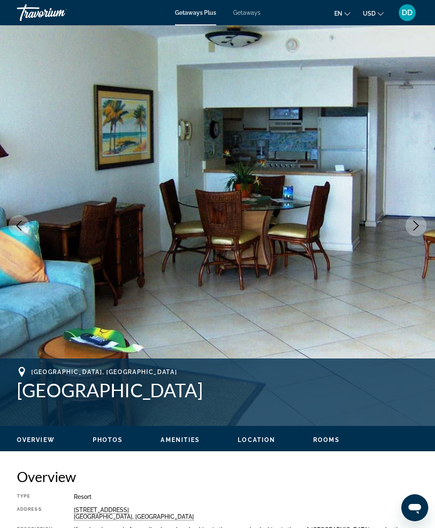
click at [407, 227] on button "Next image" at bounding box center [416, 225] width 21 height 21
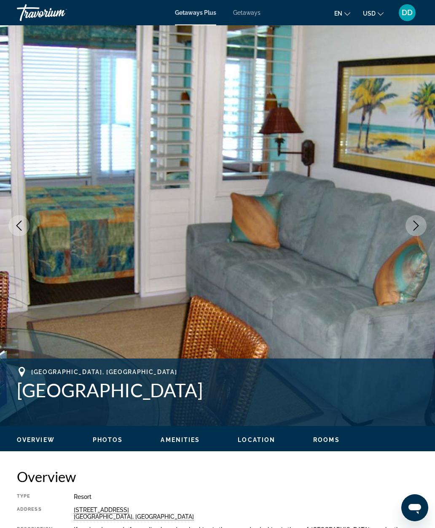
click at [407, 226] on button "Next image" at bounding box center [416, 225] width 21 height 21
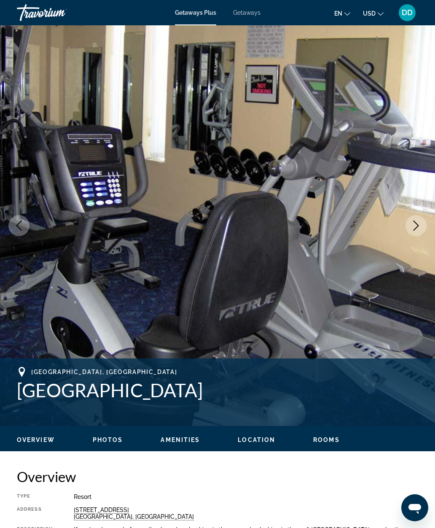
click at [406, 224] on button "Next image" at bounding box center [416, 225] width 21 height 21
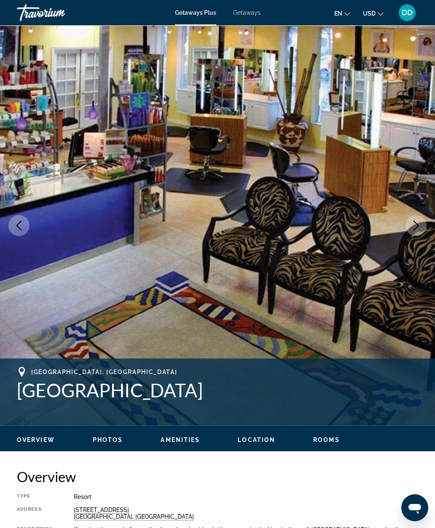
click at [404, 225] on img "Main content" at bounding box center [217, 225] width 435 height 401
click at [414, 219] on button "Next image" at bounding box center [416, 225] width 21 height 21
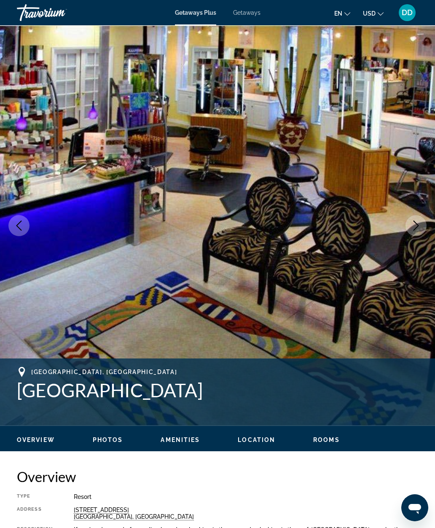
click at [416, 223] on icon "Next image" at bounding box center [416, 226] width 10 height 10
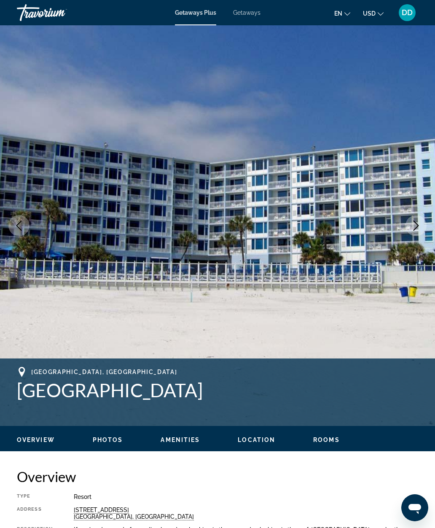
click at [414, 224] on icon "Next image" at bounding box center [416, 226] width 10 height 10
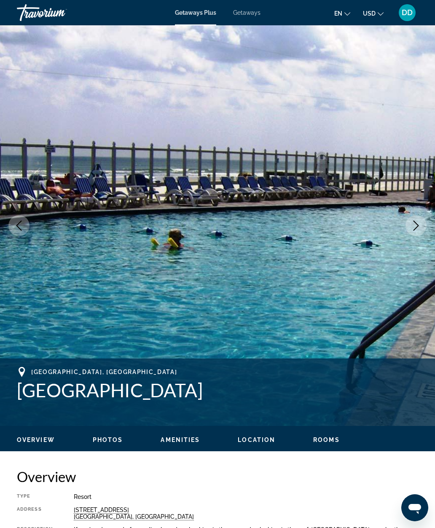
click at [409, 225] on button "Next image" at bounding box center [416, 225] width 21 height 21
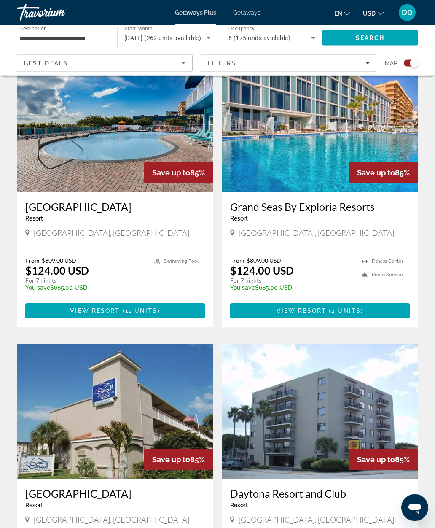
scroll to position [304, 0]
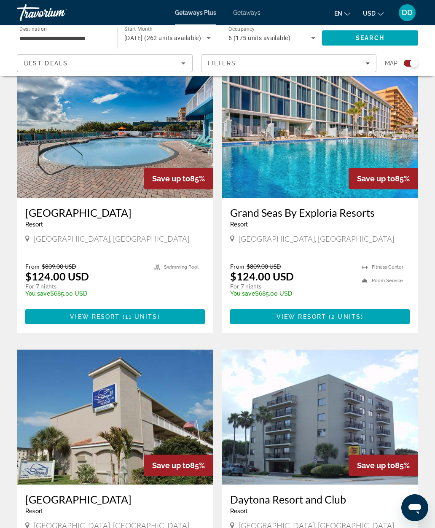
click at [380, 127] on img "Main content" at bounding box center [320, 130] width 197 height 135
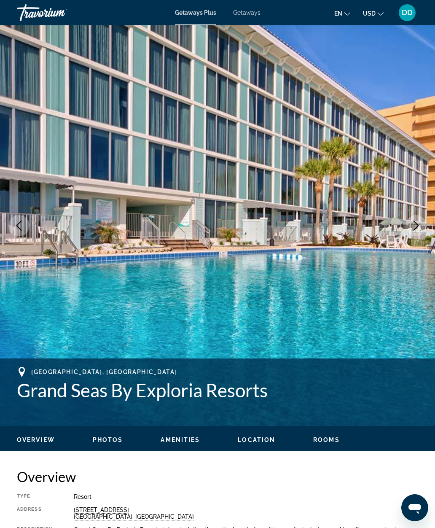
click at [414, 225] on icon "Next image" at bounding box center [416, 226] width 10 height 10
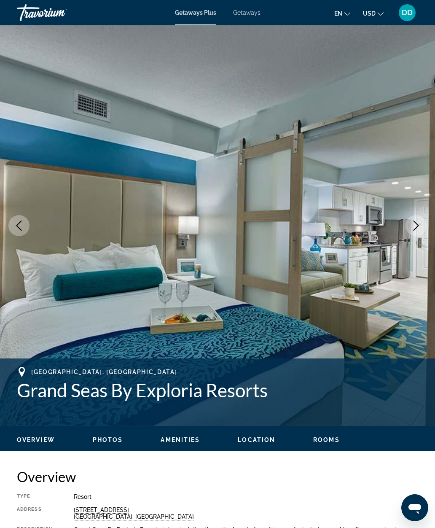
click at [413, 225] on icon "Next image" at bounding box center [416, 226] width 10 height 10
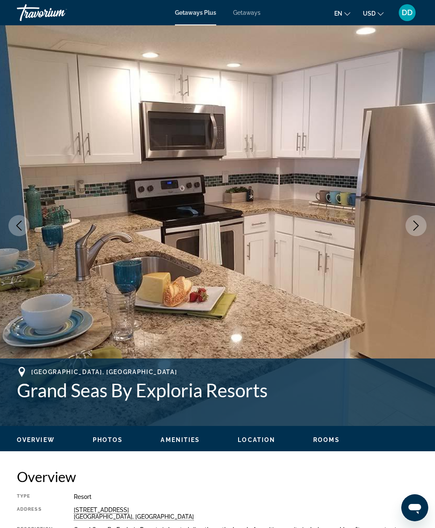
click at [413, 226] on icon "Next image" at bounding box center [416, 226] width 10 height 10
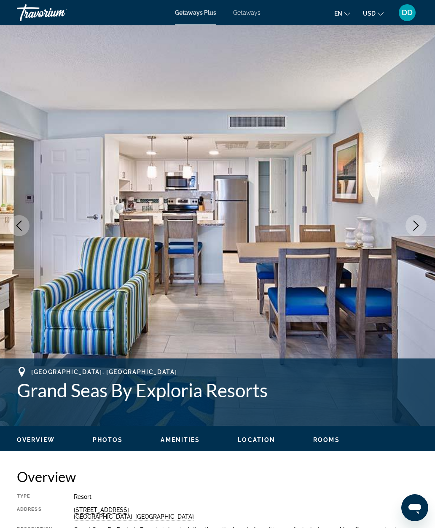
click at [412, 226] on icon "Next image" at bounding box center [416, 226] width 10 height 10
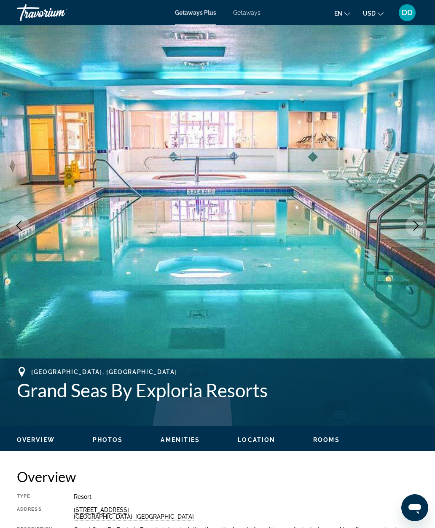
click at [410, 222] on button "Next image" at bounding box center [416, 225] width 21 height 21
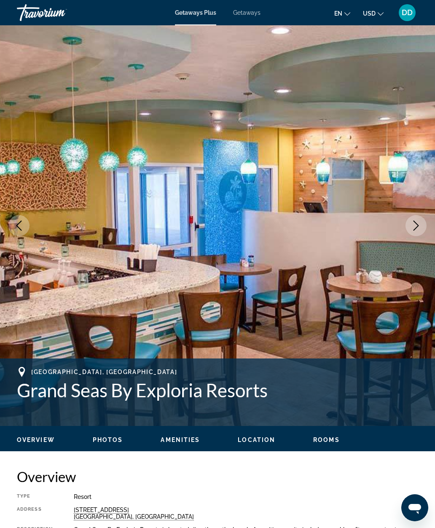
click at [410, 221] on button "Next image" at bounding box center [416, 225] width 21 height 21
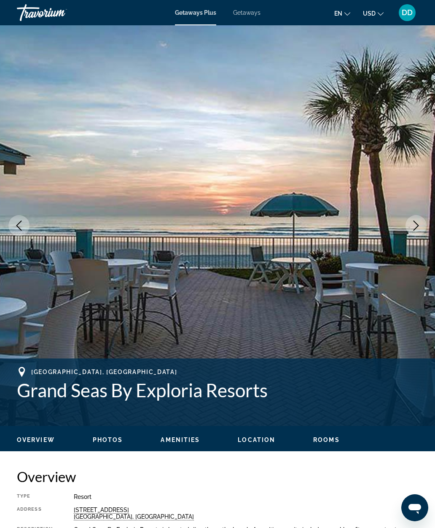
click at [411, 217] on button "Next image" at bounding box center [416, 225] width 21 height 21
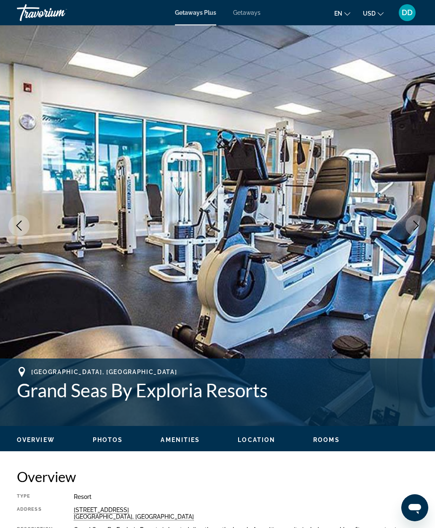
click at [411, 215] on img "Main content" at bounding box center [217, 225] width 435 height 401
click at [417, 232] on button "Next image" at bounding box center [416, 225] width 21 height 21
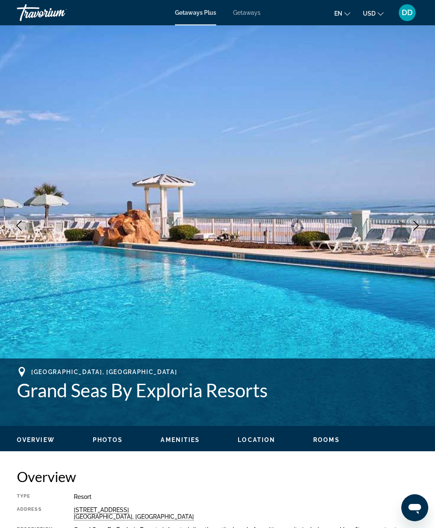
click at [414, 223] on icon "Next image" at bounding box center [416, 226] width 10 height 10
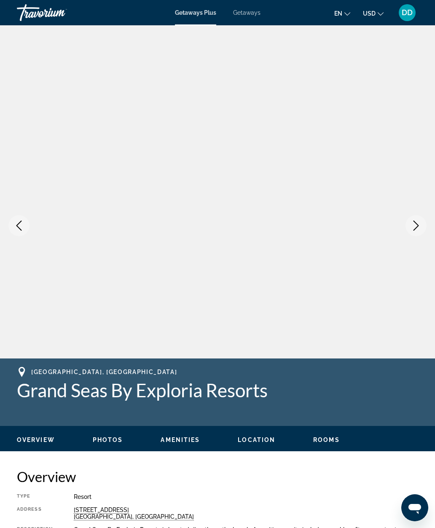
click at [417, 223] on icon "Next image" at bounding box center [416, 226] width 10 height 10
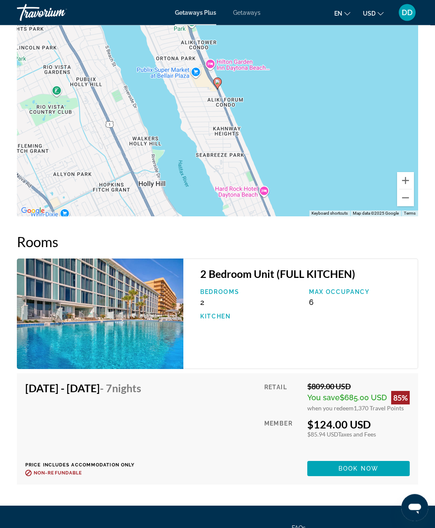
scroll to position [1570, 0]
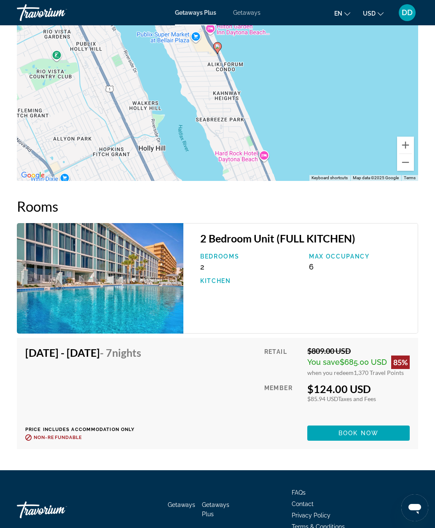
click at [383, 423] on span "Main content" at bounding box center [358, 433] width 102 height 20
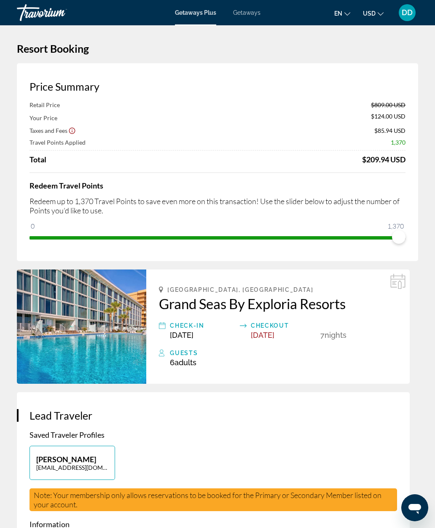
click at [181, 348] on div "Guests" at bounding box center [283, 353] width 227 height 10
